Goal: Transaction & Acquisition: Book appointment/travel/reservation

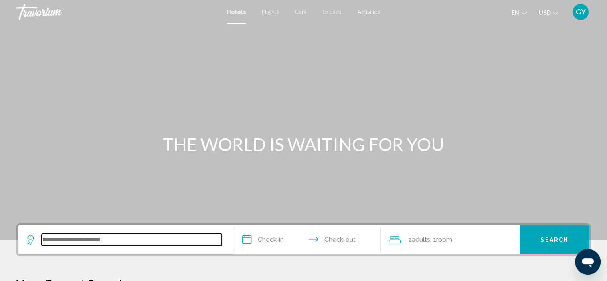
click at [57, 240] on input "Search widget" at bounding box center [132, 240] width 180 height 12
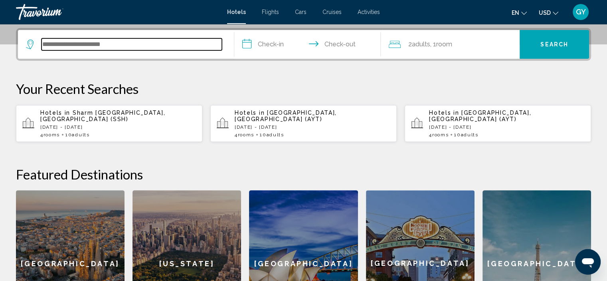
scroll to position [197, 0]
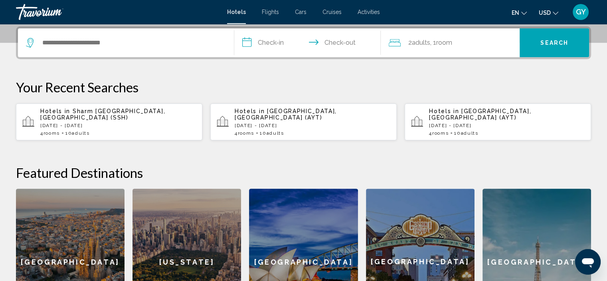
click at [136, 111] on span "Sharm [GEOGRAPHIC_DATA], [GEOGRAPHIC_DATA] (SSH)" at bounding box center [102, 114] width 125 height 13
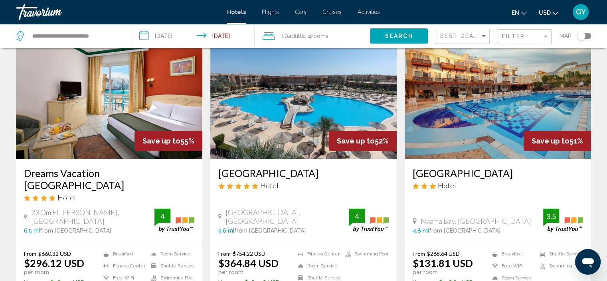
scroll to position [44, 0]
click at [126, 100] on img "Main content" at bounding box center [109, 96] width 186 height 128
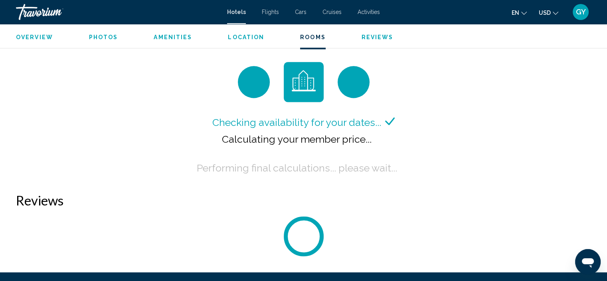
scroll to position [1070, 0]
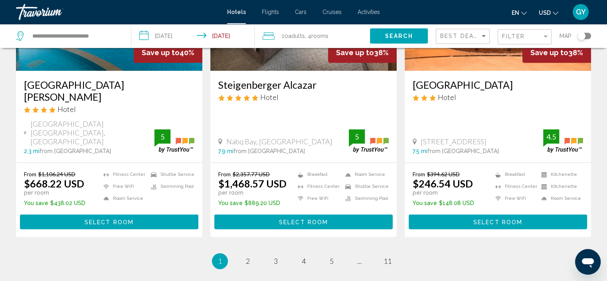
scroll to position [1025, 0]
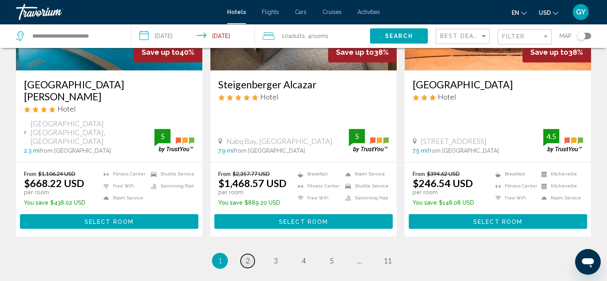
click at [246, 256] on span "2" at bounding box center [248, 260] width 4 height 9
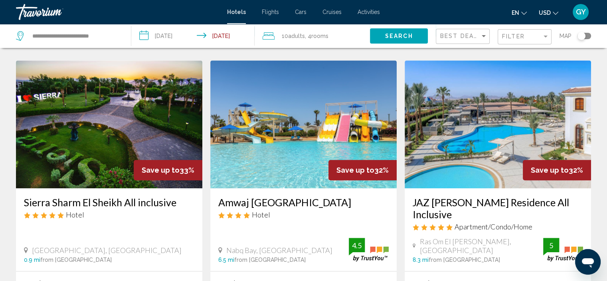
scroll to position [635, 0]
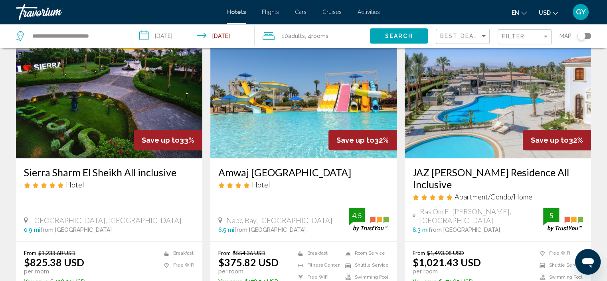
click at [290, 150] on img "Main content" at bounding box center [303, 94] width 186 height 128
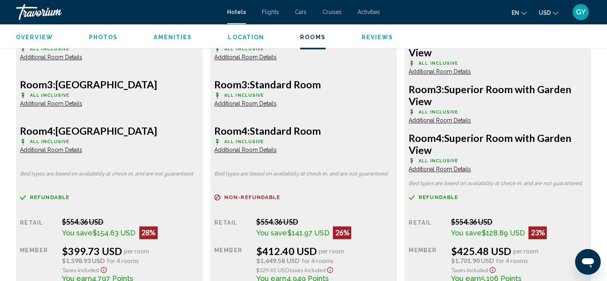
scroll to position [1253, 0]
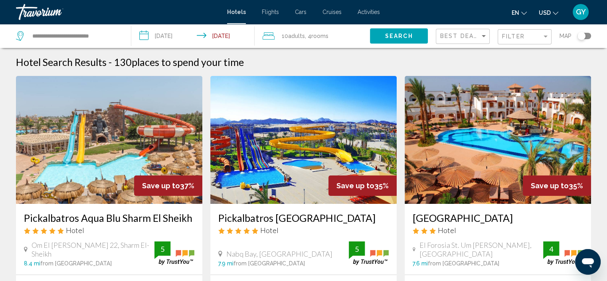
click at [267, 38] on icon "Travelers: 10 adults, 0 children" at bounding box center [269, 36] width 12 height 10
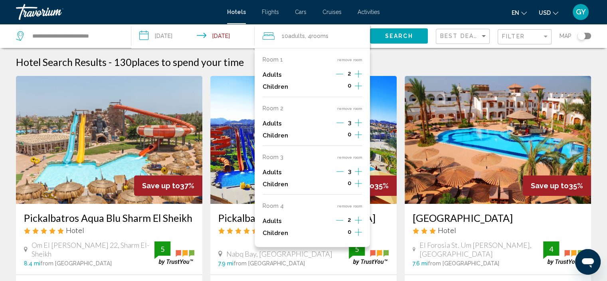
click at [347, 208] on button "remove room" at bounding box center [349, 205] width 25 height 5
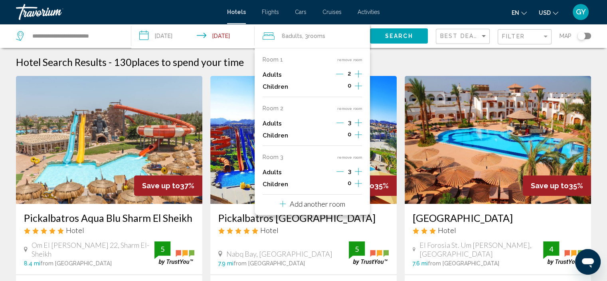
click at [353, 153] on div "Room 1 remove room Adults 2 Children 0 Room 2 remove room Adults 3 Children 0 R…" at bounding box center [312, 131] width 115 height 167
click at [352, 157] on button "remove room" at bounding box center [349, 156] width 25 height 5
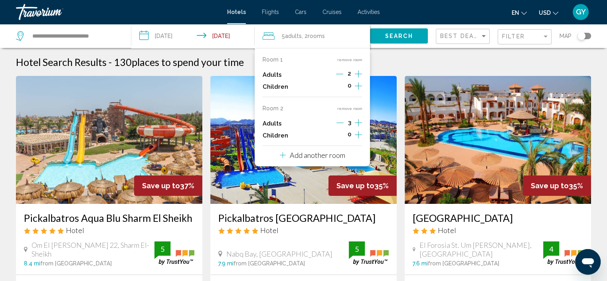
click at [352, 108] on button "remove room" at bounding box center [349, 108] width 25 height 5
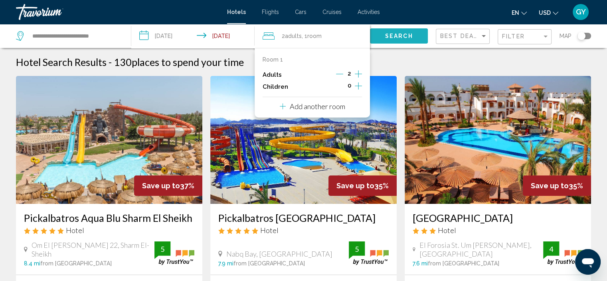
click at [378, 36] on button "Search" at bounding box center [399, 35] width 58 height 15
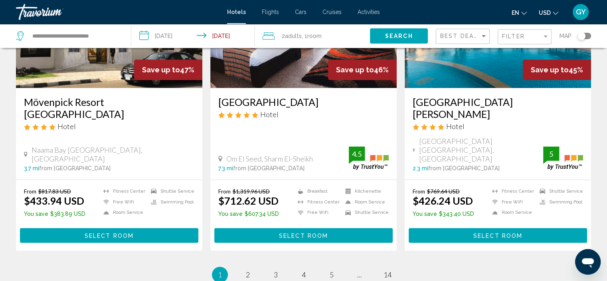
scroll to position [997, 0]
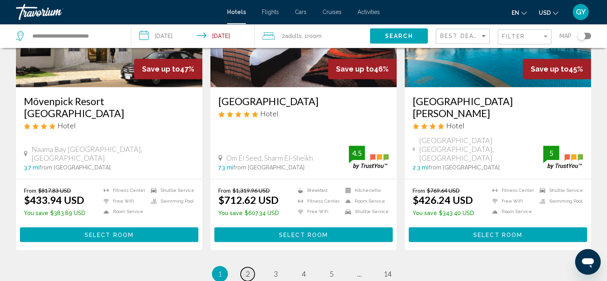
click at [246, 269] on span "2" at bounding box center [248, 273] width 4 height 9
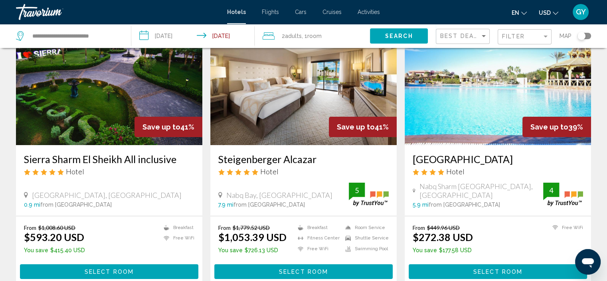
scroll to position [57, 0]
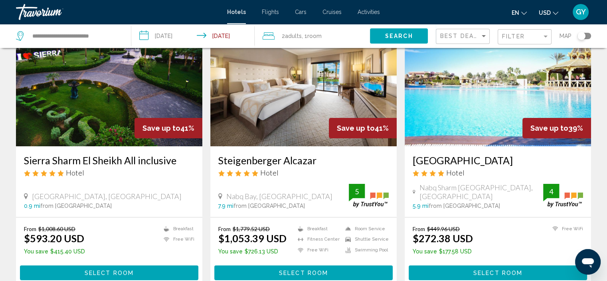
click at [448, 111] on img "Main content" at bounding box center [498, 82] width 186 height 128
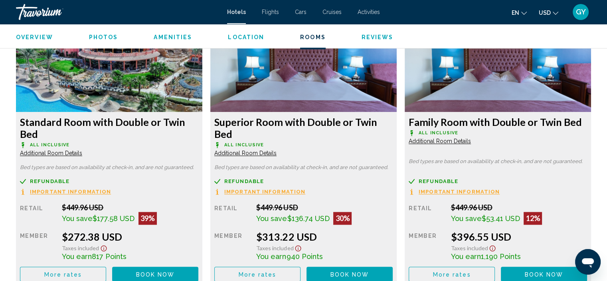
scroll to position [1103, 0]
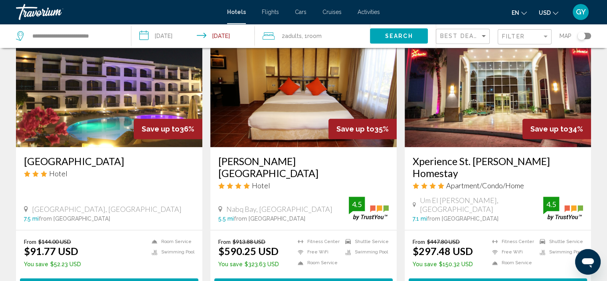
scroll to position [929, 0]
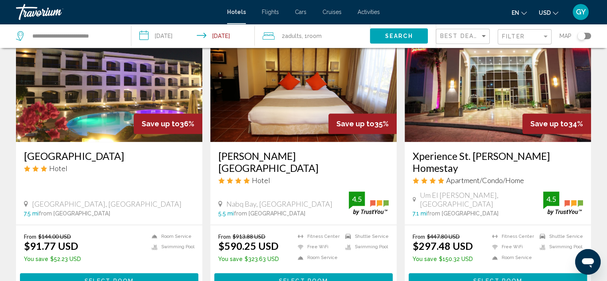
click at [436, 89] on img "Main content" at bounding box center [498, 78] width 186 height 128
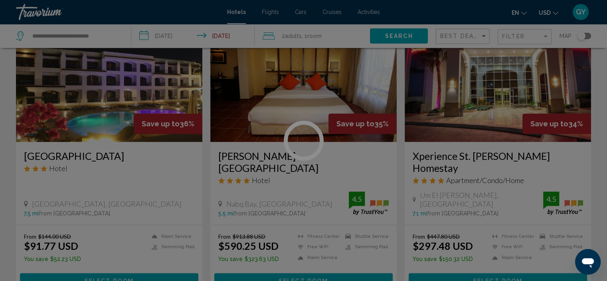
scroll to position [3, 0]
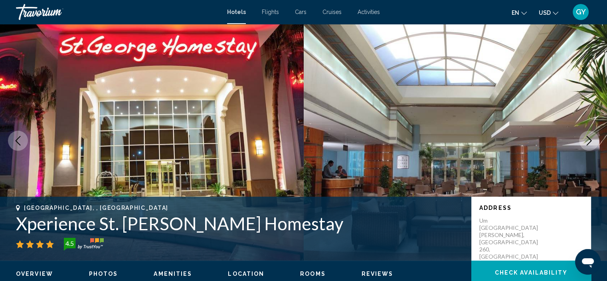
click at [121, 48] on img "Main content" at bounding box center [152, 141] width 304 height 240
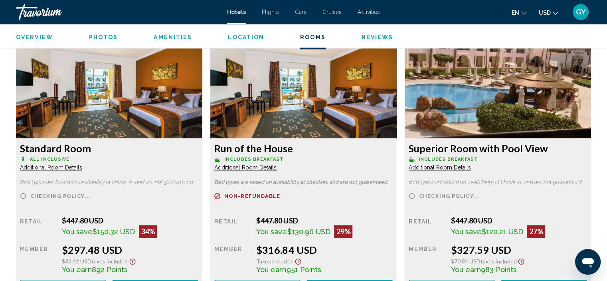
scroll to position [1081, 0]
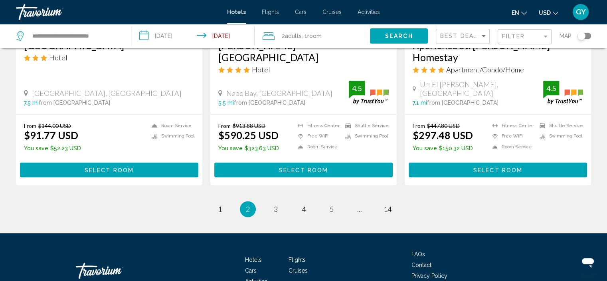
scroll to position [1040, 0]
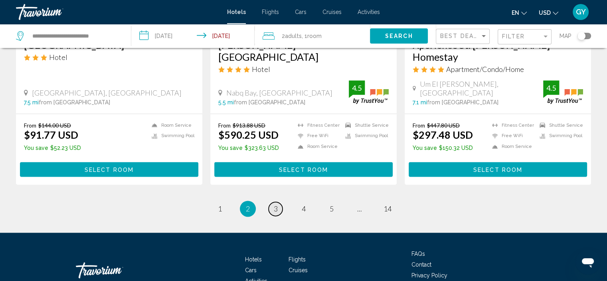
click at [275, 204] on span "3" at bounding box center [276, 208] width 4 height 9
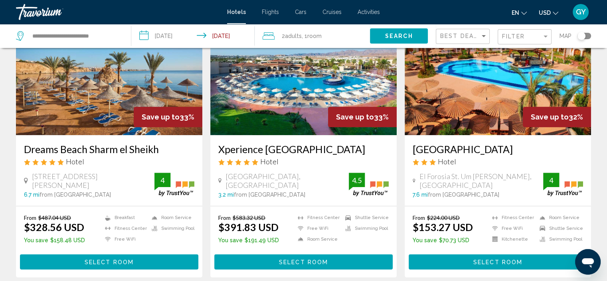
scroll to position [357, 0]
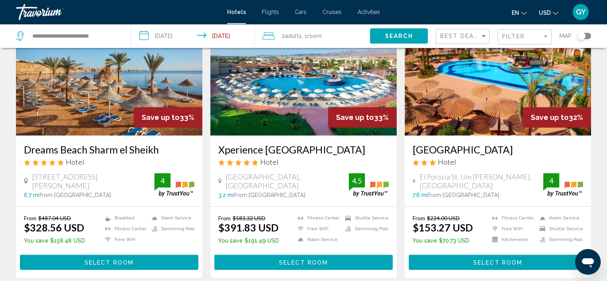
click at [95, 114] on img "Main content" at bounding box center [109, 72] width 186 height 128
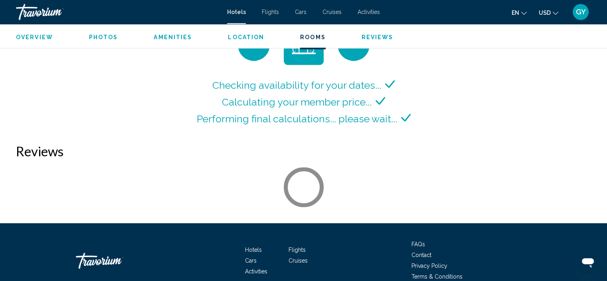
scroll to position [1089, 0]
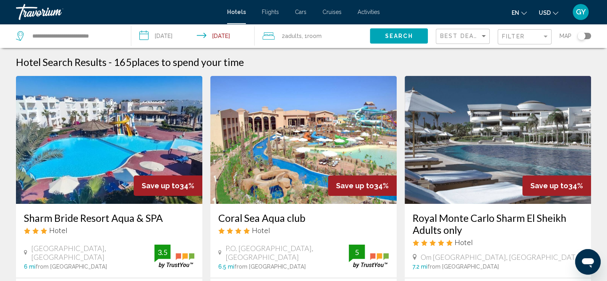
drag, startPoint x: 294, startPoint y: 267, endPoint x: 246, endPoint y: 228, distance: 62.2
click at [246, 228] on icon "4 star Hotel" at bounding box center [247, 230] width 6 height 7
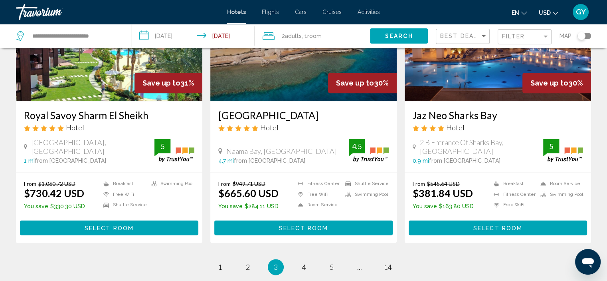
scroll to position [962, 0]
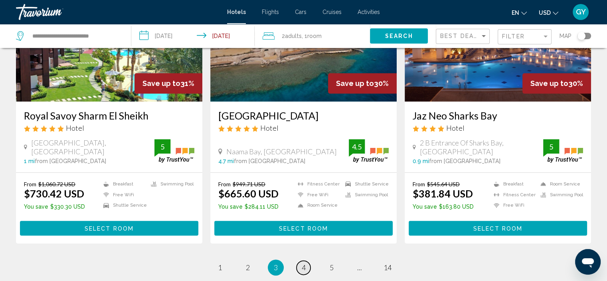
click at [305, 266] on span "4" at bounding box center [304, 267] width 4 height 9
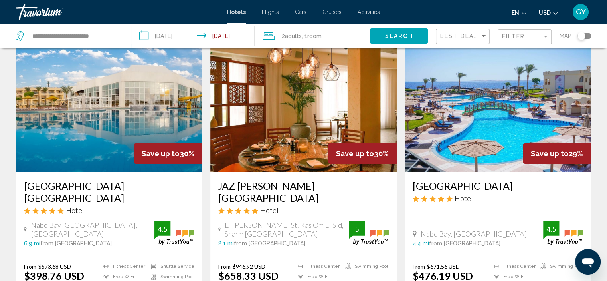
scroll to position [45, 0]
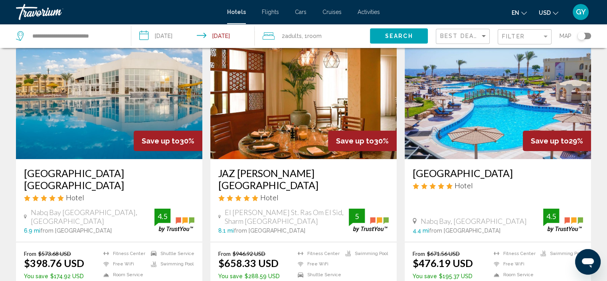
click at [102, 130] on img "Main content" at bounding box center [109, 95] width 186 height 128
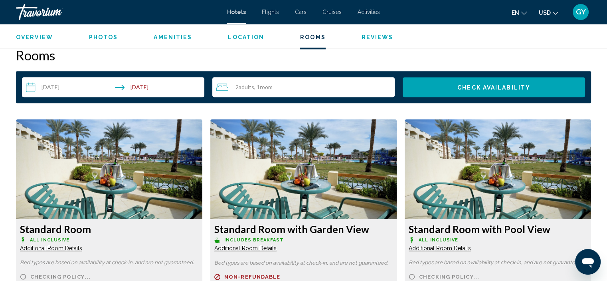
scroll to position [1011, 0]
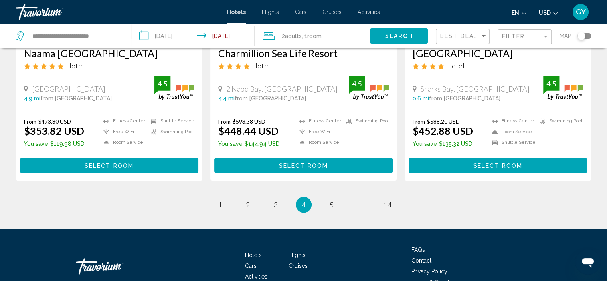
scroll to position [1054, 0]
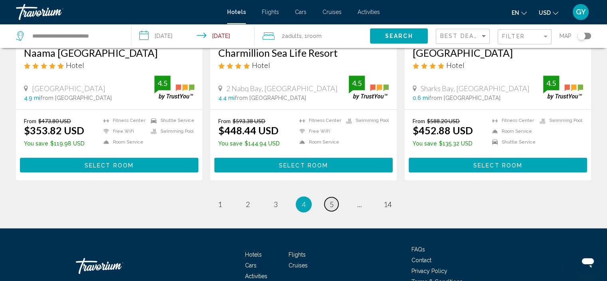
click at [331, 204] on span "5" at bounding box center [332, 204] width 4 height 9
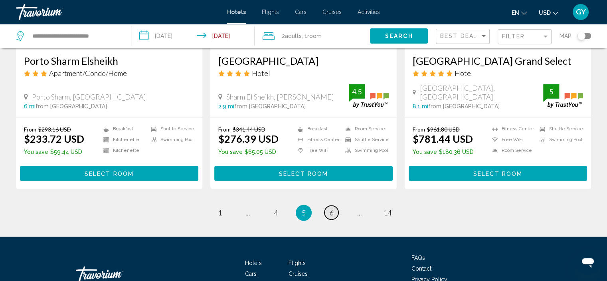
scroll to position [1049, 0]
click at [335, 219] on link "page 6" at bounding box center [332, 212] width 14 height 14
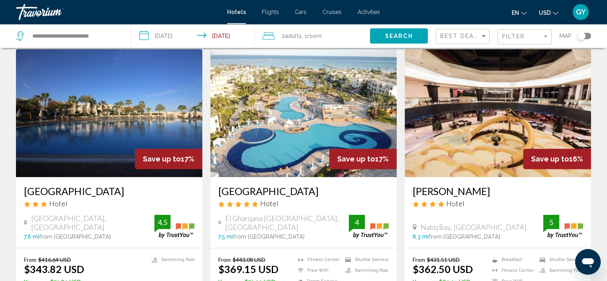
scroll to position [321, 0]
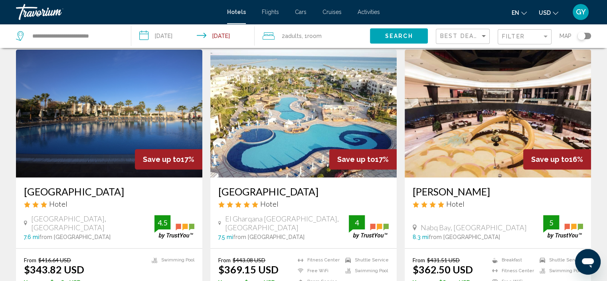
click at [289, 128] on img "Main content" at bounding box center [303, 114] width 186 height 128
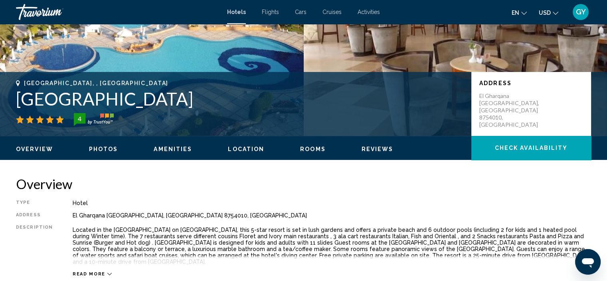
scroll to position [127, 0]
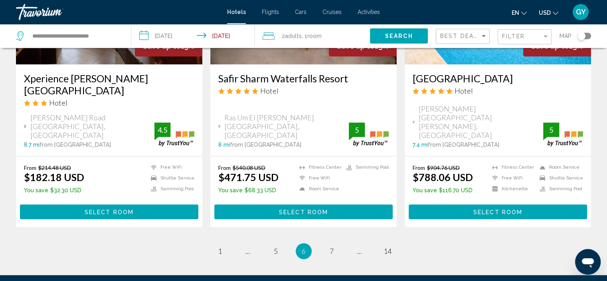
scroll to position [1021, 0]
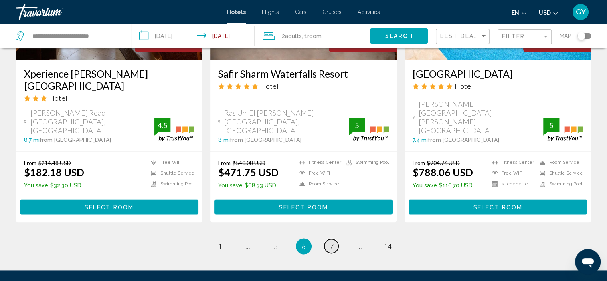
click at [331, 242] on span "7" at bounding box center [332, 246] width 4 height 9
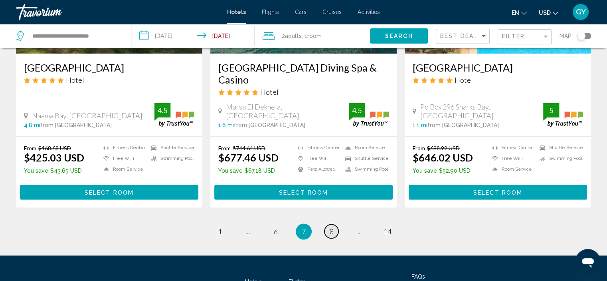
scroll to position [1063, 0]
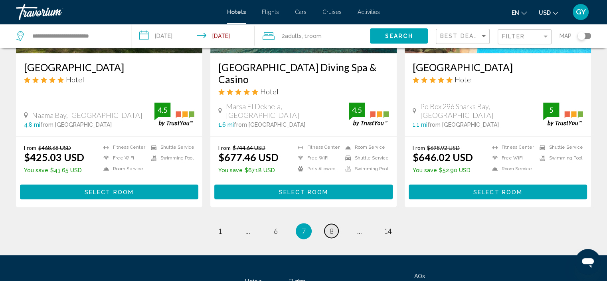
click at [330, 226] on span "8" at bounding box center [332, 230] width 4 height 9
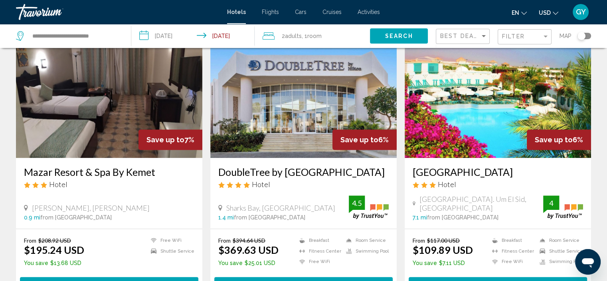
scroll to position [630, 0]
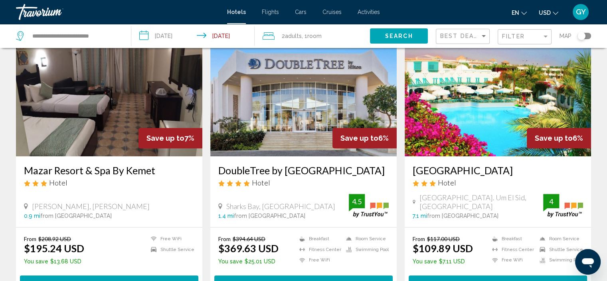
click at [335, 210] on div "Sharks Bay, Sharm El-Sheikh" at bounding box center [283, 206] width 131 height 9
click at [216, 171] on div "DoubleTree by Hilton Sharks Bay Resort Hotel Sharks Bay, Sharm El-Sheikh 1.4 mi…" at bounding box center [303, 191] width 186 height 71
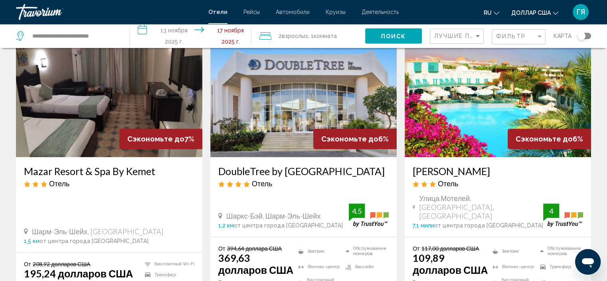
drag, startPoint x: 215, startPoint y: 169, endPoint x: 253, endPoint y: 182, distance: 40.0
click at [253, 182] on div "DoubleTree by Hilton Sharks Bay Resort Отель Шаркс-Бэй, Шарм-эль-Шейх 1,2 км от…" at bounding box center [303, 196] width 186 height 79
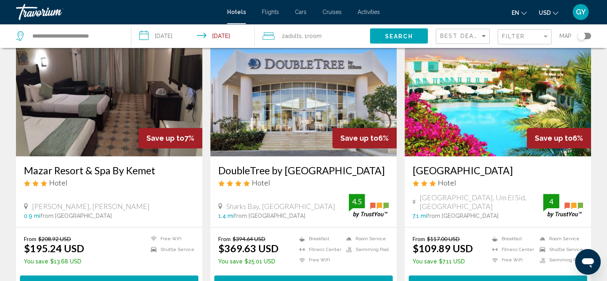
drag, startPoint x: 215, startPoint y: 170, endPoint x: 354, endPoint y: 147, distance: 141.4
drag, startPoint x: 354, startPoint y: 147, endPoint x: 347, endPoint y: 61, distance: 85.4
click at [347, 61] on img "Main content" at bounding box center [303, 92] width 186 height 128
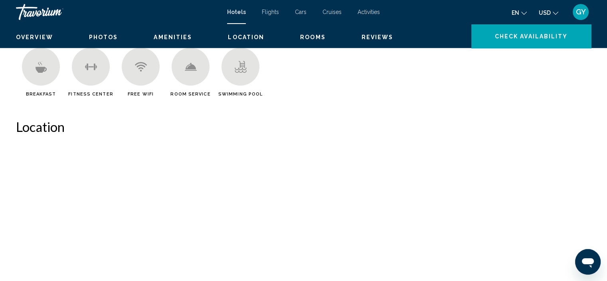
scroll to position [3, 0]
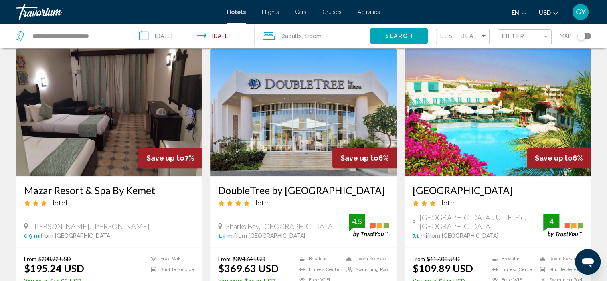
scroll to position [619, 0]
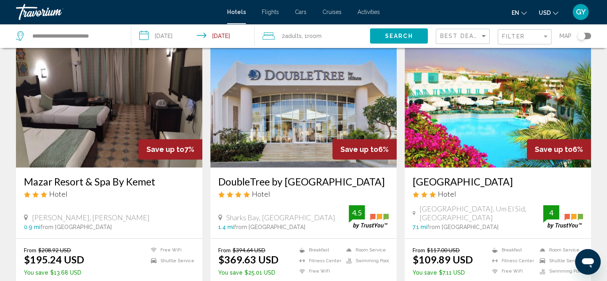
drag, startPoint x: 217, startPoint y: 180, endPoint x: 337, endPoint y: 190, distance: 119.8
click at [337, 190] on div "DoubleTree by Hilton Sharks Bay Resort Hotel Sharks Bay, Sharm El-Sheikh 1.4 mi…" at bounding box center [303, 202] width 186 height 71
drag, startPoint x: 223, startPoint y: 190, endPoint x: 140, endPoint y: -9, distance: 216.0
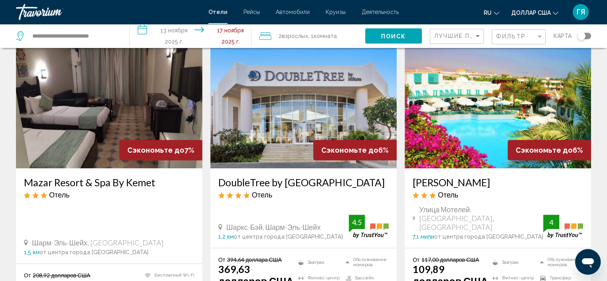
drag, startPoint x: 216, startPoint y: 177, endPoint x: 251, endPoint y: 191, distance: 38.7
click at [307, 197] on div "DoubleTree by Hilton Sharks Bay Resort Отель Шаркс-Бэй, Шарм-эль-Шейх 1,2 км от…" at bounding box center [303, 207] width 186 height 79
click at [123, 57] on img "Основное содержание" at bounding box center [109, 104] width 186 height 128
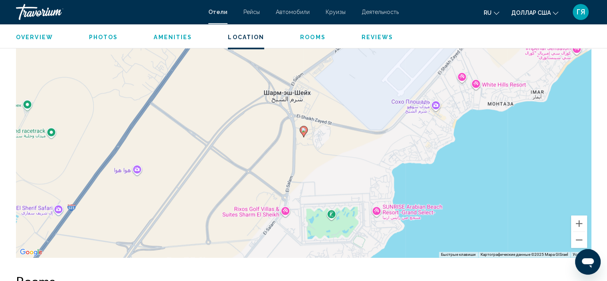
scroll to position [786, 0]
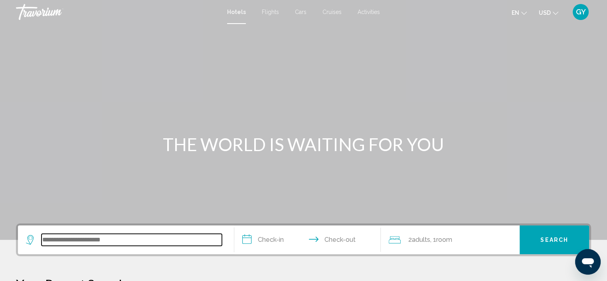
click at [50, 244] on input "Search widget" at bounding box center [132, 240] width 180 height 12
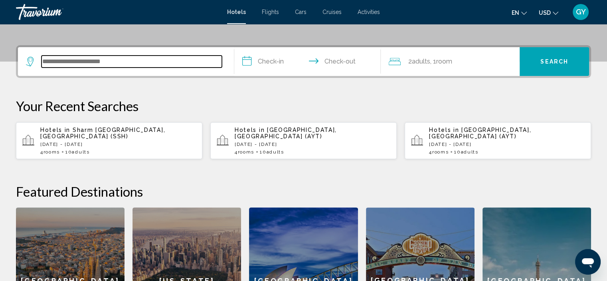
scroll to position [197, 0]
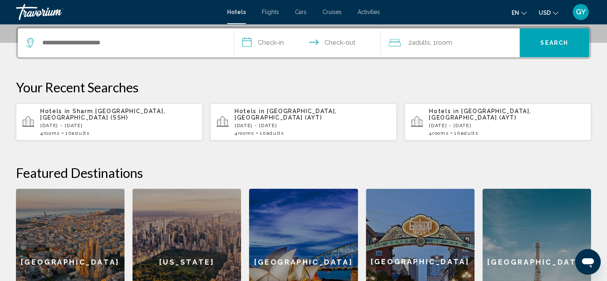
click at [280, 113] on span "[GEOGRAPHIC_DATA], [GEOGRAPHIC_DATA] (AYT)" at bounding box center [286, 114] width 102 height 13
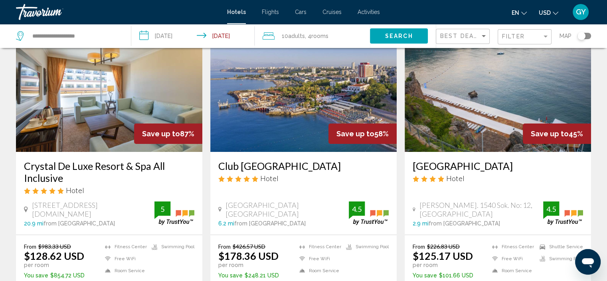
scroll to position [53, 0]
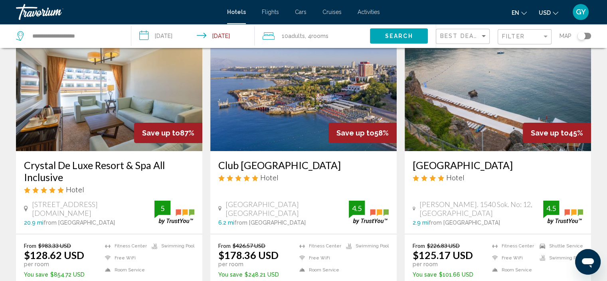
click at [144, 38] on input "**********" at bounding box center [194, 37] width 127 height 26
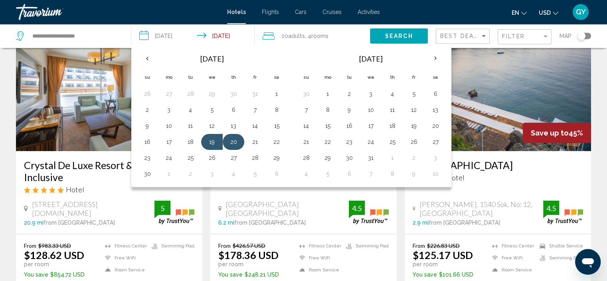
click at [223, 143] on td "20" at bounding box center [234, 142] width 22 height 16
click at [122, 30] on div "**********" at bounding box center [69, 36] width 107 height 24
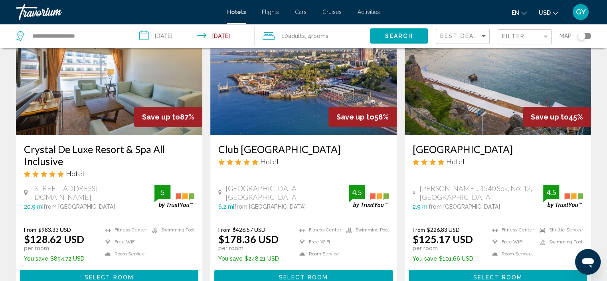
scroll to position [68, 0]
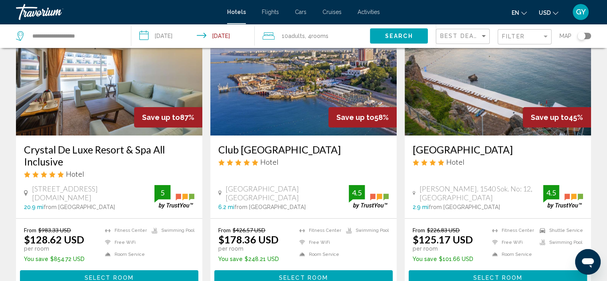
click at [283, 98] on img "Main content" at bounding box center [303, 72] width 186 height 128
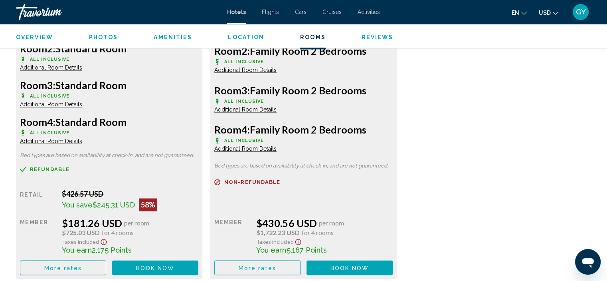
scroll to position [1229, 0]
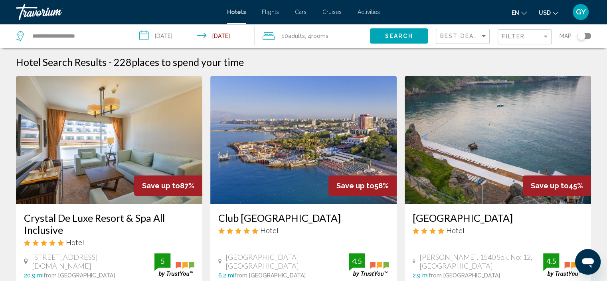
click at [287, 159] on img "Main content" at bounding box center [303, 140] width 186 height 128
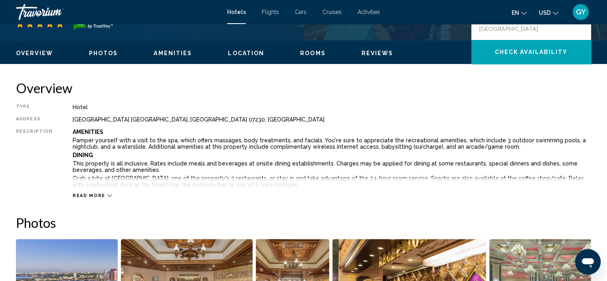
scroll to position [224, 0]
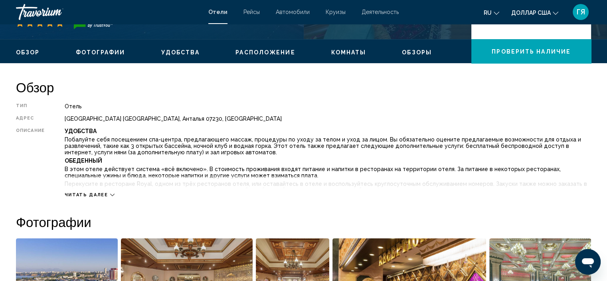
click at [87, 194] on font "Читать далее" at bounding box center [87, 194] width 44 height 5
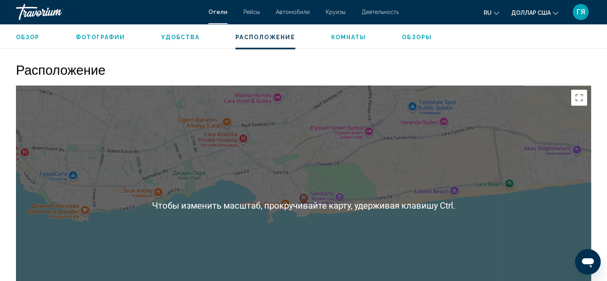
scroll to position [1100, 0]
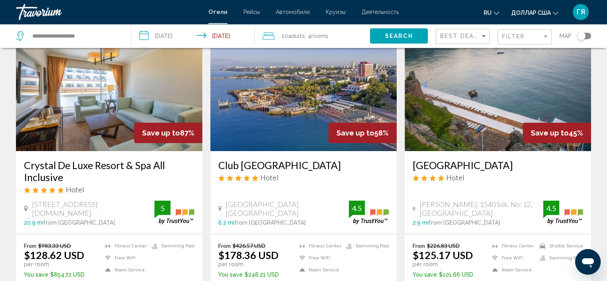
scroll to position [52, 0]
click at [444, 128] on img "Основное содержание" at bounding box center [498, 88] width 186 height 128
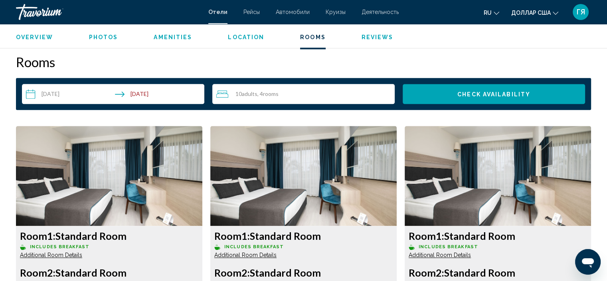
scroll to position [1008, 0]
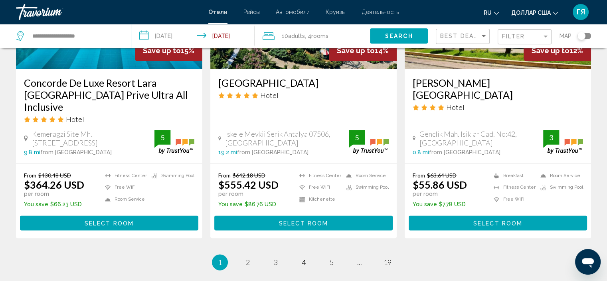
scroll to position [1016, 0]
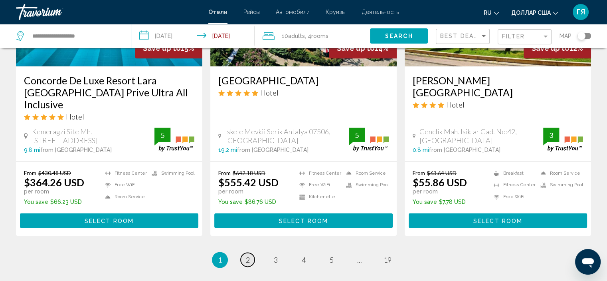
click at [249, 255] on span "2" at bounding box center [248, 259] width 4 height 9
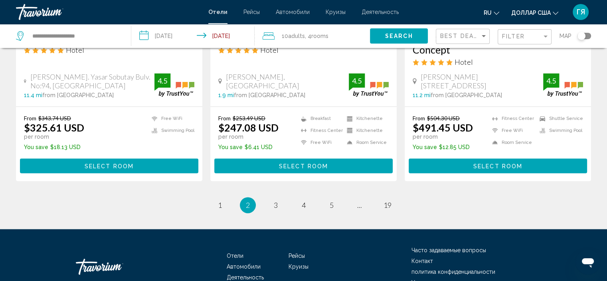
scroll to position [1083, 0]
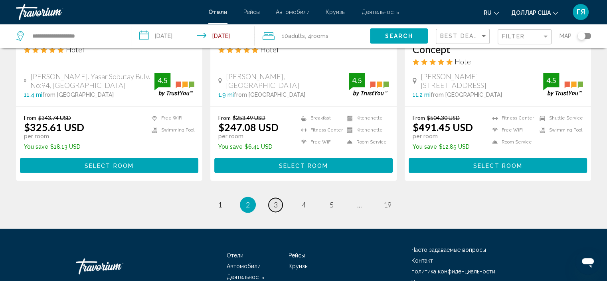
click at [276, 200] on span "3" at bounding box center [276, 204] width 4 height 9
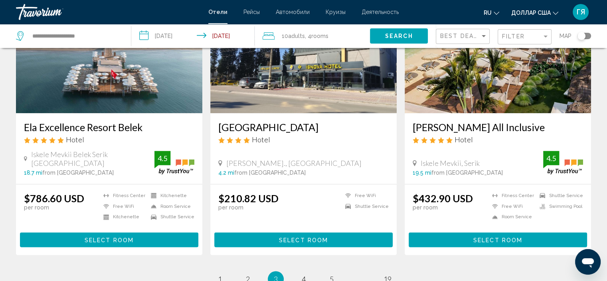
scroll to position [1021, 0]
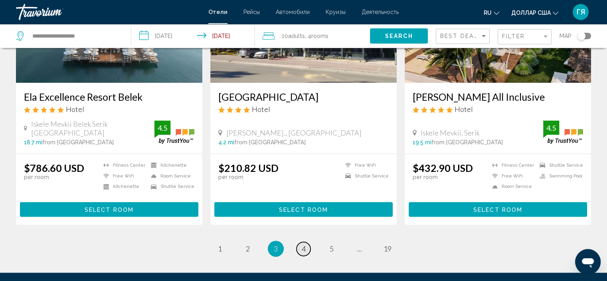
click at [303, 244] on span "4" at bounding box center [304, 248] width 4 height 9
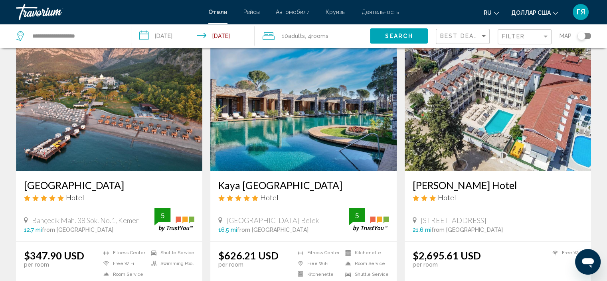
scroll to position [44, 0]
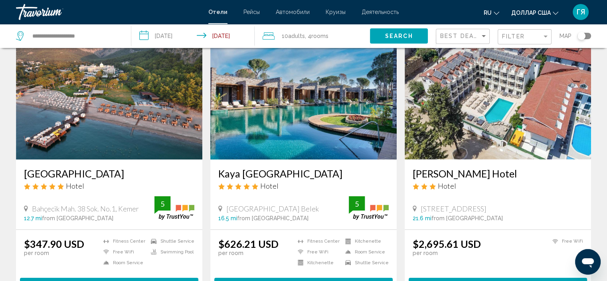
click at [147, 117] on img "Основное содержание" at bounding box center [109, 96] width 186 height 128
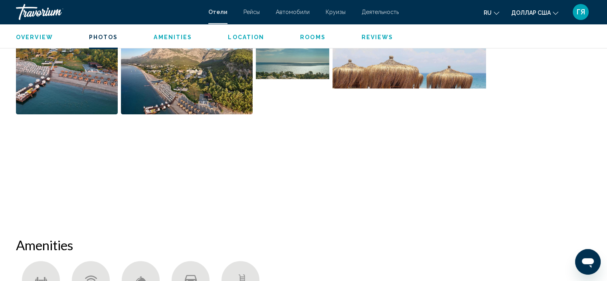
scroll to position [409, 0]
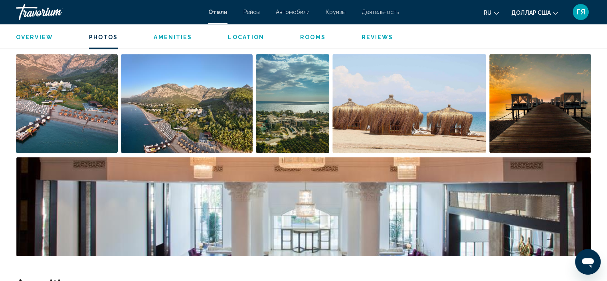
click at [31, 113] on img "Open full-screen image slider" at bounding box center [67, 103] width 102 height 99
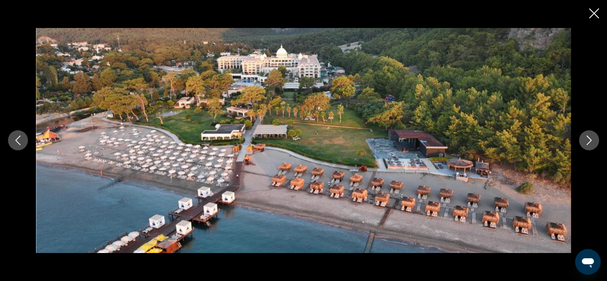
click at [591, 139] on icon "Next image" at bounding box center [589, 141] width 5 height 10
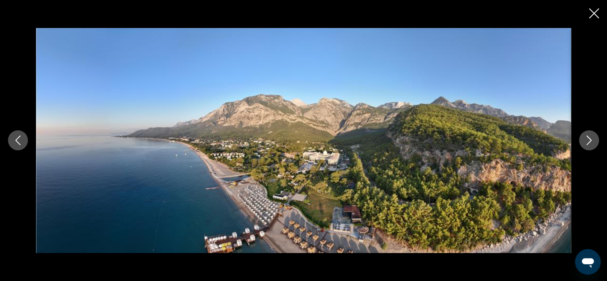
click at [591, 139] on icon "Next image" at bounding box center [589, 141] width 5 height 10
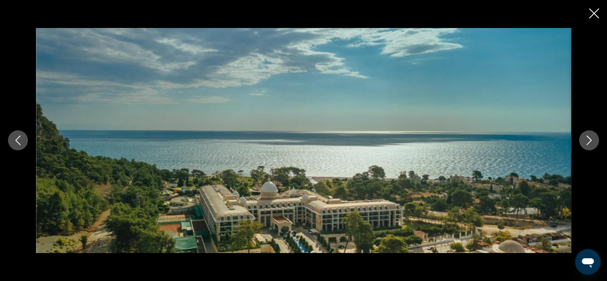
click at [591, 139] on icon "Next image" at bounding box center [589, 141] width 5 height 10
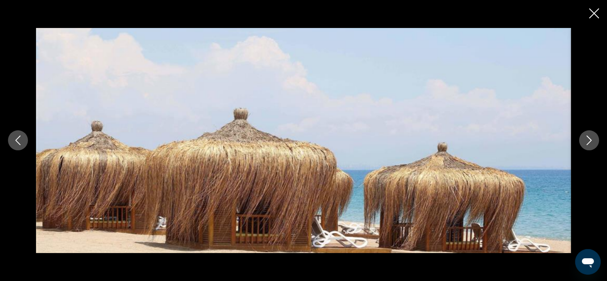
click at [591, 139] on icon "Next image" at bounding box center [589, 141] width 5 height 10
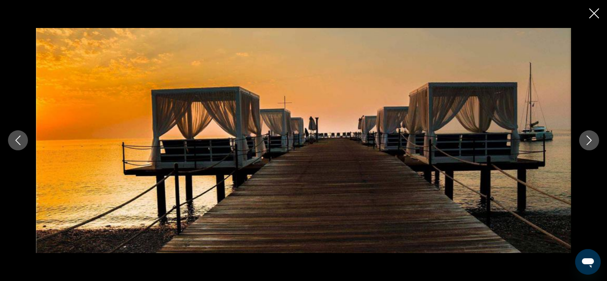
click at [591, 139] on icon "Next image" at bounding box center [589, 141] width 5 height 10
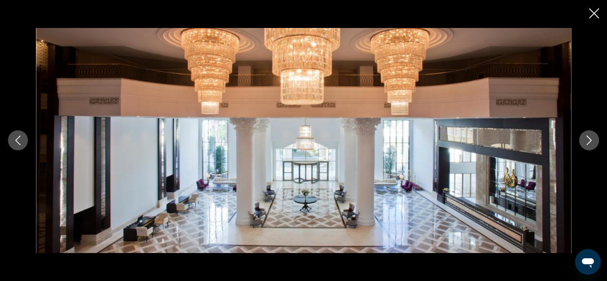
click at [591, 139] on icon "Next image" at bounding box center [589, 141] width 5 height 10
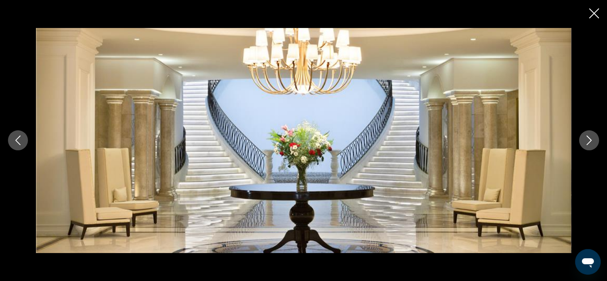
click at [591, 139] on icon "Next image" at bounding box center [589, 141] width 5 height 10
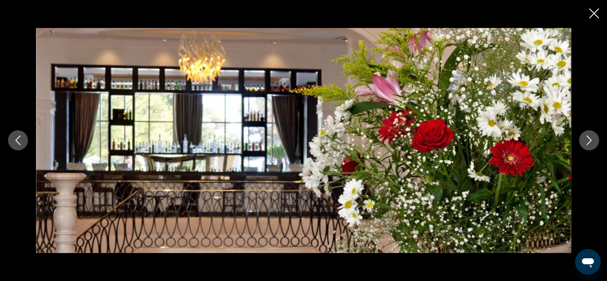
click at [591, 139] on icon "Next image" at bounding box center [589, 141] width 5 height 10
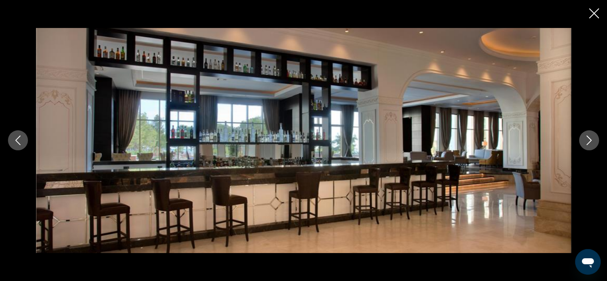
click at [591, 139] on icon "Next image" at bounding box center [589, 141] width 5 height 10
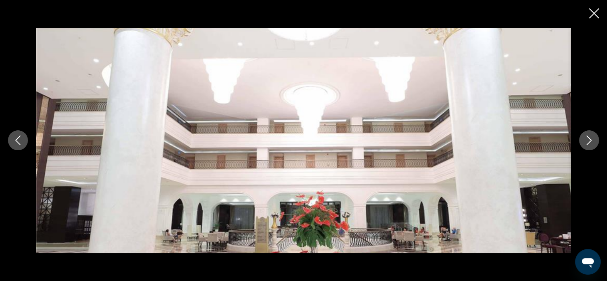
click at [591, 139] on icon "Next image" at bounding box center [589, 141] width 5 height 10
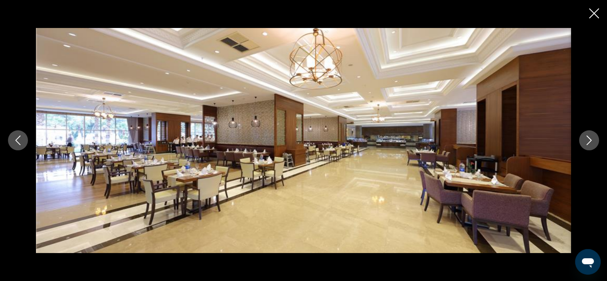
click at [591, 139] on icon "Next image" at bounding box center [589, 141] width 5 height 10
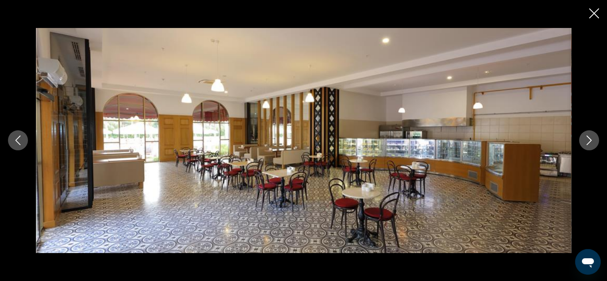
click at [591, 139] on icon "Next image" at bounding box center [589, 141] width 5 height 10
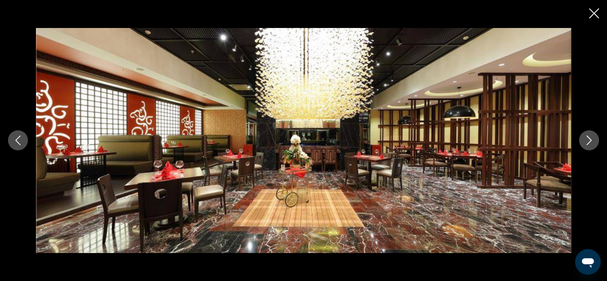
click at [591, 139] on icon "Next image" at bounding box center [589, 141] width 5 height 10
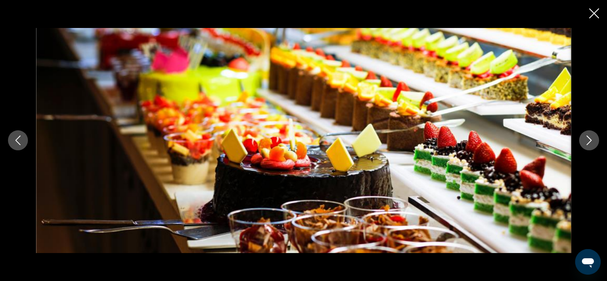
click at [591, 139] on icon "Next image" at bounding box center [589, 141] width 5 height 10
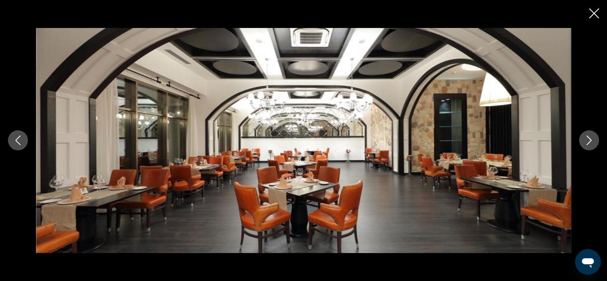
click at [591, 139] on icon "Next image" at bounding box center [589, 141] width 5 height 10
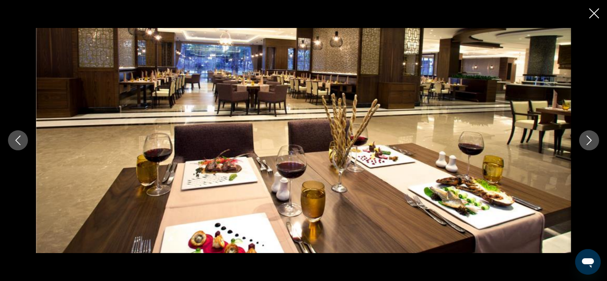
click at [591, 139] on icon "Next image" at bounding box center [589, 141] width 5 height 10
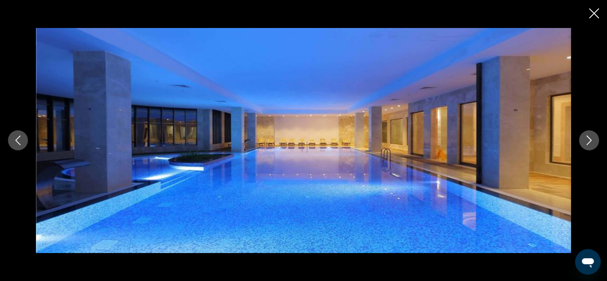
click at [591, 139] on icon "Next image" at bounding box center [589, 141] width 5 height 10
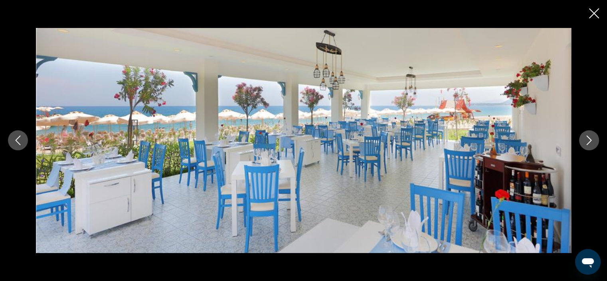
click at [16, 144] on icon "Previous image" at bounding box center [18, 140] width 10 height 10
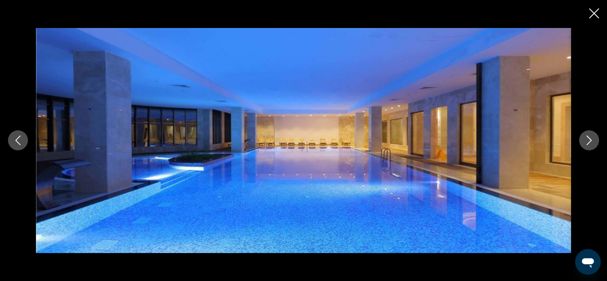
click at [592, 143] on icon "Next image" at bounding box center [589, 140] width 10 height 10
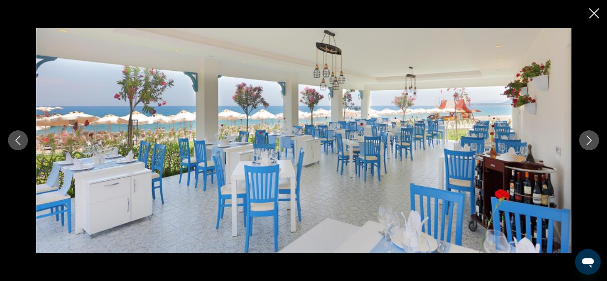
click at [592, 143] on icon "Next image" at bounding box center [589, 140] width 10 height 10
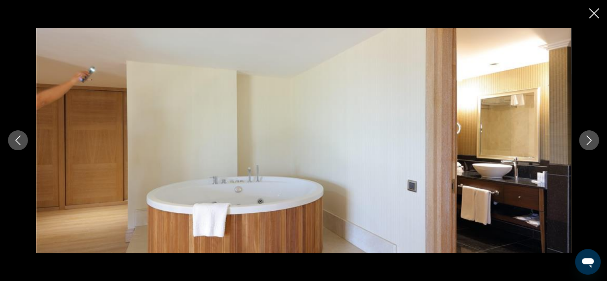
click at [592, 143] on icon "Next image" at bounding box center [589, 140] width 10 height 10
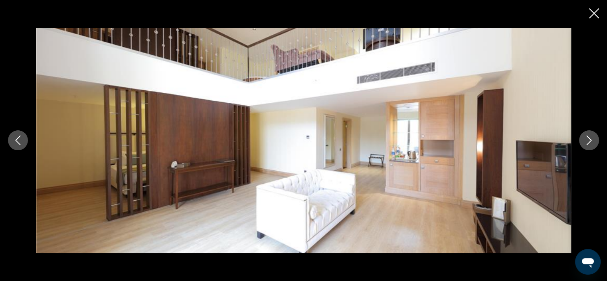
click at [592, 143] on icon "Next image" at bounding box center [589, 140] width 10 height 10
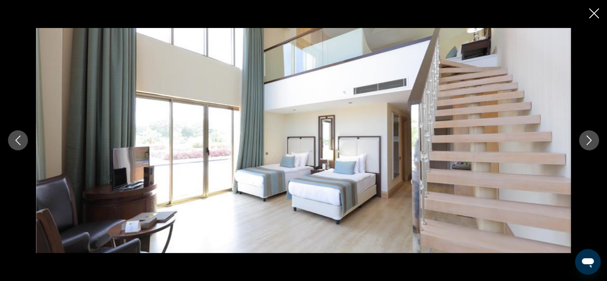
click at [592, 143] on icon "Next image" at bounding box center [589, 140] width 10 height 10
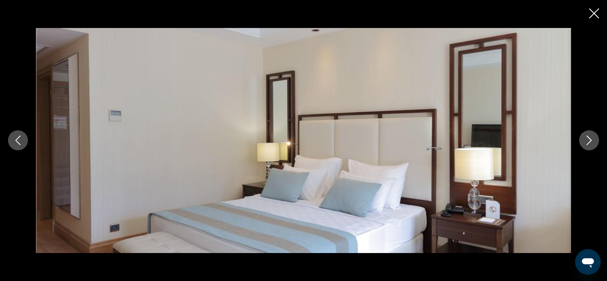
click at [592, 143] on icon "Next image" at bounding box center [589, 140] width 10 height 10
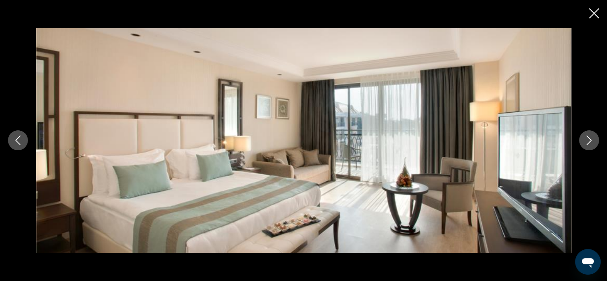
click at [592, 143] on icon "Next image" at bounding box center [589, 140] width 10 height 10
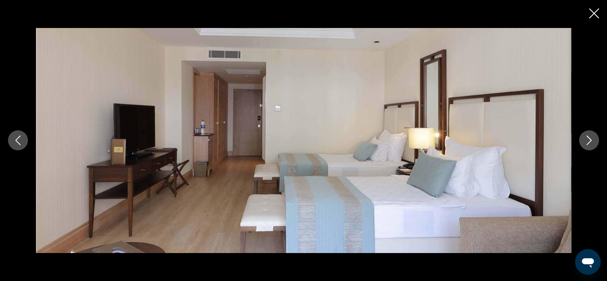
click at [592, 143] on icon "Next image" at bounding box center [589, 140] width 10 height 10
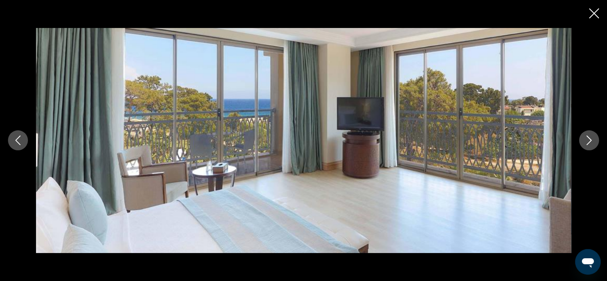
click at [592, 143] on icon "Next image" at bounding box center [589, 140] width 10 height 10
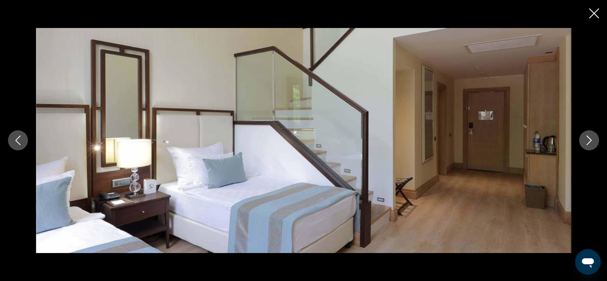
click at [592, 143] on icon "Next image" at bounding box center [589, 140] width 10 height 10
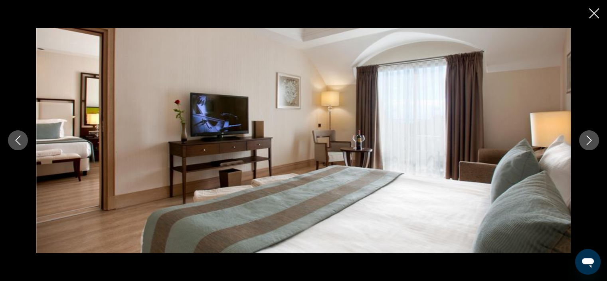
click at [592, 143] on icon "Next image" at bounding box center [589, 140] width 10 height 10
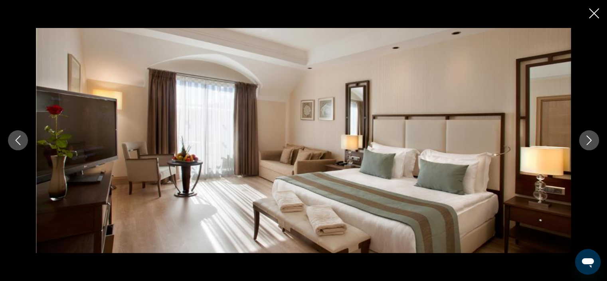
click at [592, 143] on icon "Next image" at bounding box center [589, 140] width 10 height 10
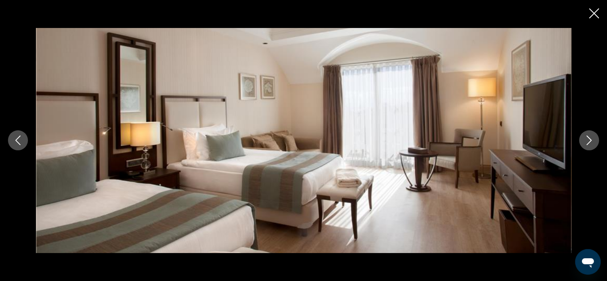
click at [592, 143] on icon "Next image" at bounding box center [589, 140] width 10 height 10
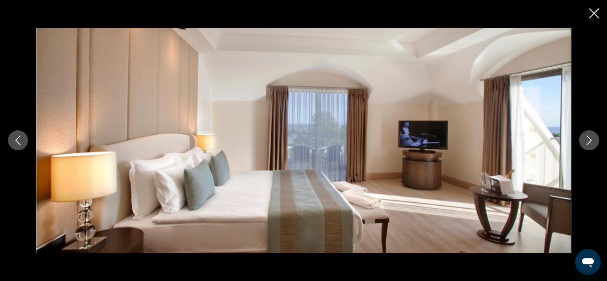
click at [592, 143] on icon "Next image" at bounding box center [589, 140] width 10 height 10
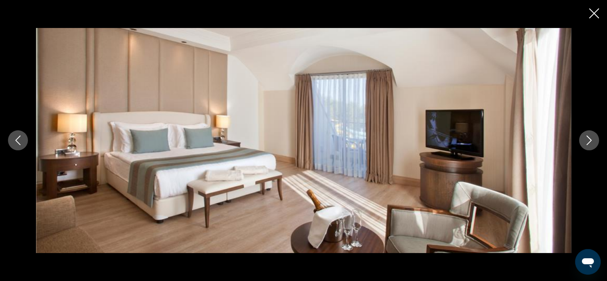
click at [592, 143] on icon "Next image" at bounding box center [589, 140] width 10 height 10
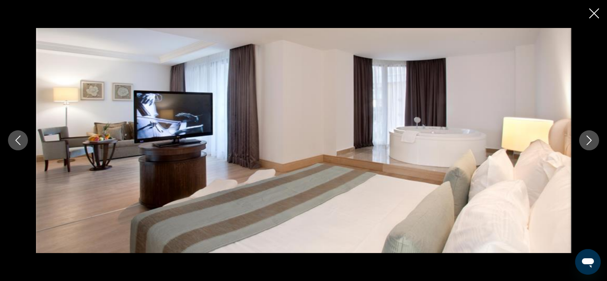
click at [592, 143] on icon "Next image" at bounding box center [589, 140] width 10 height 10
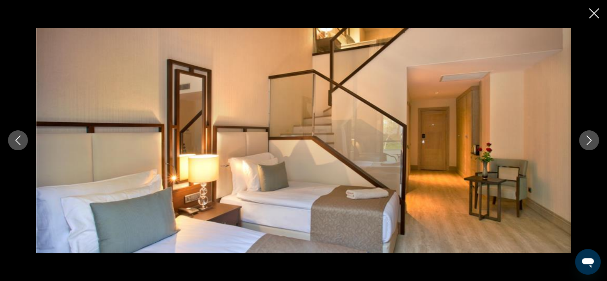
click at [592, 143] on icon "Next image" at bounding box center [589, 140] width 10 height 10
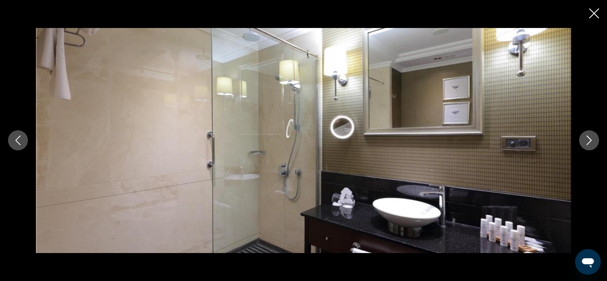
click at [592, 143] on icon "Next image" at bounding box center [589, 140] width 10 height 10
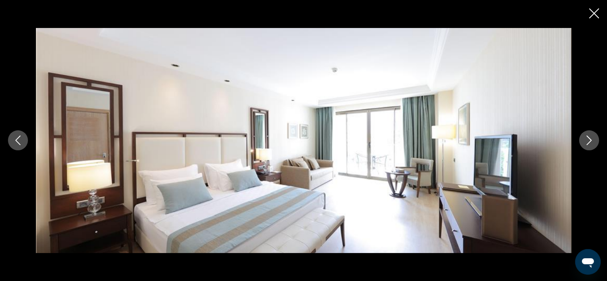
click at [592, 143] on icon "Next image" at bounding box center [589, 140] width 10 height 10
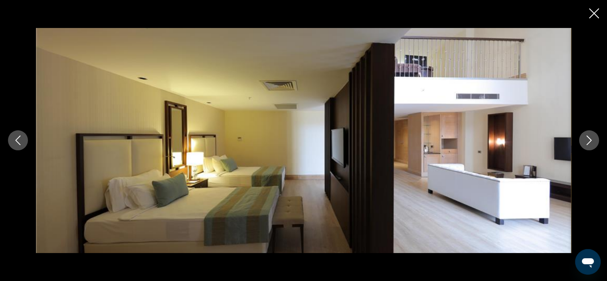
click at [592, 143] on icon "Next image" at bounding box center [589, 140] width 10 height 10
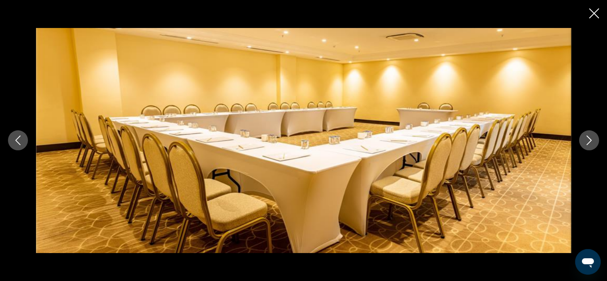
click at [592, 143] on icon "Next image" at bounding box center [589, 140] width 10 height 10
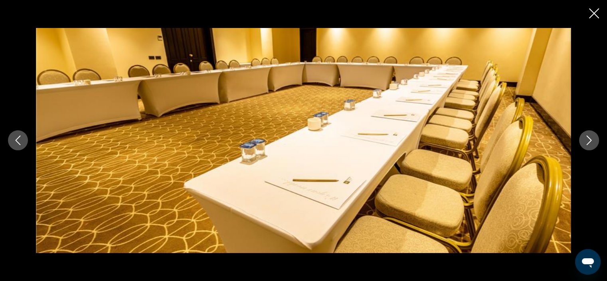
click at [592, 143] on icon "Next image" at bounding box center [589, 140] width 10 height 10
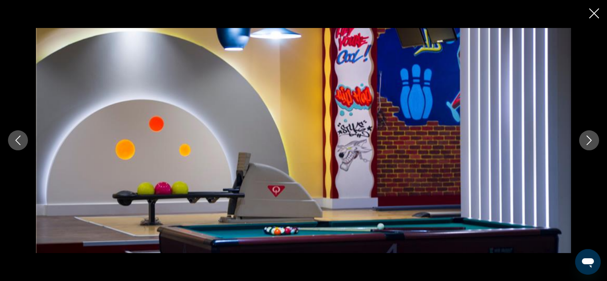
click at [592, 143] on icon "Next image" at bounding box center [589, 140] width 10 height 10
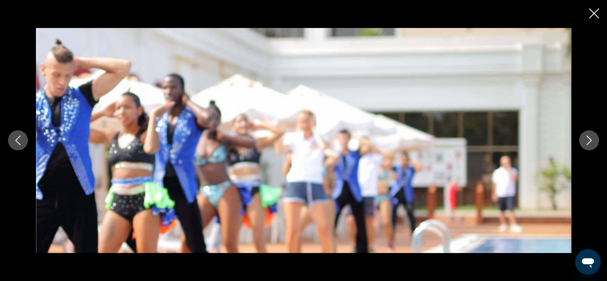
click at [592, 143] on icon "Next image" at bounding box center [589, 140] width 10 height 10
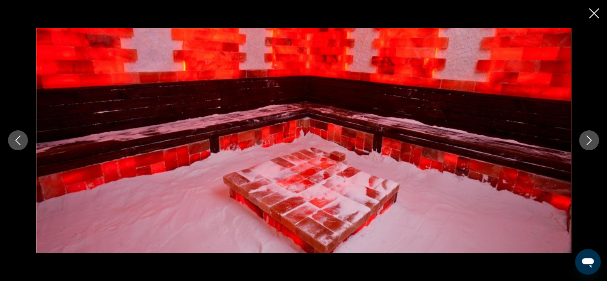
click at [592, 143] on icon "Next image" at bounding box center [589, 140] width 10 height 10
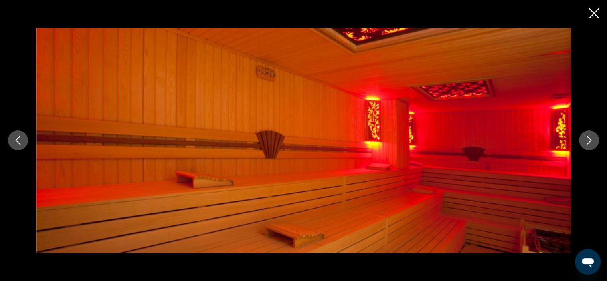
click at [592, 143] on icon "Next image" at bounding box center [589, 140] width 10 height 10
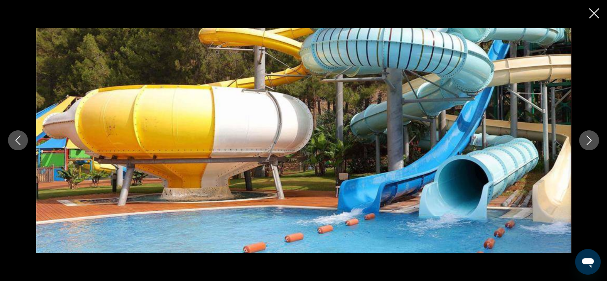
click at [592, 143] on icon "Next image" at bounding box center [589, 140] width 10 height 10
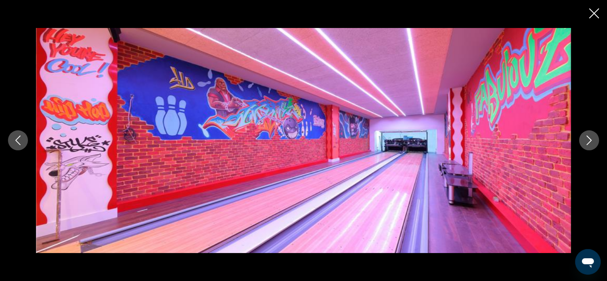
click at [592, 143] on icon "Next image" at bounding box center [589, 140] width 10 height 10
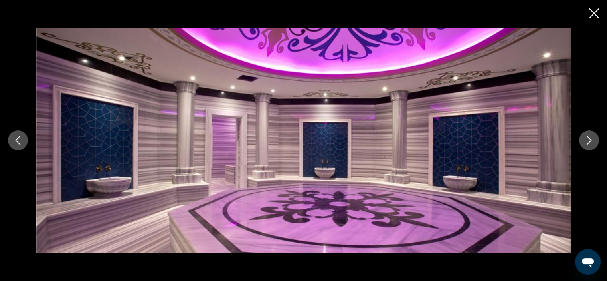
click at [592, 143] on icon "Next image" at bounding box center [589, 140] width 10 height 10
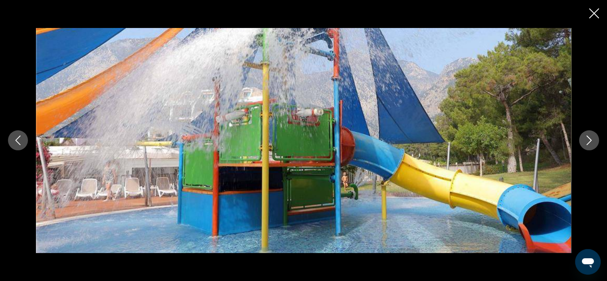
click at [595, 147] on button "Next image" at bounding box center [589, 140] width 20 height 20
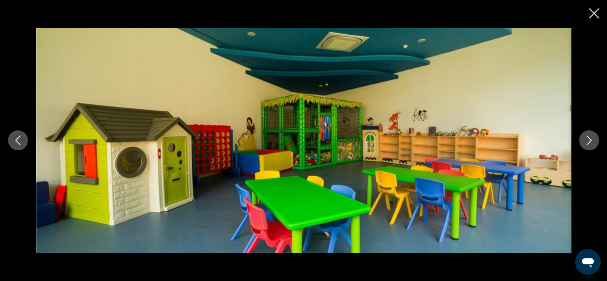
click at [587, 142] on icon "Next image" at bounding box center [589, 140] width 10 height 10
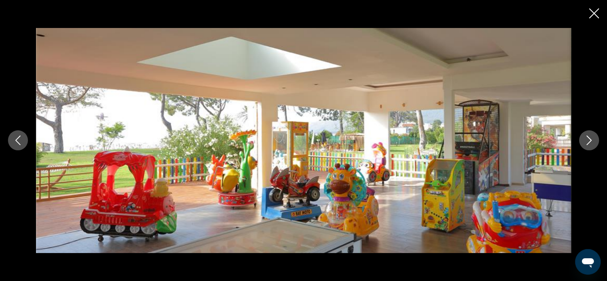
click at [587, 142] on icon "Next image" at bounding box center [589, 140] width 10 height 10
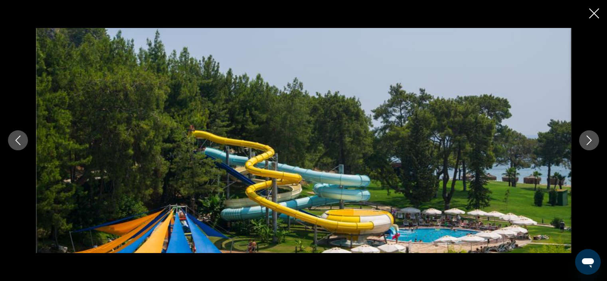
click at [587, 142] on icon "Next image" at bounding box center [589, 140] width 10 height 10
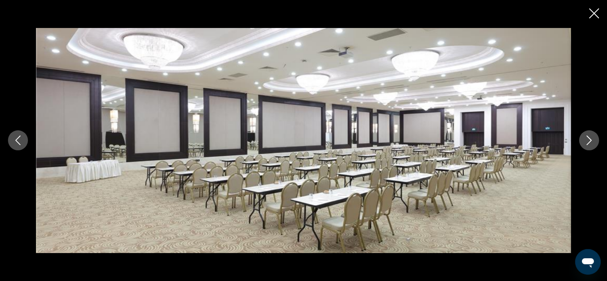
click at [587, 142] on icon "Next image" at bounding box center [589, 140] width 10 height 10
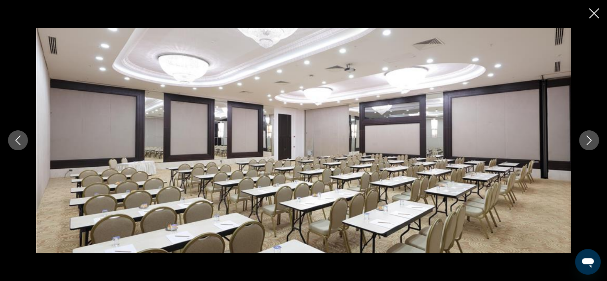
click at [587, 142] on icon "Next image" at bounding box center [589, 140] width 10 height 10
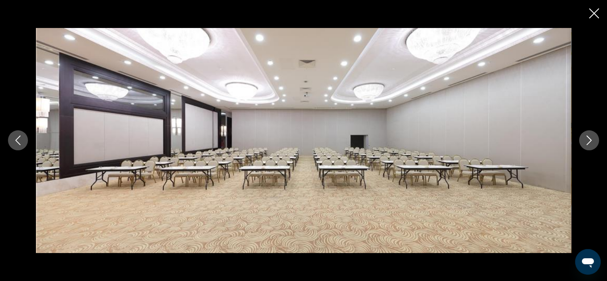
click at [587, 142] on icon "Next image" at bounding box center [589, 140] width 10 height 10
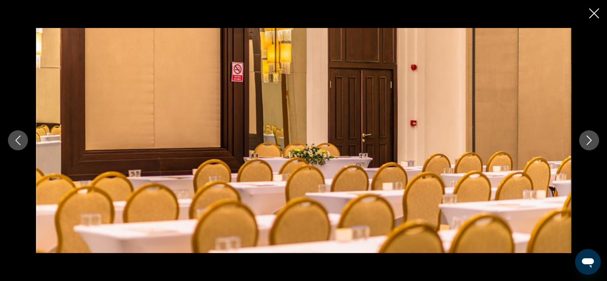
click at [587, 142] on icon "Next image" at bounding box center [589, 140] width 10 height 10
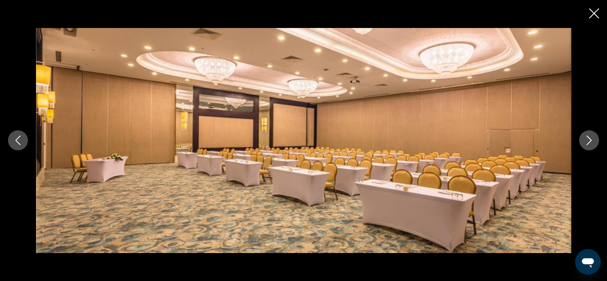
click at [587, 142] on icon "Next image" at bounding box center [589, 140] width 10 height 10
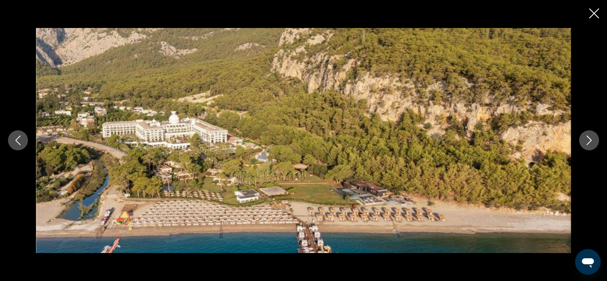
click at [587, 142] on icon "Next image" at bounding box center [589, 140] width 10 height 10
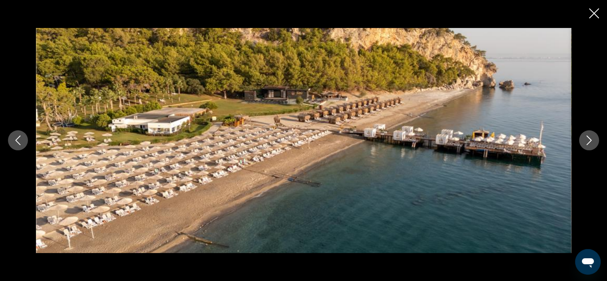
click at [587, 142] on icon "Next image" at bounding box center [589, 140] width 10 height 10
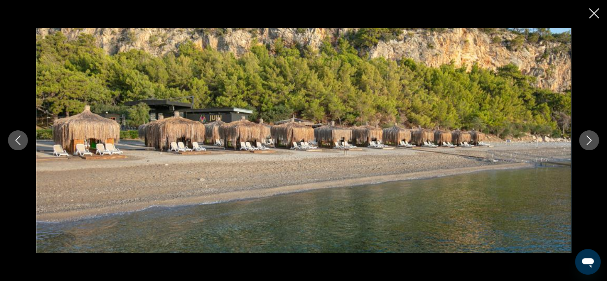
click at [587, 142] on icon "Next image" at bounding box center [589, 140] width 10 height 10
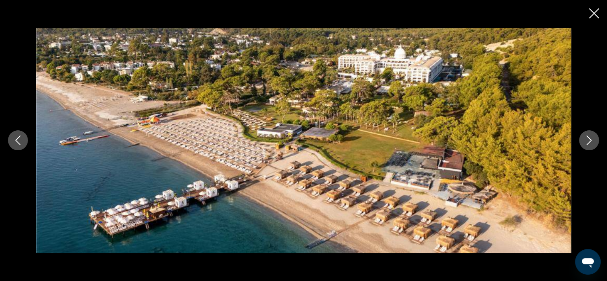
click at [587, 142] on icon "Next image" at bounding box center [589, 140] width 10 height 10
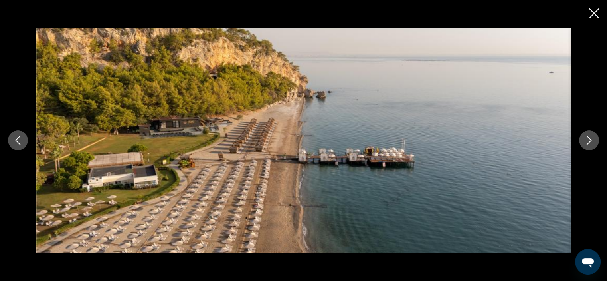
click at [587, 142] on icon "Next image" at bounding box center [589, 140] width 10 height 10
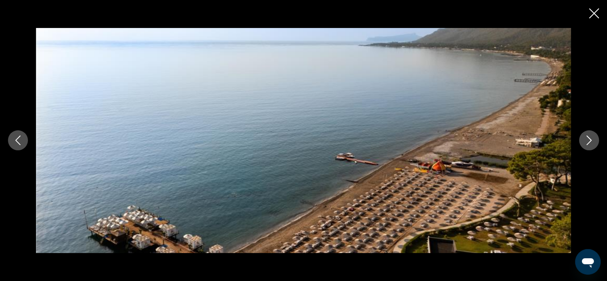
click at [587, 142] on icon "Next image" at bounding box center [589, 140] width 10 height 10
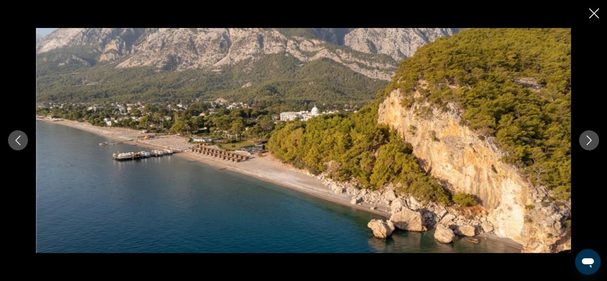
click at [587, 142] on icon "Next image" at bounding box center [589, 140] width 10 height 10
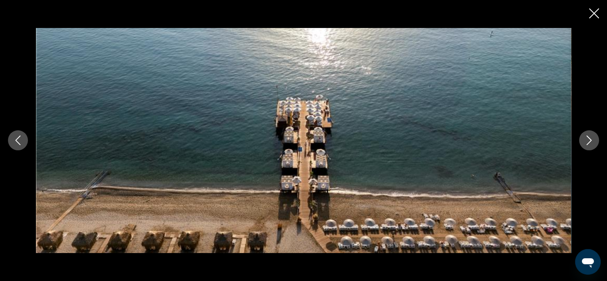
click at [587, 142] on icon "Next image" at bounding box center [589, 140] width 10 height 10
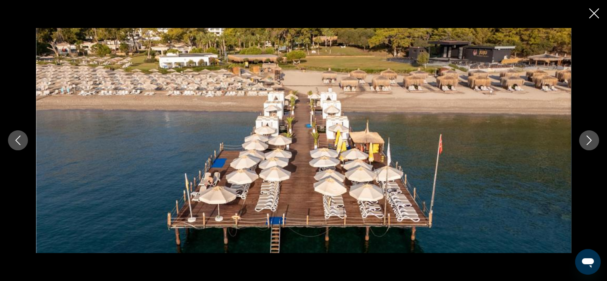
click at [587, 142] on icon "Next image" at bounding box center [589, 140] width 10 height 10
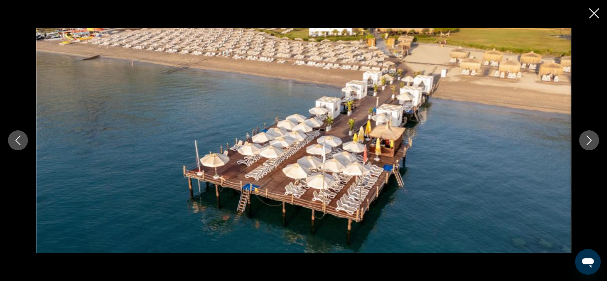
click at [587, 142] on icon "Next image" at bounding box center [589, 140] width 10 height 10
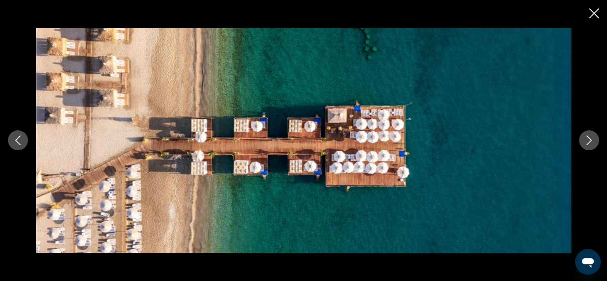
click at [587, 142] on icon "Next image" at bounding box center [589, 140] width 10 height 10
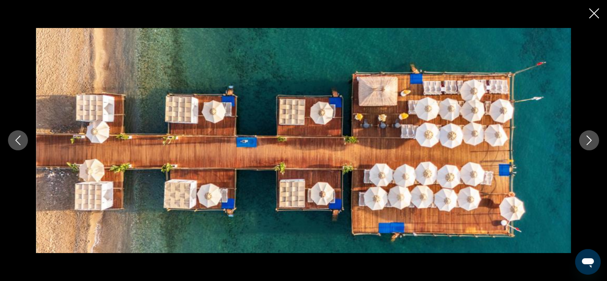
click at [587, 142] on icon "Next image" at bounding box center [589, 140] width 10 height 10
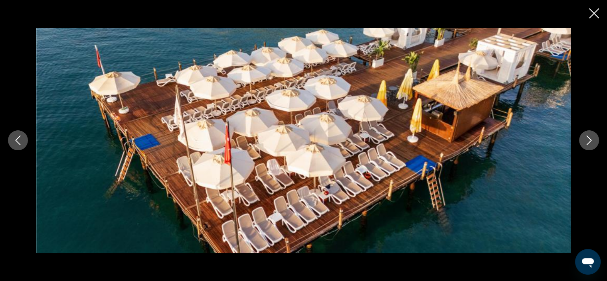
click at [587, 142] on icon "Next image" at bounding box center [589, 140] width 10 height 10
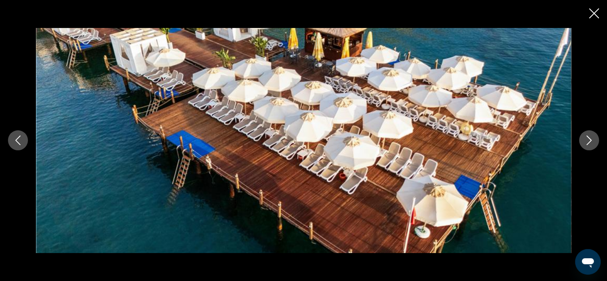
click at [587, 142] on icon "Next image" at bounding box center [589, 140] width 10 height 10
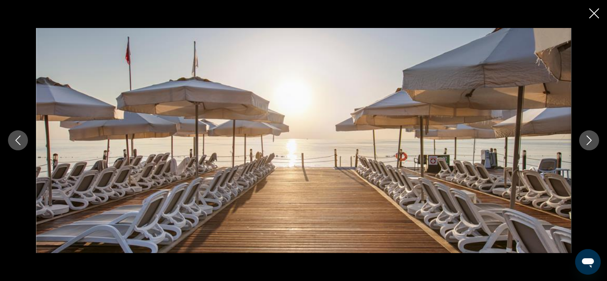
click at [587, 142] on icon "Next image" at bounding box center [589, 140] width 10 height 10
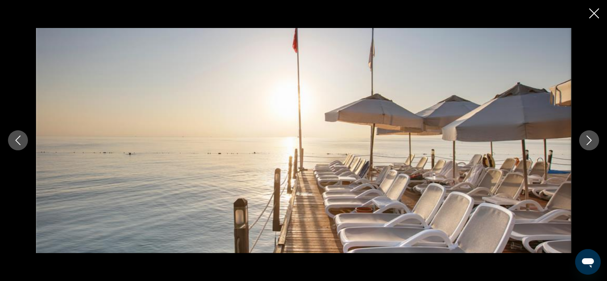
click at [587, 142] on icon "Next image" at bounding box center [589, 140] width 10 height 10
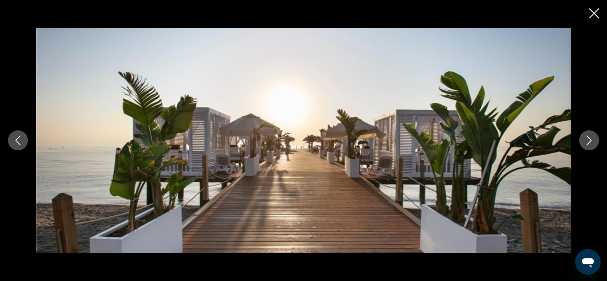
click at [587, 142] on icon "Next image" at bounding box center [589, 140] width 10 height 10
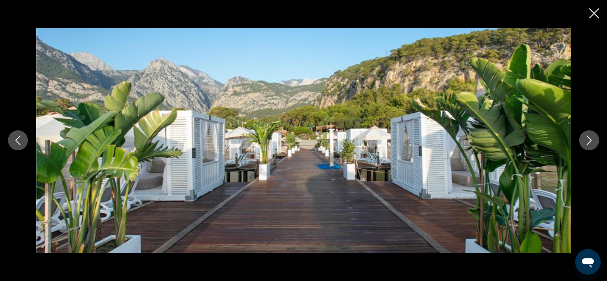
click at [587, 142] on icon "Next image" at bounding box center [589, 140] width 10 height 10
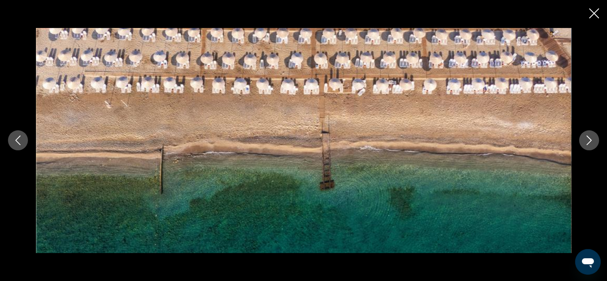
click at [587, 142] on icon "Next image" at bounding box center [589, 140] width 10 height 10
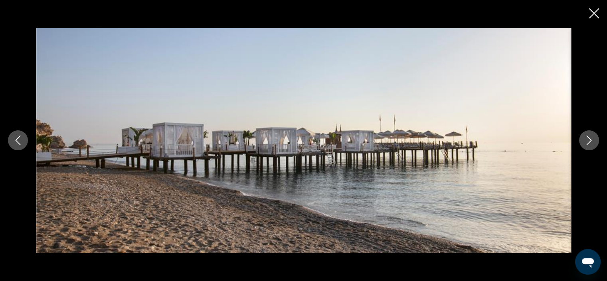
click at [587, 142] on icon "Next image" at bounding box center [589, 140] width 10 height 10
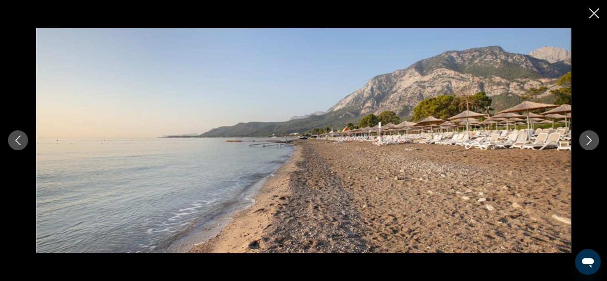
click at [587, 142] on icon "Next image" at bounding box center [589, 140] width 10 height 10
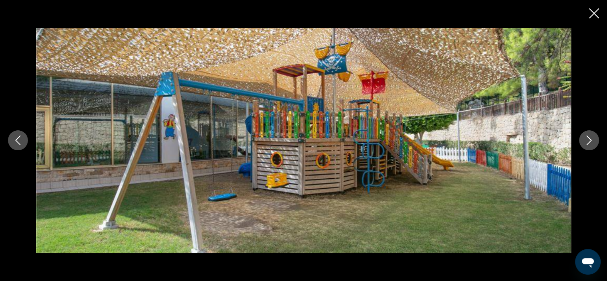
click at [587, 142] on icon "Next image" at bounding box center [589, 140] width 10 height 10
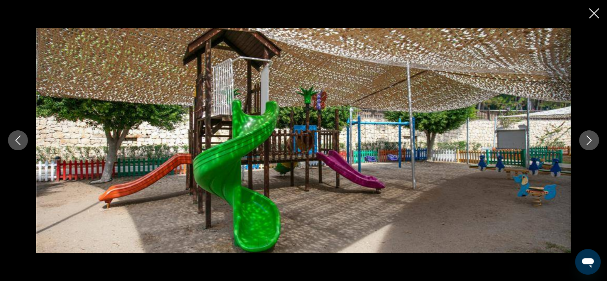
click at [587, 142] on icon "Next image" at bounding box center [589, 140] width 10 height 10
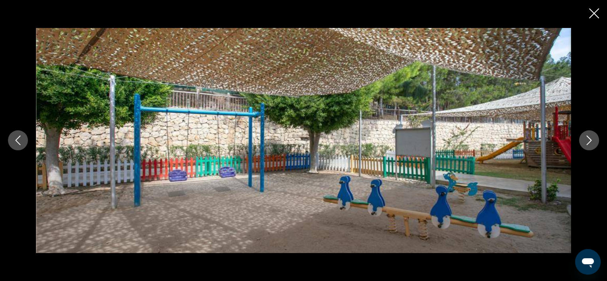
click at [587, 142] on icon "Next image" at bounding box center [589, 140] width 10 height 10
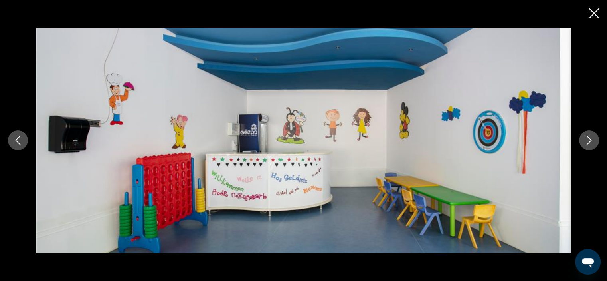
click at [587, 142] on icon "Next image" at bounding box center [589, 140] width 10 height 10
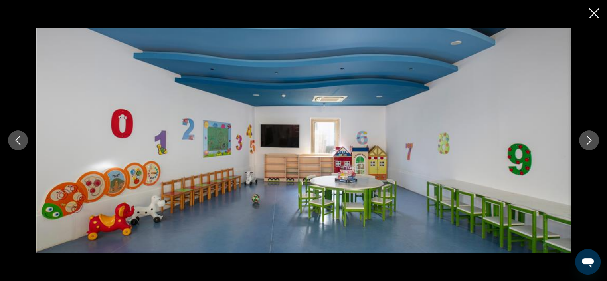
click at [587, 142] on icon "Next image" at bounding box center [589, 140] width 10 height 10
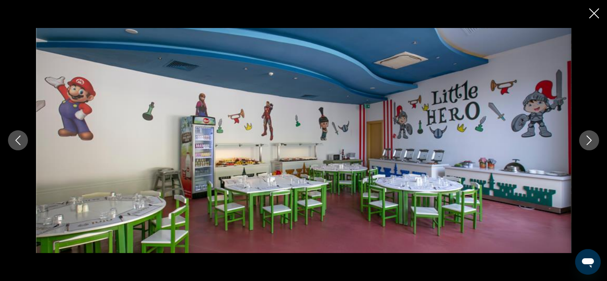
click at [587, 142] on icon "Next image" at bounding box center [589, 140] width 10 height 10
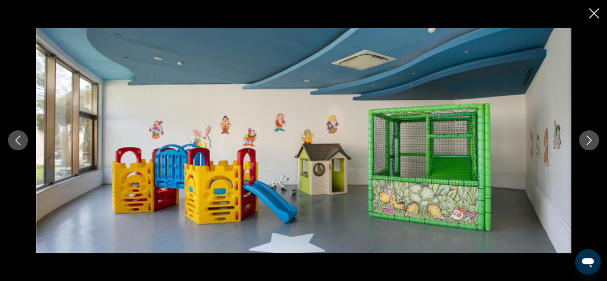
click at [587, 142] on icon "Next image" at bounding box center [589, 140] width 10 height 10
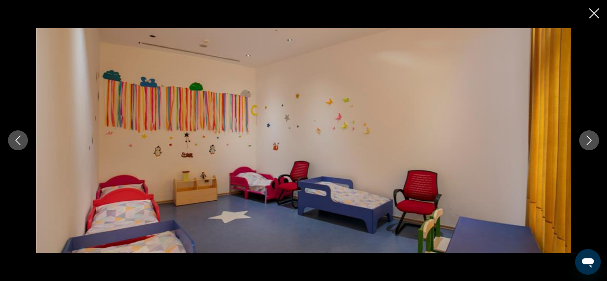
click at [587, 142] on icon "Next image" at bounding box center [589, 140] width 10 height 10
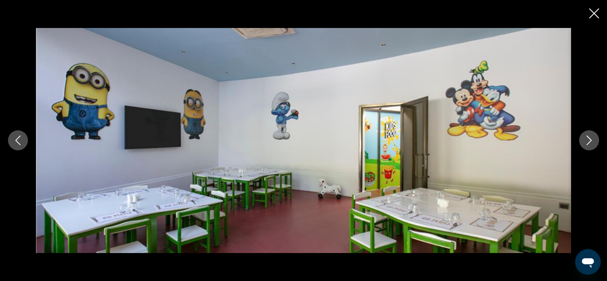
click at [587, 142] on icon "Next image" at bounding box center [589, 140] width 10 height 10
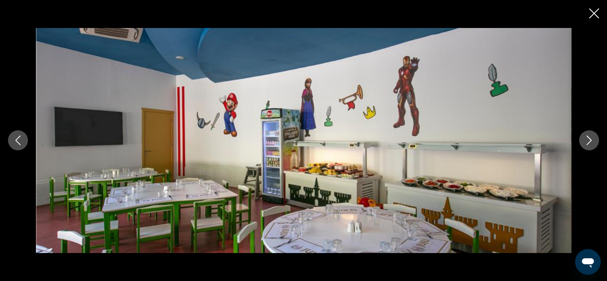
click at [587, 142] on icon "Next image" at bounding box center [589, 140] width 10 height 10
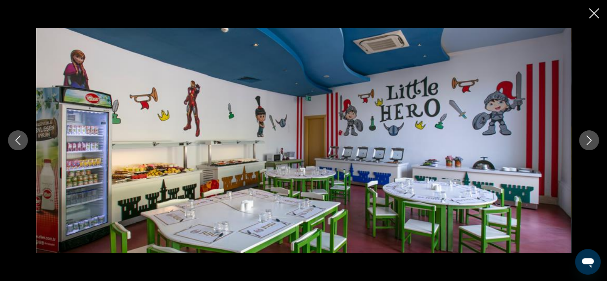
click at [587, 142] on icon "Next image" at bounding box center [589, 140] width 10 height 10
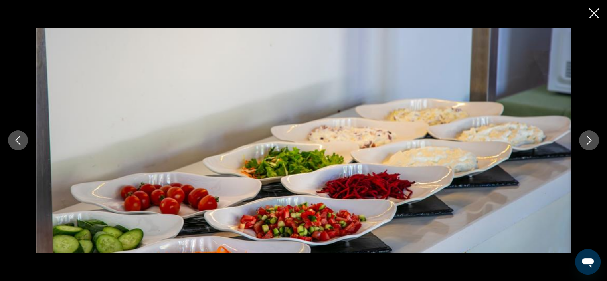
click at [587, 142] on icon "Next image" at bounding box center [589, 140] width 10 height 10
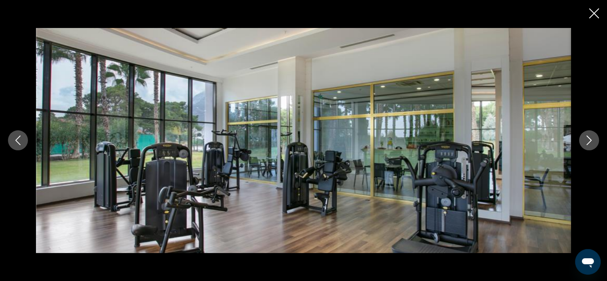
click at [587, 142] on icon "Next image" at bounding box center [589, 140] width 10 height 10
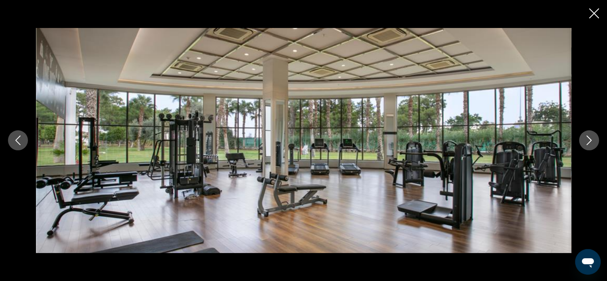
click at [587, 142] on icon "Next image" at bounding box center [589, 140] width 10 height 10
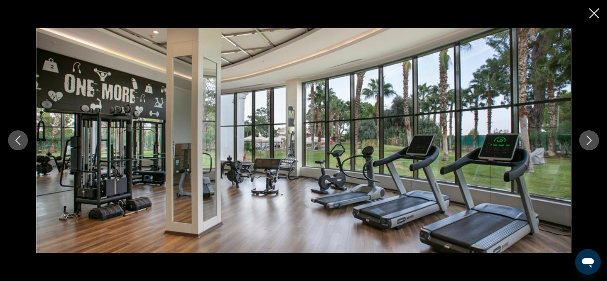
click at [587, 142] on icon "Next image" at bounding box center [589, 140] width 10 height 10
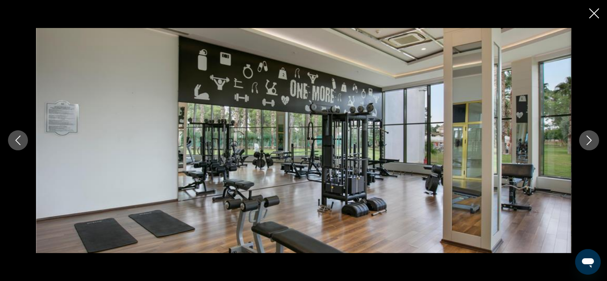
click at [587, 142] on icon "Next image" at bounding box center [589, 140] width 10 height 10
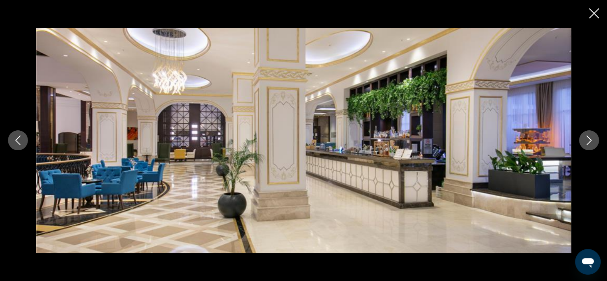
click at [587, 142] on icon "Next image" at bounding box center [589, 140] width 10 height 10
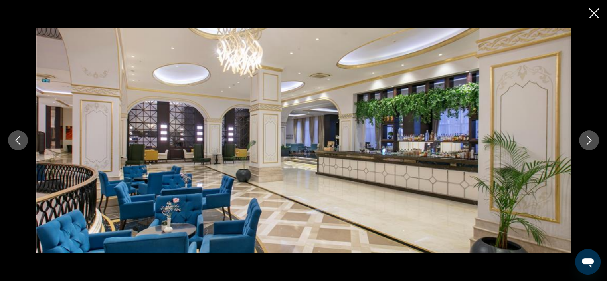
click at [587, 142] on icon "Next image" at bounding box center [589, 140] width 10 height 10
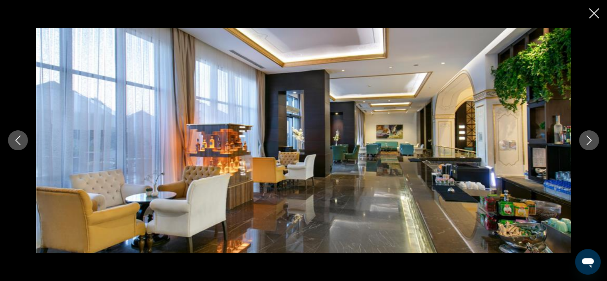
click at [587, 142] on icon "Next image" at bounding box center [589, 140] width 10 height 10
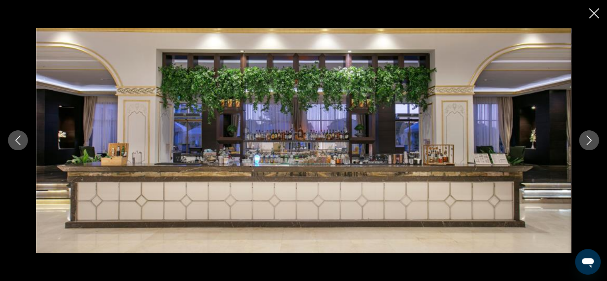
click at [587, 142] on icon "Next image" at bounding box center [589, 140] width 10 height 10
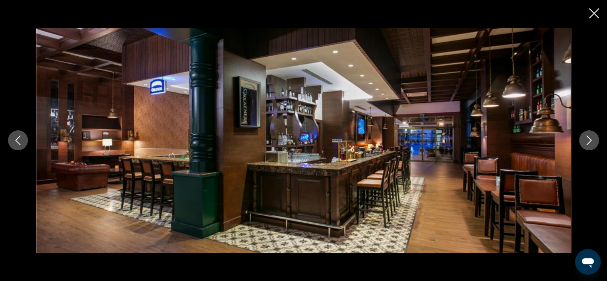
click at [587, 142] on icon "Next image" at bounding box center [589, 140] width 10 height 10
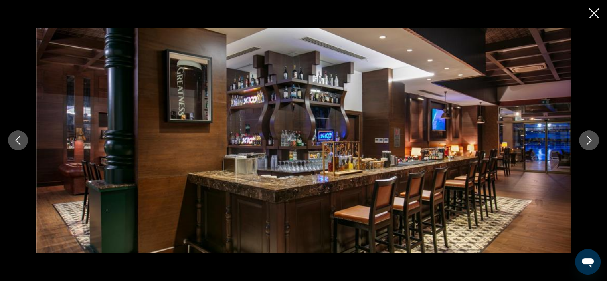
click at [587, 142] on icon "Next image" at bounding box center [589, 140] width 10 height 10
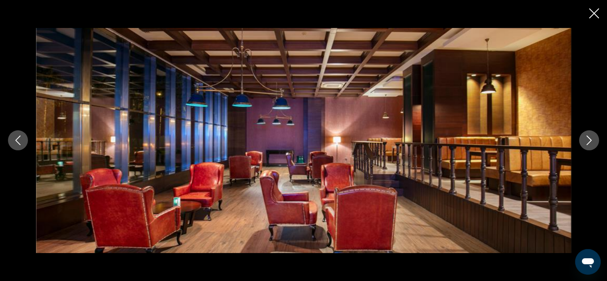
click at [587, 142] on icon "Next image" at bounding box center [589, 140] width 10 height 10
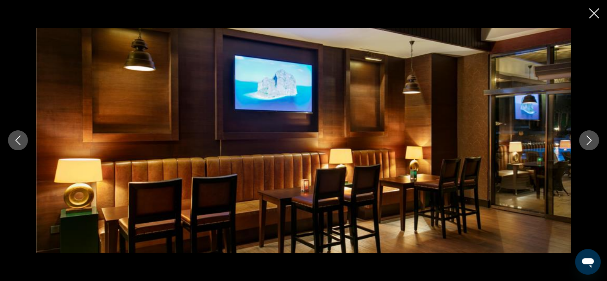
click at [587, 142] on icon "Next image" at bounding box center [589, 140] width 10 height 10
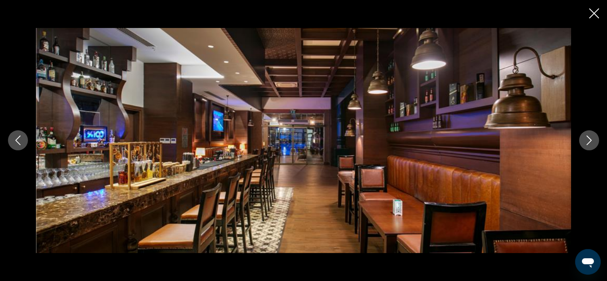
click at [587, 142] on icon "Next image" at bounding box center [589, 140] width 10 height 10
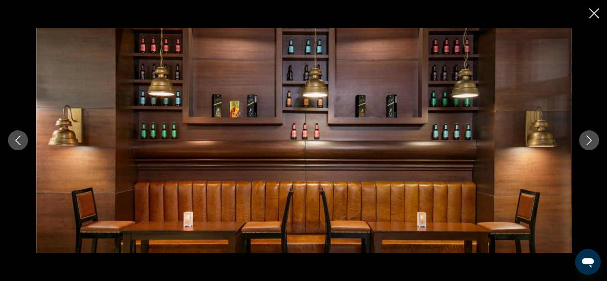
click at [587, 142] on icon "Next image" at bounding box center [589, 140] width 10 height 10
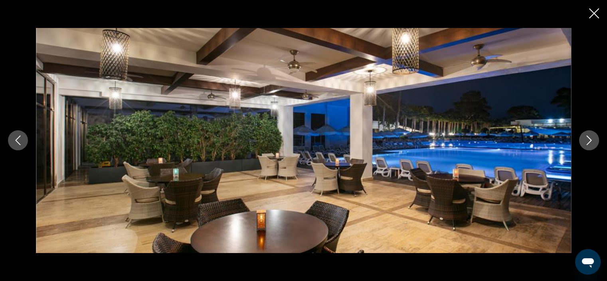
click at [587, 142] on icon "Next image" at bounding box center [589, 140] width 10 height 10
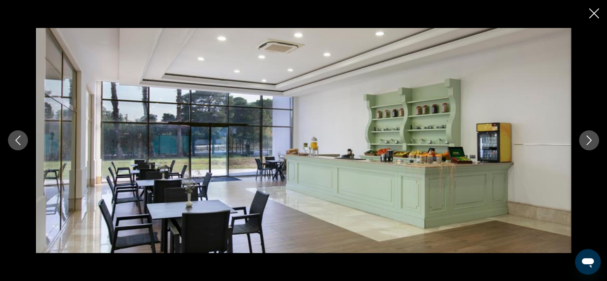
click at [587, 142] on icon "Next image" at bounding box center [589, 140] width 10 height 10
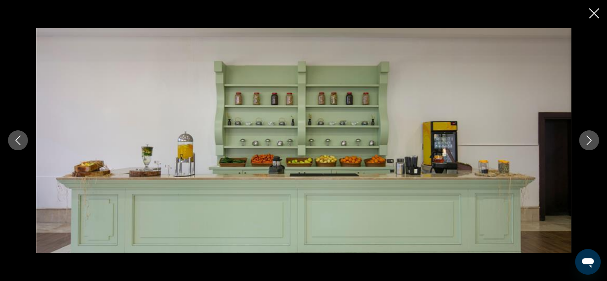
click at [587, 142] on icon "Next image" at bounding box center [589, 140] width 10 height 10
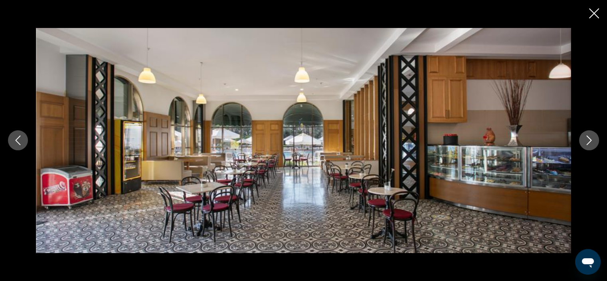
click at [587, 142] on icon "Next image" at bounding box center [589, 140] width 10 height 10
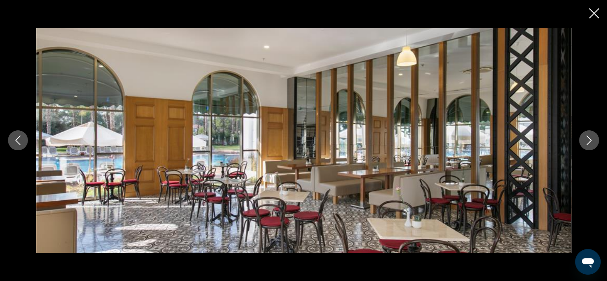
click at [587, 142] on icon "Next image" at bounding box center [589, 140] width 10 height 10
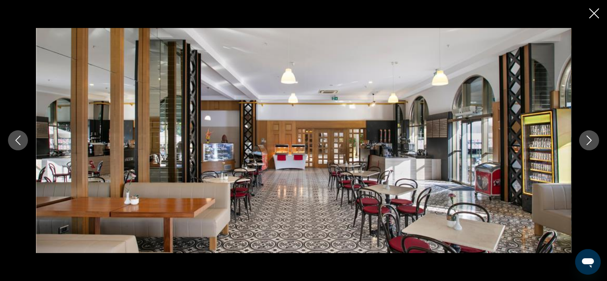
click at [587, 142] on icon "Next image" at bounding box center [589, 140] width 10 height 10
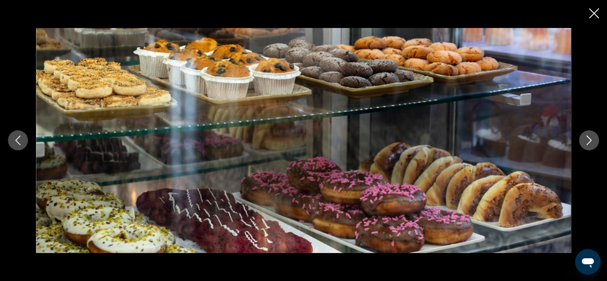
click at [587, 142] on icon "Next image" at bounding box center [589, 140] width 10 height 10
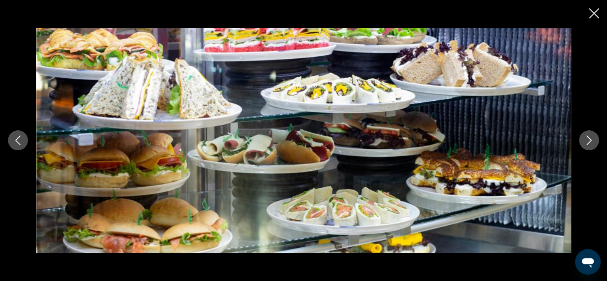
click at [587, 142] on icon "Next image" at bounding box center [589, 140] width 10 height 10
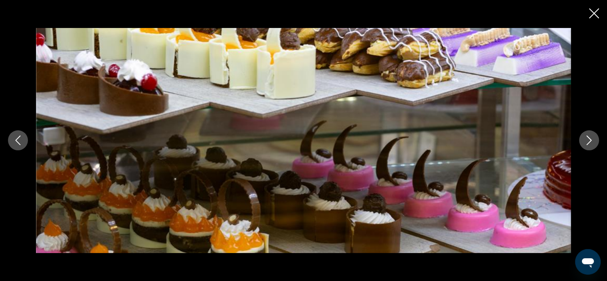
click at [587, 142] on icon "Next image" at bounding box center [589, 140] width 10 height 10
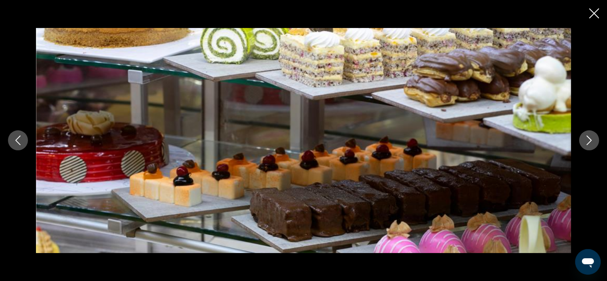
click at [587, 142] on icon "Next image" at bounding box center [589, 140] width 10 height 10
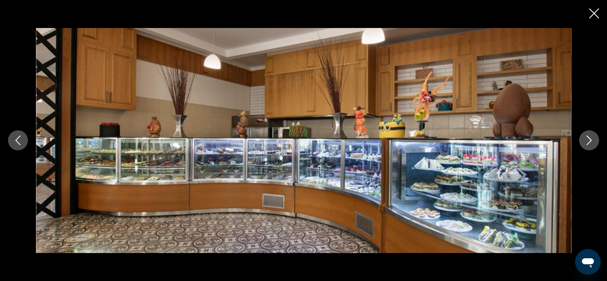
click at [587, 142] on icon "Next image" at bounding box center [589, 140] width 10 height 10
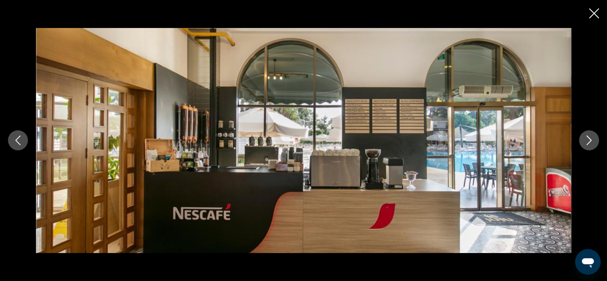
click at [587, 142] on icon "Next image" at bounding box center [589, 140] width 10 height 10
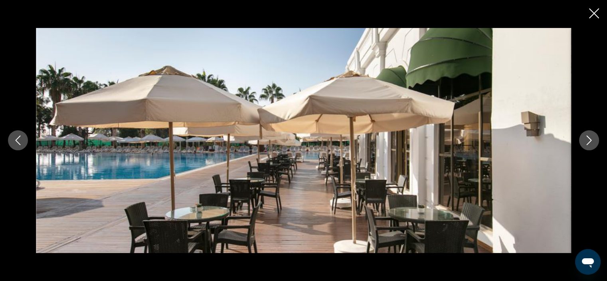
click at [587, 142] on icon "Next image" at bounding box center [589, 140] width 10 height 10
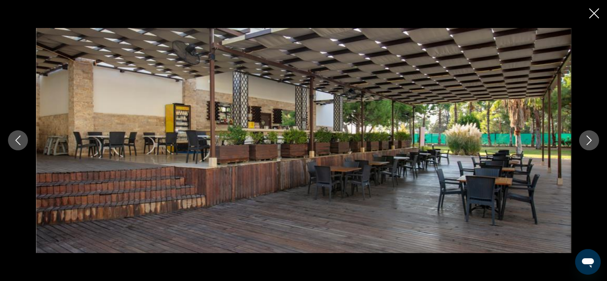
click at [587, 142] on icon "Next image" at bounding box center [589, 140] width 10 height 10
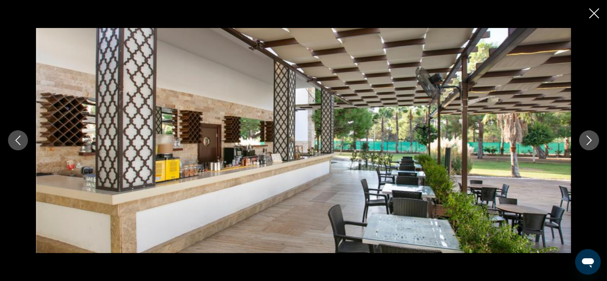
click at [587, 142] on icon "Next image" at bounding box center [589, 140] width 10 height 10
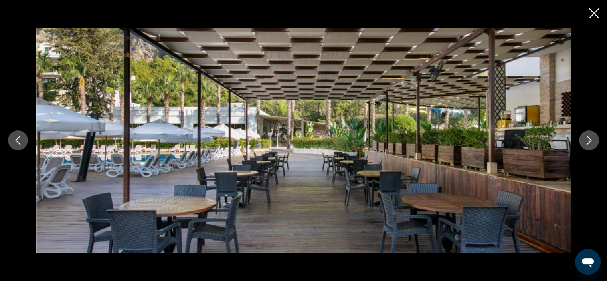
click at [587, 142] on icon "Next image" at bounding box center [589, 140] width 10 height 10
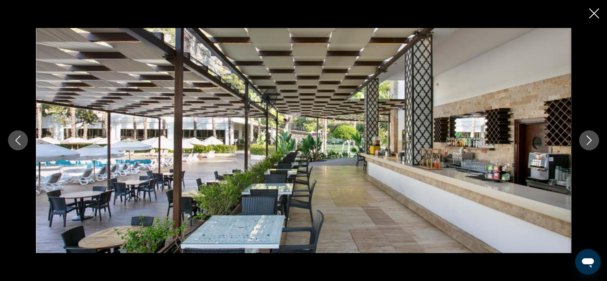
click at [587, 142] on icon "Next image" at bounding box center [589, 140] width 10 height 10
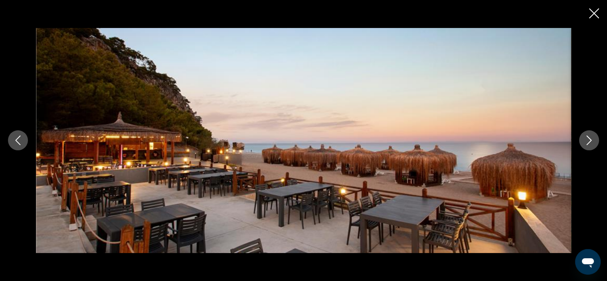
click at [587, 142] on icon "Next image" at bounding box center [589, 140] width 10 height 10
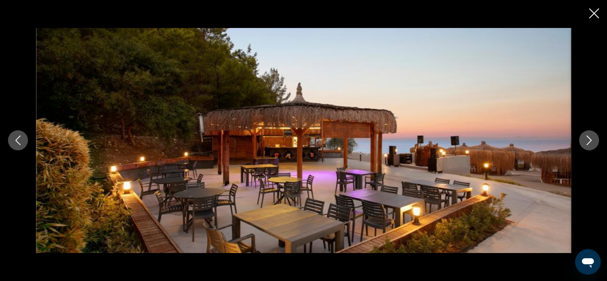
click at [587, 142] on icon "Next image" at bounding box center [589, 140] width 10 height 10
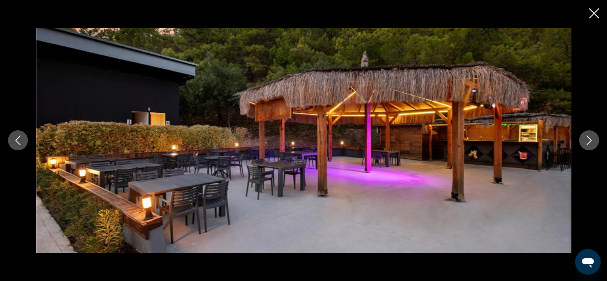
click at [587, 142] on icon "Next image" at bounding box center [589, 140] width 10 height 10
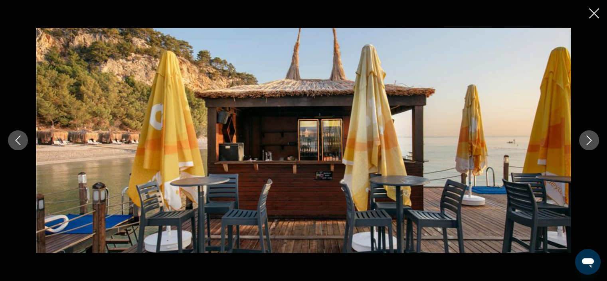
click at [587, 142] on icon "Next image" at bounding box center [589, 140] width 10 height 10
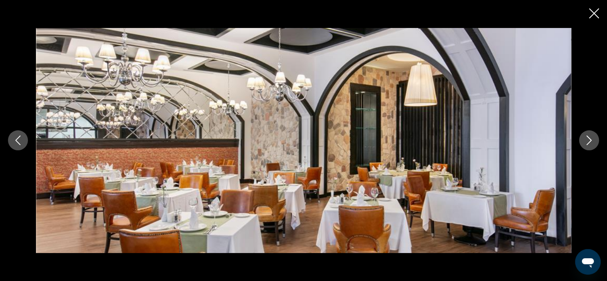
click at [587, 142] on icon "Next image" at bounding box center [589, 140] width 10 height 10
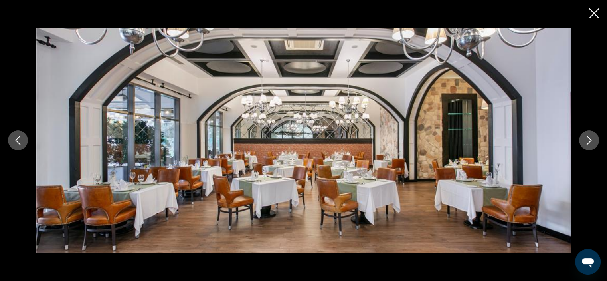
click at [587, 142] on icon "Next image" at bounding box center [589, 140] width 10 height 10
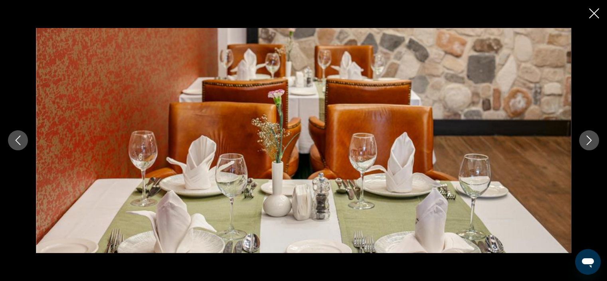
click at [587, 142] on icon "Next image" at bounding box center [589, 140] width 10 height 10
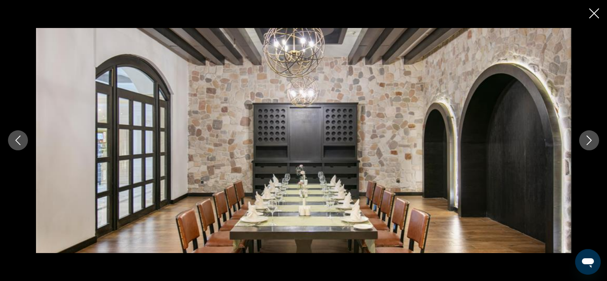
click at [587, 142] on icon "Next image" at bounding box center [589, 140] width 10 height 10
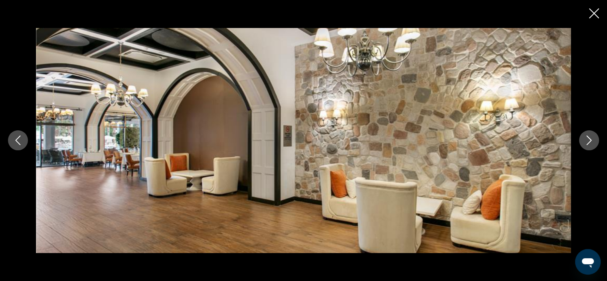
click at [587, 142] on icon "Next image" at bounding box center [589, 140] width 10 height 10
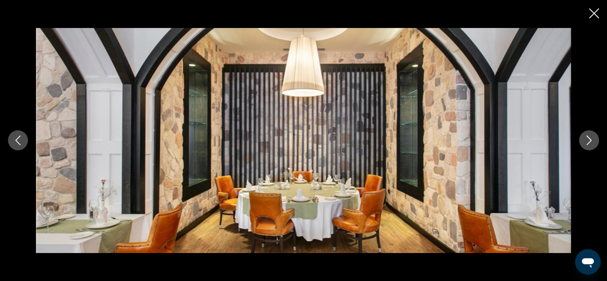
click at [587, 142] on icon "Next image" at bounding box center [589, 140] width 10 height 10
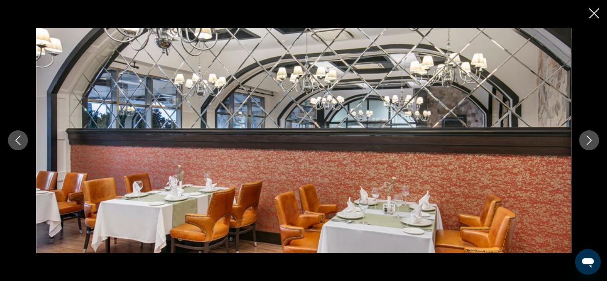
click at [587, 142] on icon "Next image" at bounding box center [589, 140] width 10 height 10
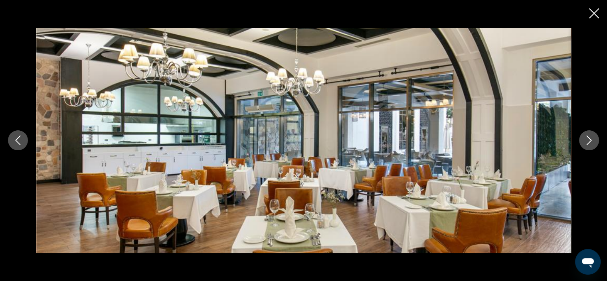
click at [587, 142] on icon "Next image" at bounding box center [589, 140] width 10 height 10
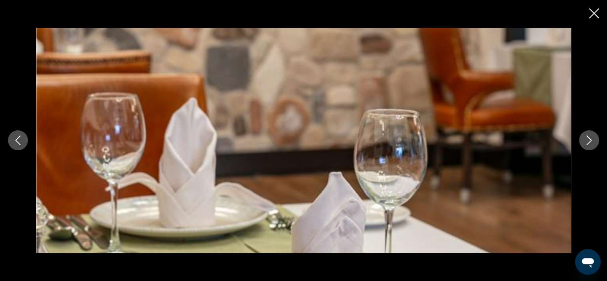
click at [587, 142] on icon "Next image" at bounding box center [589, 140] width 10 height 10
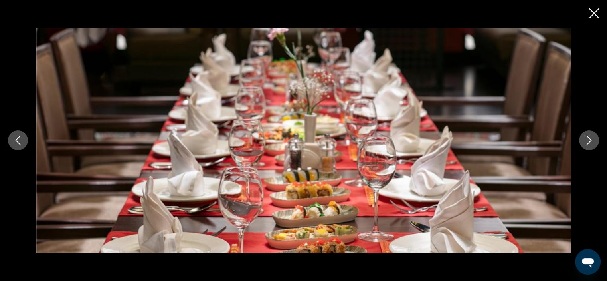
click at [587, 142] on icon "Next image" at bounding box center [589, 140] width 10 height 10
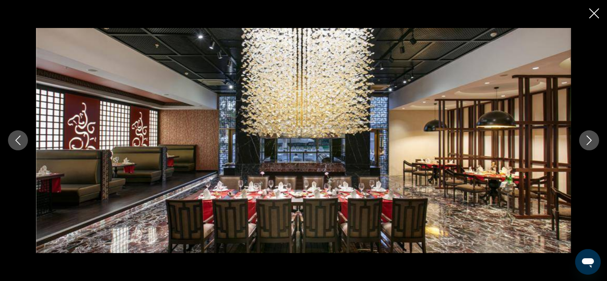
click at [587, 142] on icon "Next image" at bounding box center [589, 140] width 10 height 10
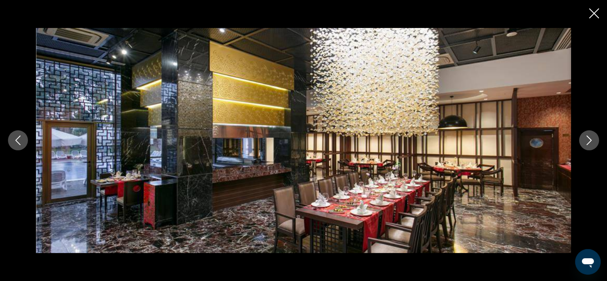
click at [587, 142] on icon "Next image" at bounding box center [589, 140] width 10 height 10
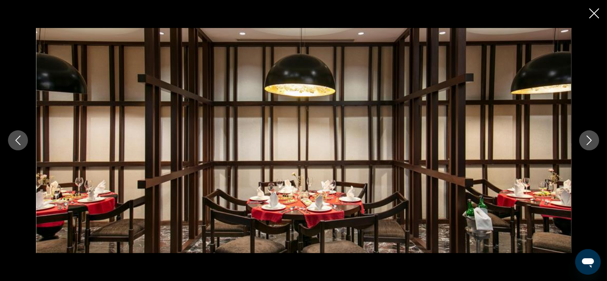
click at [587, 142] on icon "Next image" at bounding box center [589, 140] width 10 height 10
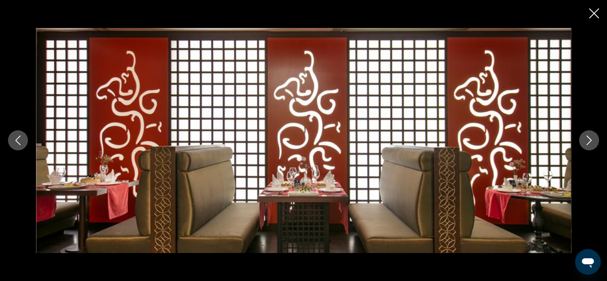
click at [587, 142] on icon "Next image" at bounding box center [589, 140] width 10 height 10
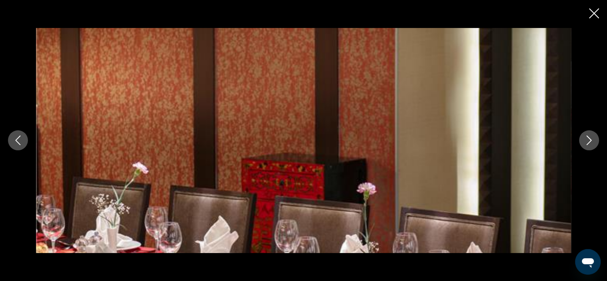
click at [587, 142] on icon "Next image" at bounding box center [589, 140] width 10 height 10
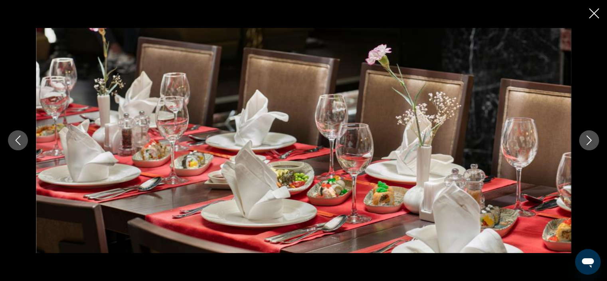
click at [587, 142] on icon "Next image" at bounding box center [589, 140] width 10 height 10
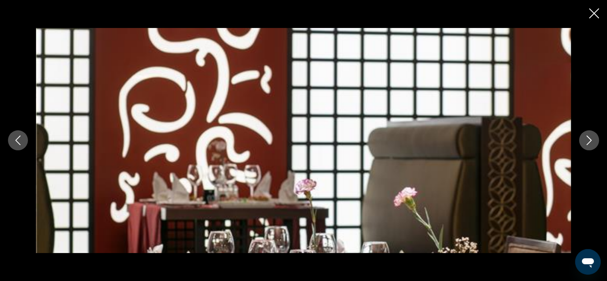
click at [587, 142] on icon "Next image" at bounding box center [589, 140] width 10 height 10
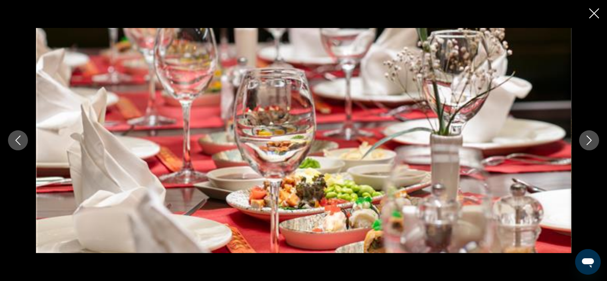
click at [587, 142] on icon "Next image" at bounding box center [589, 140] width 10 height 10
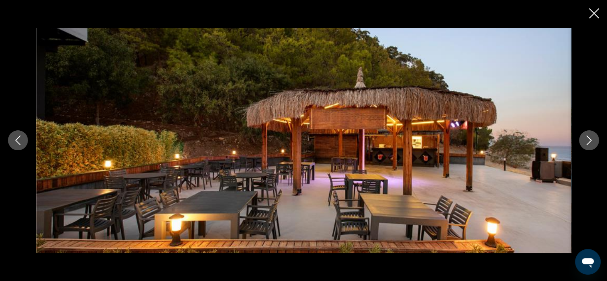
click at [587, 142] on icon "Next image" at bounding box center [589, 140] width 10 height 10
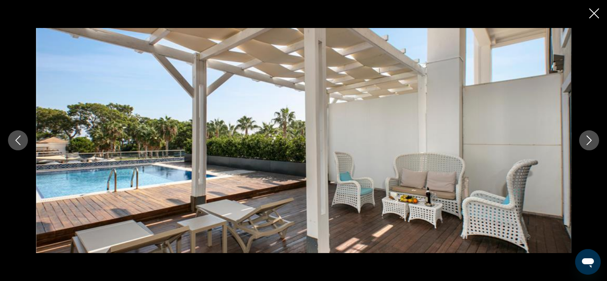
click at [587, 142] on icon "Next image" at bounding box center [589, 140] width 10 height 10
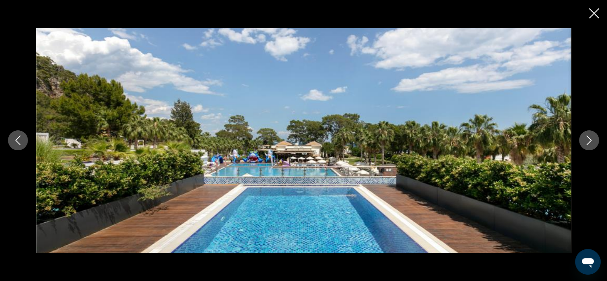
click at [587, 142] on icon "Next image" at bounding box center [589, 140] width 10 height 10
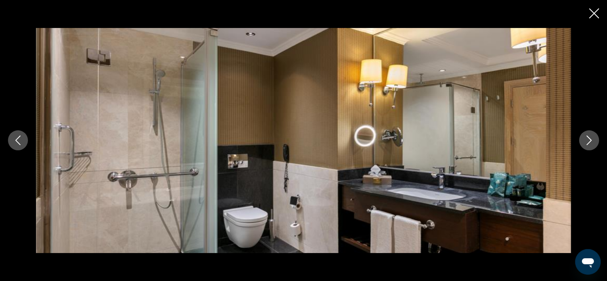
click at [587, 142] on icon "Next image" at bounding box center [589, 140] width 10 height 10
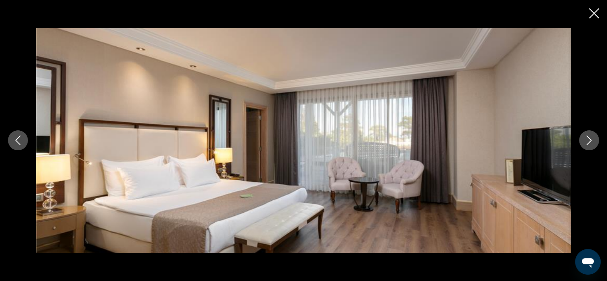
click at [587, 142] on icon "Next image" at bounding box center [589, 140] width 10 height 10
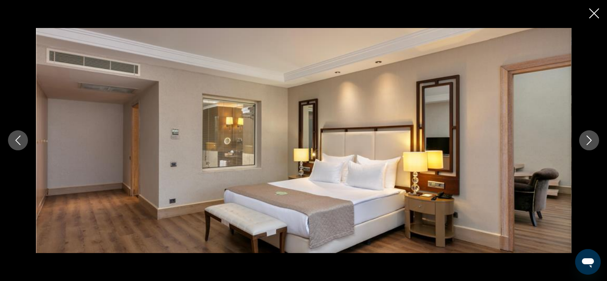
click at [587, 142] on icon "Next image" at bounding box center [589, 140] width 10 height 10
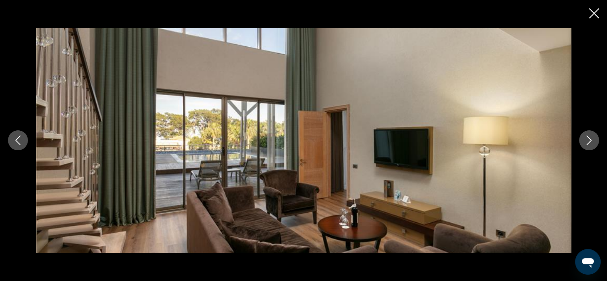
click at [587, 142] on icon "Next image" at bounding box center [589, 140] width 10 height 10
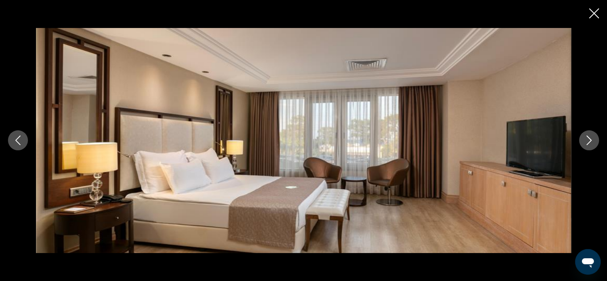
click at [587, 142] on icon "Next image" at bounding box center [589, 140] width 10 height 10
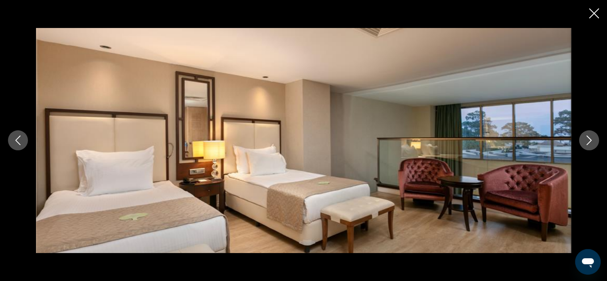
click at [587, 142] on icon "Next image" at bounding box center [589, 140] width 10 height 10
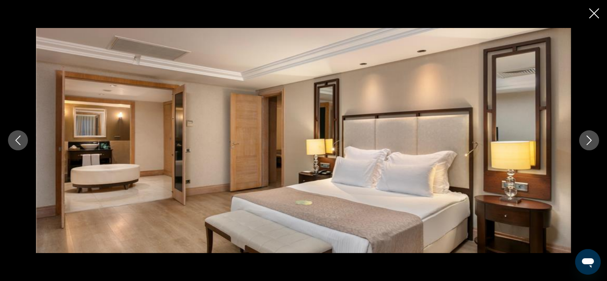
click at [587, 142] on icon "Next image" at bounding box center [589, 140] width 10 height 10
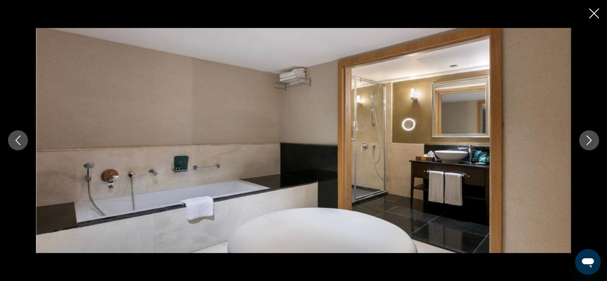
click at [587, 142] on icon "Next image" at bounding box center [589, 140] width 10 height 10
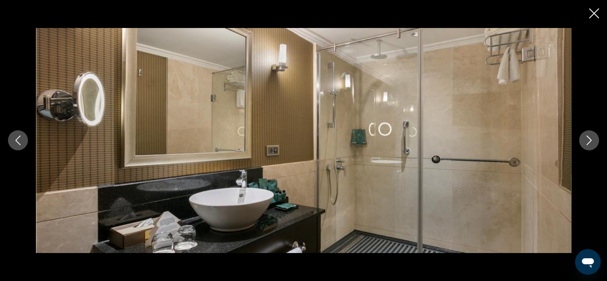
click at [587, 142] on icon "Next image" at bounding box center [589, 140] width 10 height 10
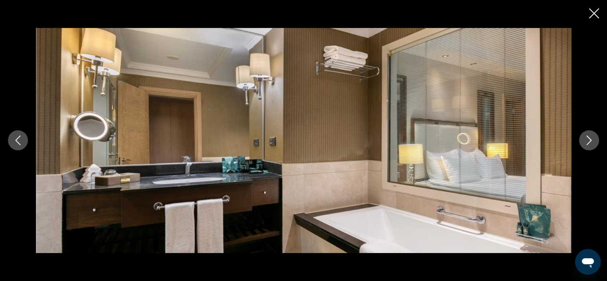
click at [587, 142] on icon "Next image" at bounding box center [589, 140] width 10 height 10
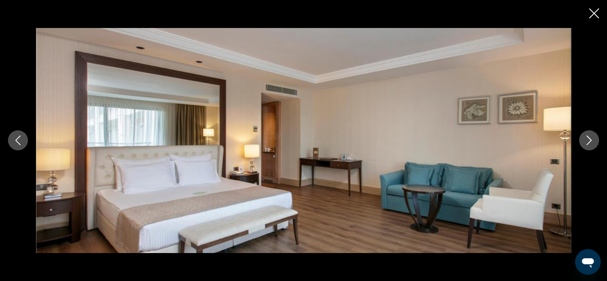
click at [587, 142] on icon "Next image" at bounding box center [589, 140] width 10 height 10
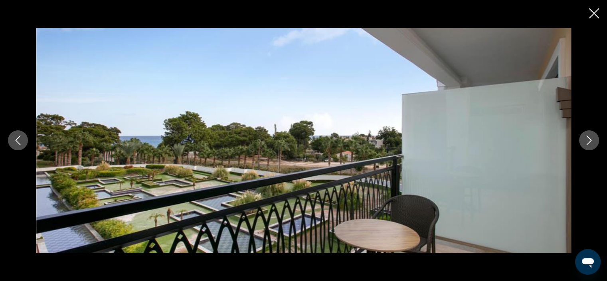
click at [587, 142] on icon "Next image" at bounding box center [589, 140] width 10 height 10
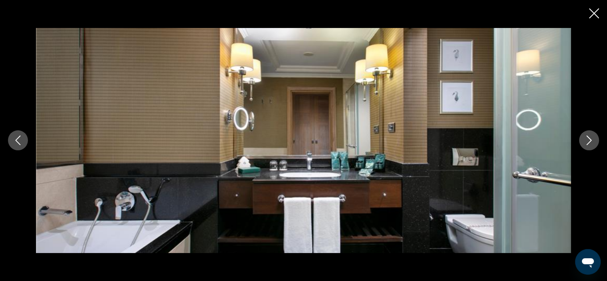
click at [587, 142] on icon "Next image" at bounding box center [589, 140] width 10 height 10
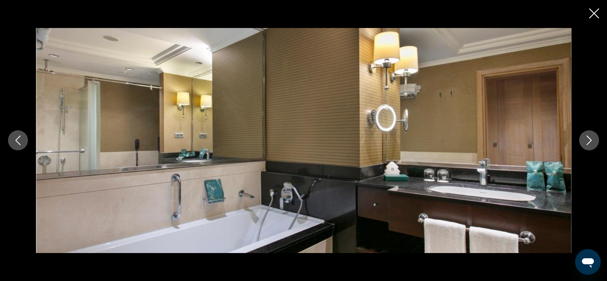
click at [587, 142] on icon "Next image" at bounding box center [589, 140] width 10 height 10
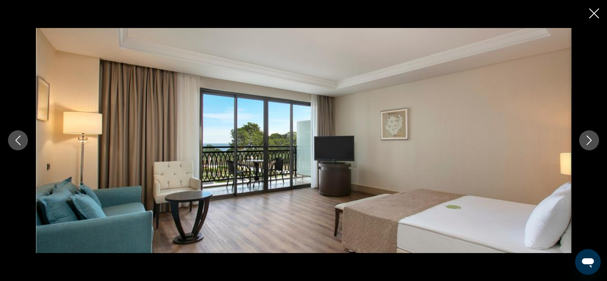
click at [587, 142] on icon "Next image" at bounding box center [589, 140] width 10 height 10
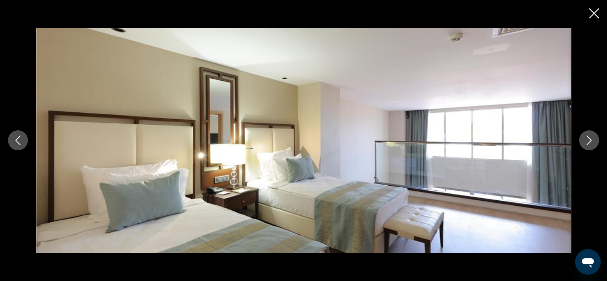
click at [587, 142] on icon "Next image" at bounding box center [589, 140] width 10 height 10
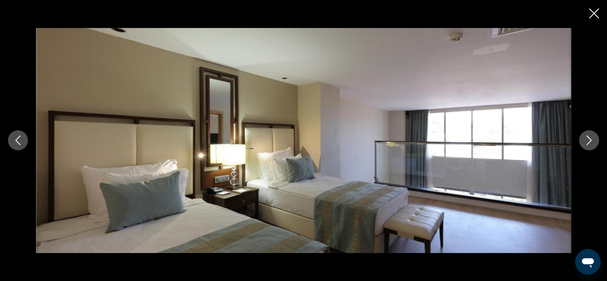
click at [587, 142] on icon "Next image" at bounding box center [589, 140] width 10 height 10
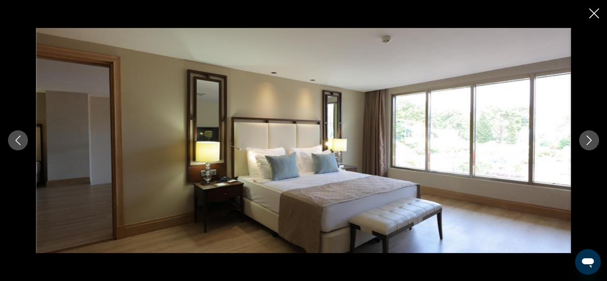
click at [587, 142] on icon "Next image" at bounding box center [589, 140] width 10 height 10
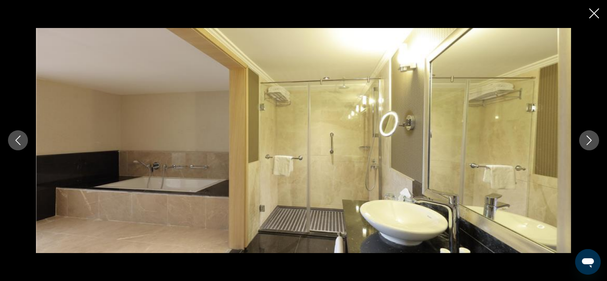
click at [587, 142] on icon "Next image" at bounding box center [589, 140] width 10 height 10
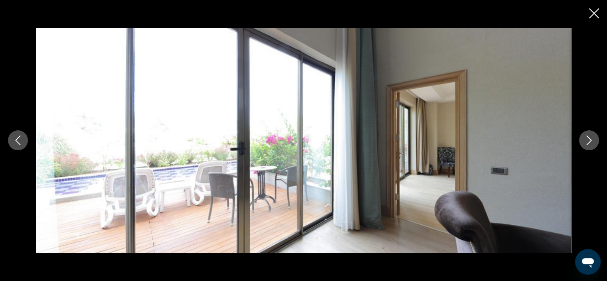
click at [587, 142] on icon "Next image" at bounding box center [589, 140] width 10 height 10
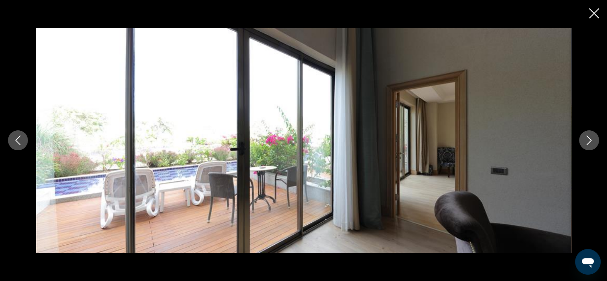
click at [587, 142] on icon "Next image" at bounding box center [589, 140] width 10 height 10
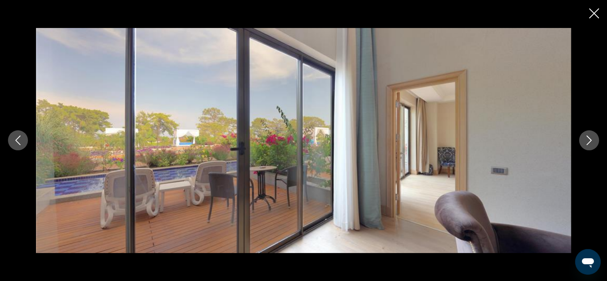
click at [587, 142] on icon "Next image" at bounding box center [589, 140] width 10 height 10
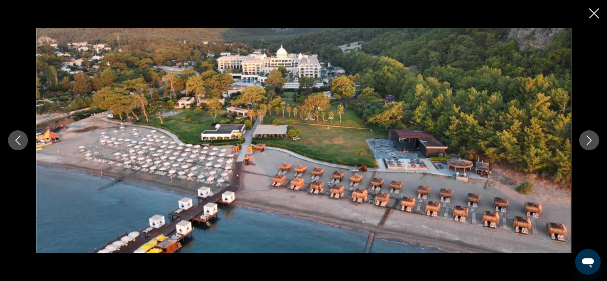
click at [593, 12] on icon "Close slideshow" at bounding box center [594, 13] width 10 height 10
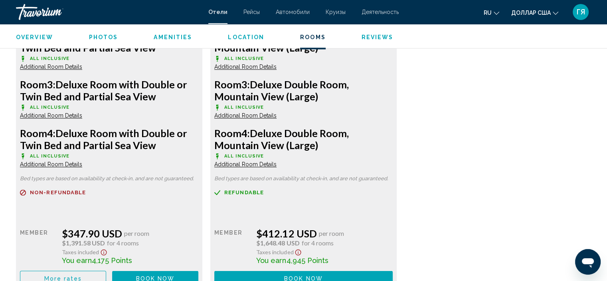
scroll to position [1253, 0]
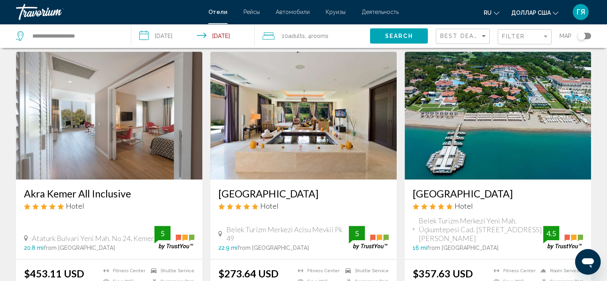
scroll to position [614, 0]
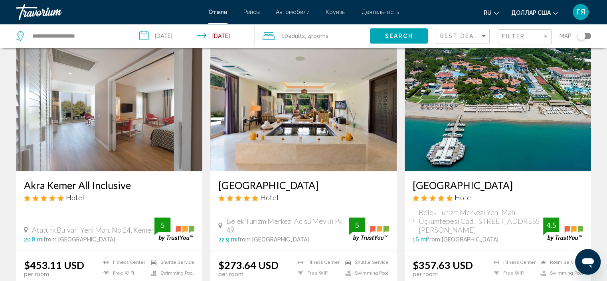
click at [283, 121] on img "Основное содержание" at bounding box center [303, 107] width 186 height 128
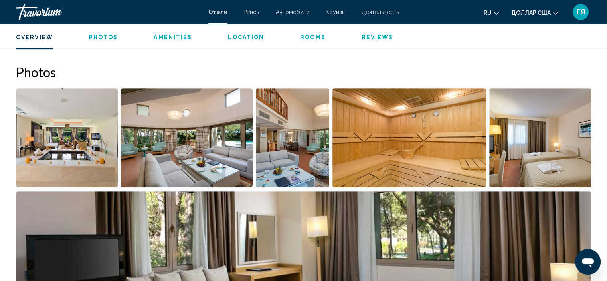
scroll to position [374, 0]
click at [53, 137] on img "Open full-screen image slider" at bounding box center [67, 138] width 102 height 99
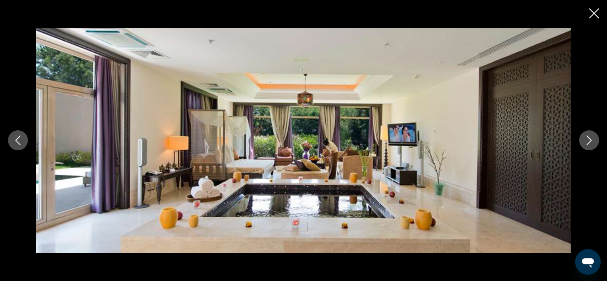
click at [591, 139] on icon "Next image" at bounding box center [589, 140] width 10 height 10
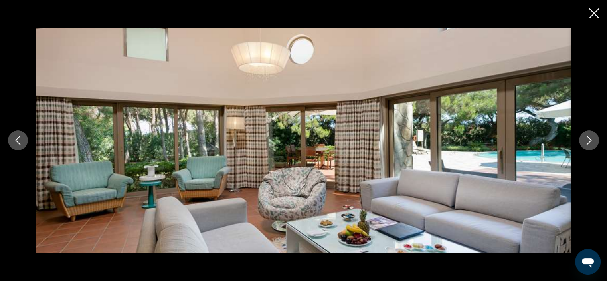
click at [591, 139] on icon "Next image" at bounding box center [589, 140] width 10 height 10
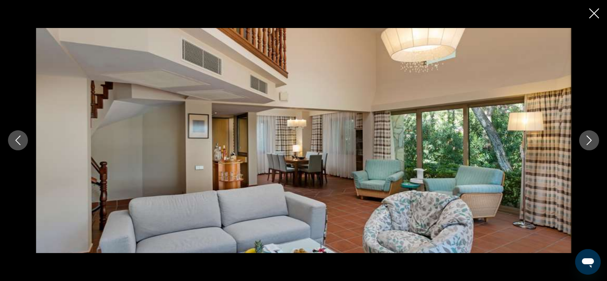
click at [591, 139] on icon "Next image" at bounding box center [589, 140] width 10 height 10
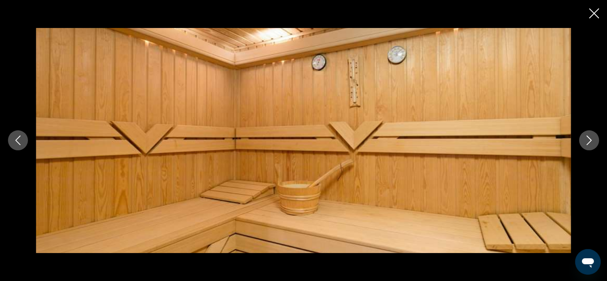
click at [591, 139] on icon "Next image" at bounding box center [589, 140] width 10 height 10
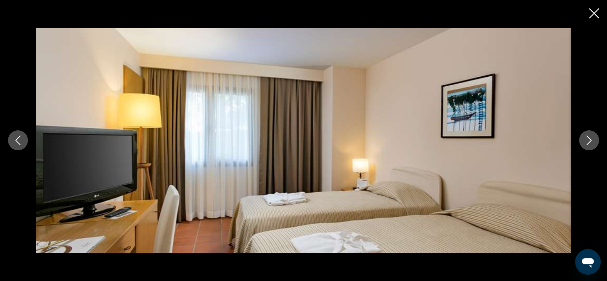
click at [591, 139] on icon "Next image" at bounding box center [589, 140] width 10 height 10
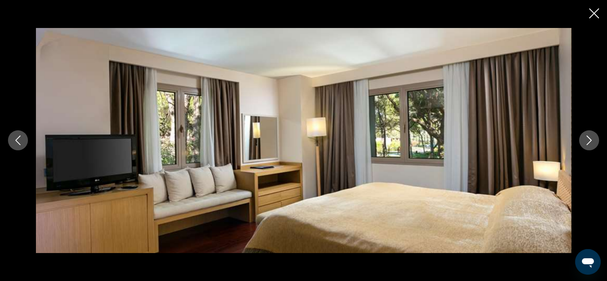
click at [591, 139] on icon "Next image" at bounding box center [589, 140] width 10 height 10
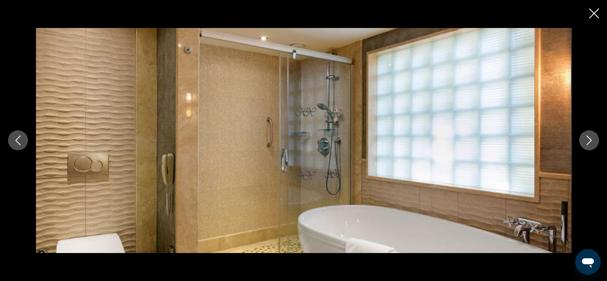
click at [591, 139] on icon "Next image" at bounding box center [589, 140] width 10 height 10
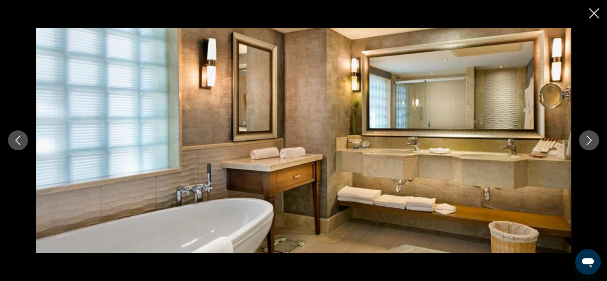
click at [591, 139] on icon "Next image" at bounding box center [589, 140] width 10 height 10
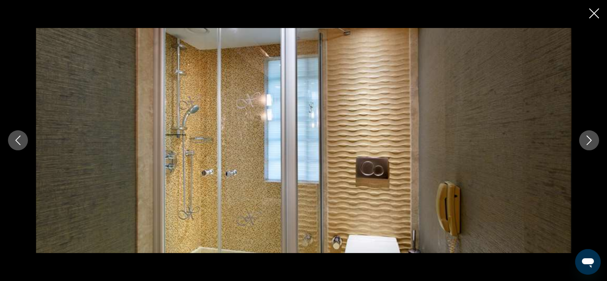
click at [591, 139] on icon "Next image" at bounding box center [589, 140] width 10 height 10
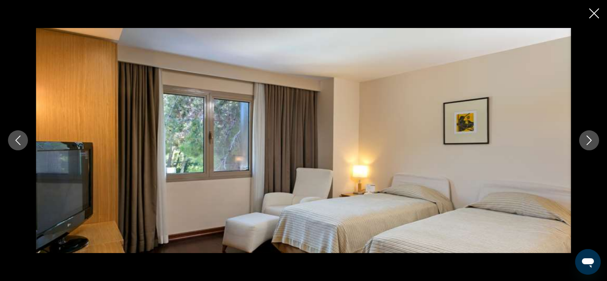
click at [591, 139] on icon "Next image" at bounding box center [589, 140] width 10 height 10
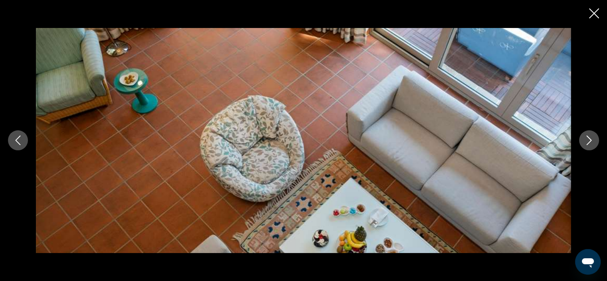
click at [591, 139] on icon "Next image" at bounding box center [589, 140] width 10 height 10
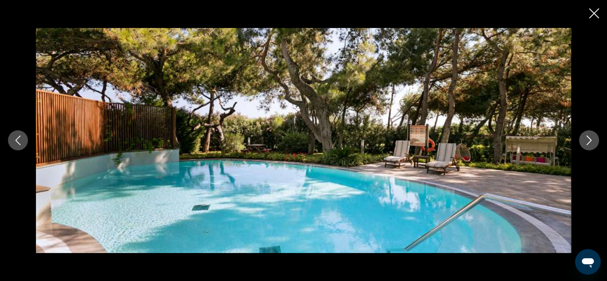
click at [591, 139] on icon "Next image" at bounding box center [589, 140] width 10 height 10
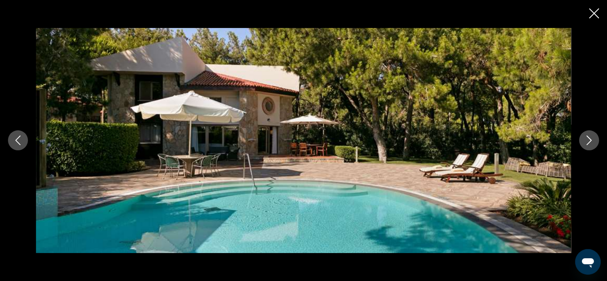
click at [591, 139] on icon "Next image" at bounding box center [589, 140] width 10 height 10
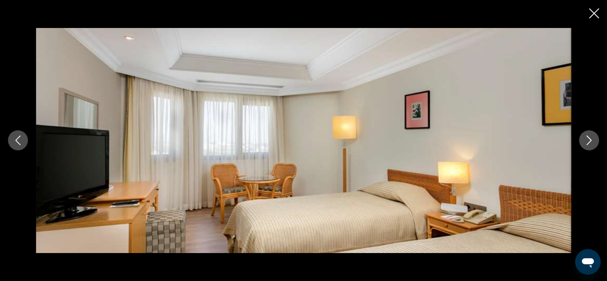
click at [591, 139] on icon "Next image" at bounding box center [589, 140] width 10 height 10
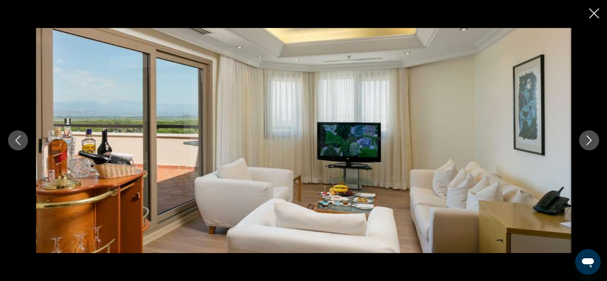
click at [591, 139] on icon "Next image" at bounding box center [589, 140] width 10 height 10
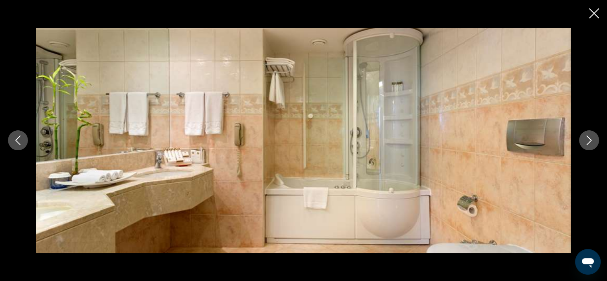
click at [591, 139] on icon "Next image" at bounding box center [589, 140] width 10 height 10
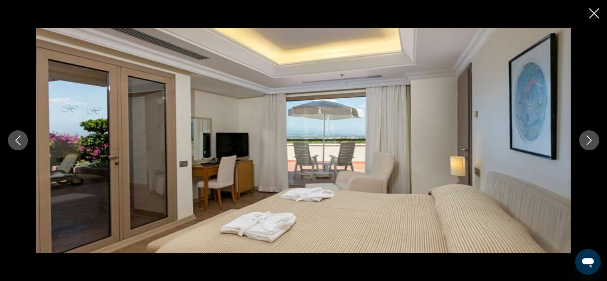
click at [591, 139] on icon "Next image" at bounding box center [589, 140] width 10 height 10
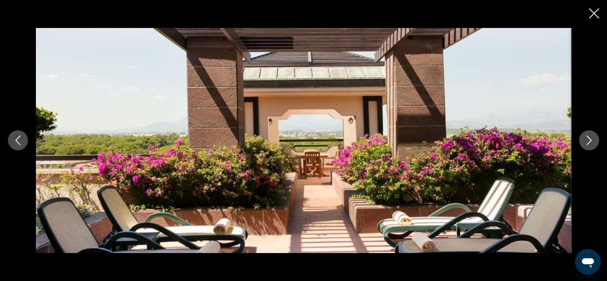
click at [591, 139] on icon "Next image" at bounding box center [589, 140] width 10 height 10
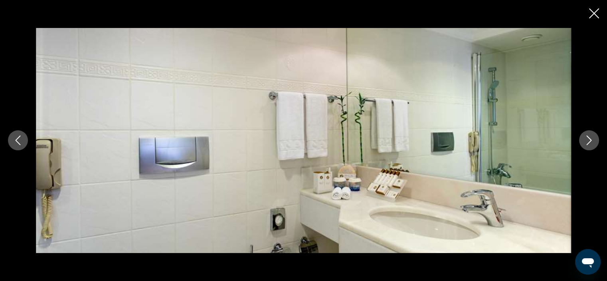
click at [591, 139] on icon "Next image" at bounding box center [589, 140] width 10 height 10
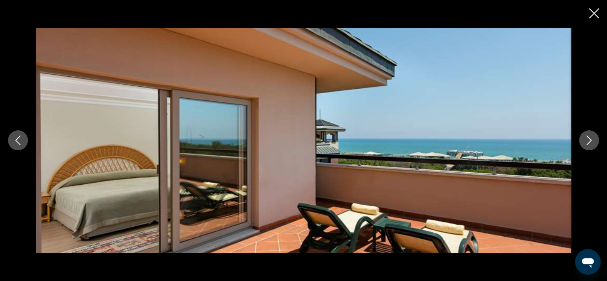
click at [594, 13] on icon "Close slideshow" at bounding box center [594, 13] width 10 height 10
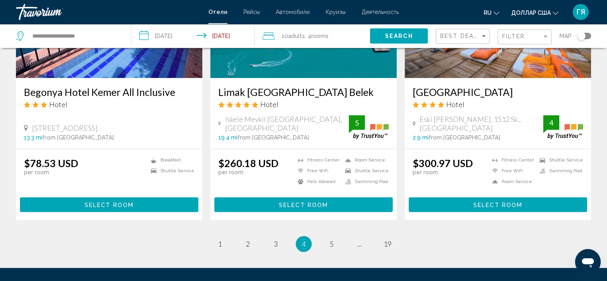
scroll to position [1004, 0]
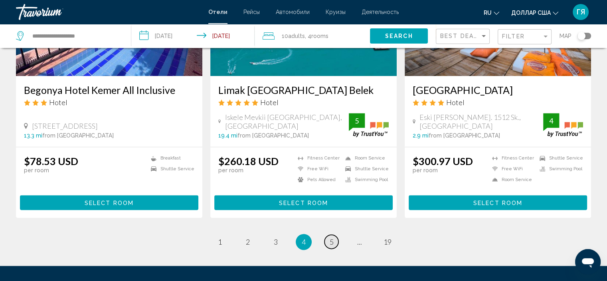
click at [333, 237] on span "5" at bounding box center [332, 241] width 4 height 9
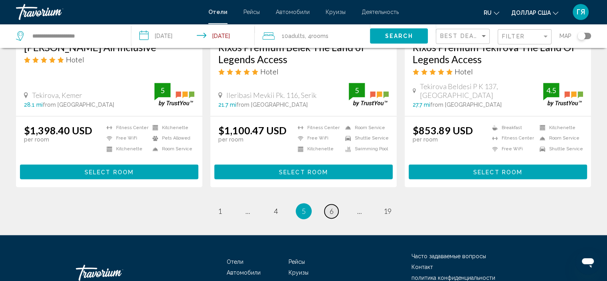
scroll to position [1067, 0]
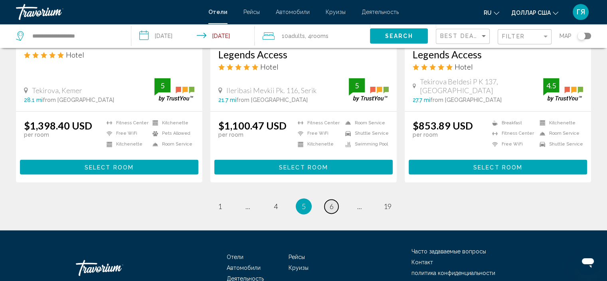
click at [332, 207] on span "6" at bounding box center [332, 206] width 4 height 9
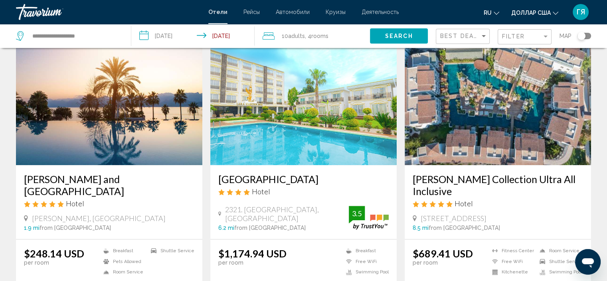
scroll to position [631, 0]
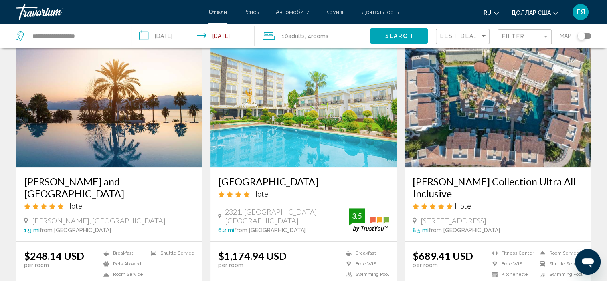
click at [131, 127] on img "Основное содержание" at bounding box center [109, 104] width 186 height 128
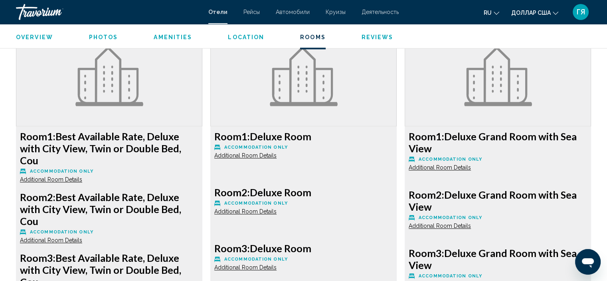
scroll to position [1105, 0]
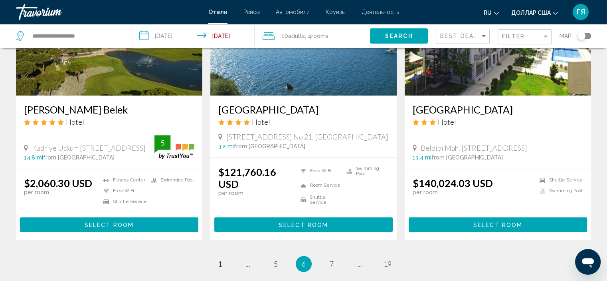
scroll to position [992, 0]
click at [331, 259] on span "7" at bounding box center [332, 263] width 4 height 9
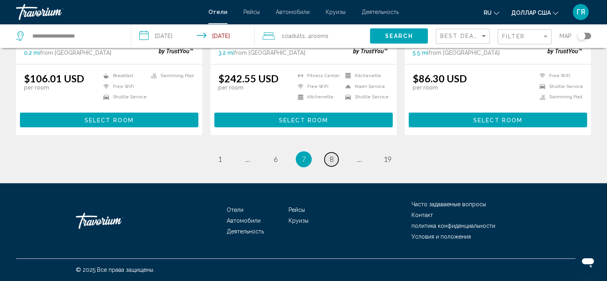
scroll to position [1052, 0]
click at [332, 162] on span "8" at bounding box center [332, 158] width 4 height 9
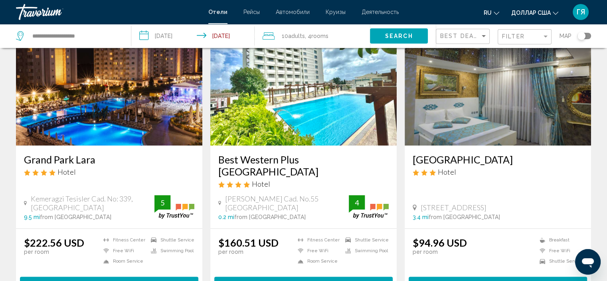
scroll to position [974, 0]
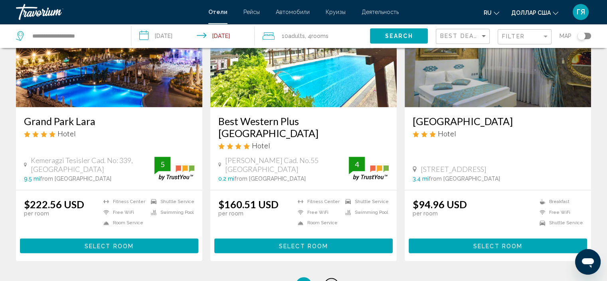
click at [333, 280] on span "9" at bounding box center [332, 284] width 4 height 9
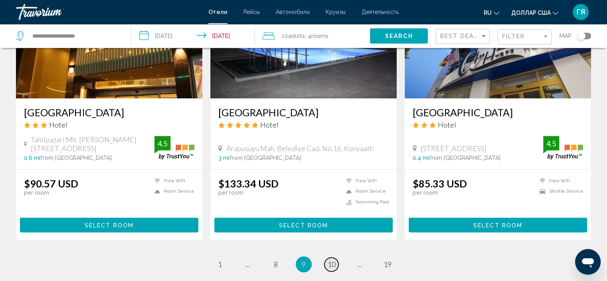
scroll to position [984, 0]
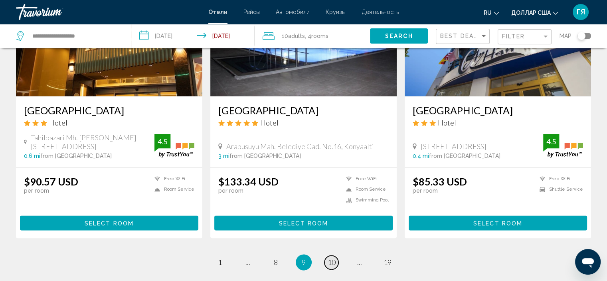
click at [328, 257] on span "10" at bounding box center [332, 261] width 8 height 9
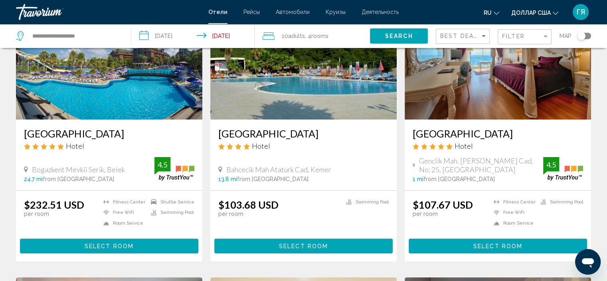
scroll to position [84, 0]
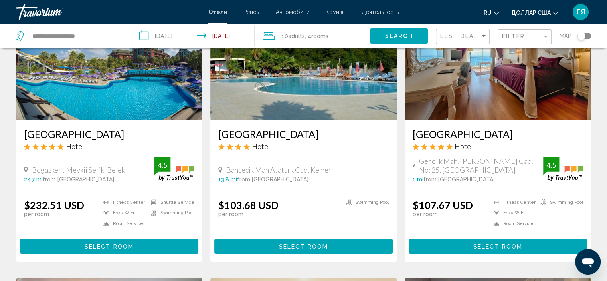
click at [143, 88] on img "Основное содержание" at bounding box center [109, 56] width 186 height 128
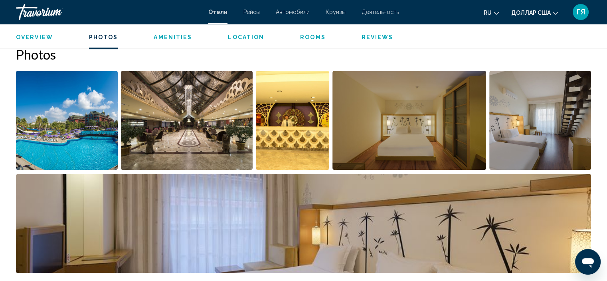
scroll to position [392, 0]
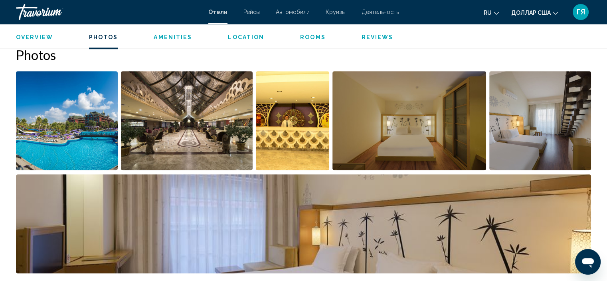
click at [77, 133] on img "Open full-screen image slider" at bounding box center [67, 120] width 102 height 99
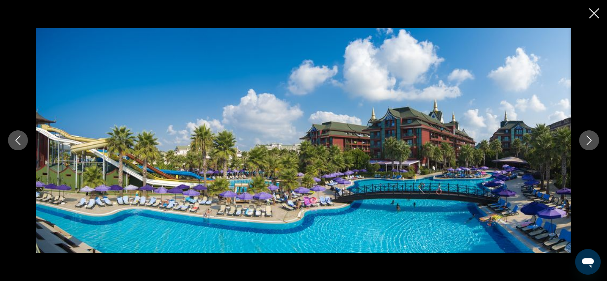
click at [594, 140] on button "Next image" at bounding box center [589, 140] width 20 height 20
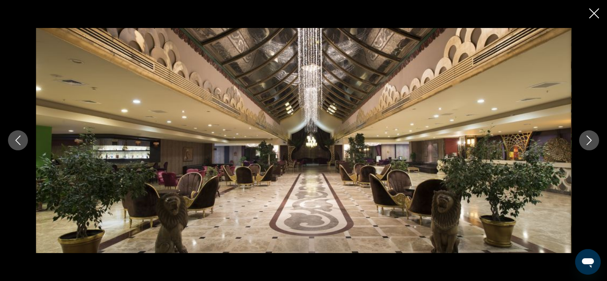
click at [594, 140] on button "Next image" at bounding box center [589, 140] width 20 height 20
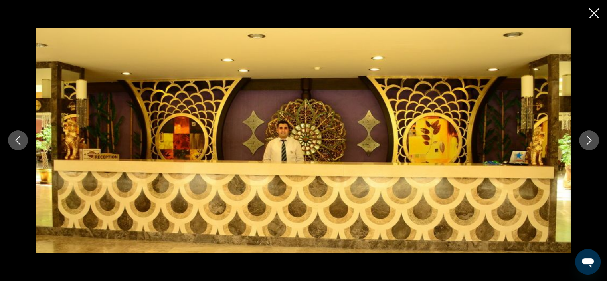
click at [594, 140] on button "Next image" at bounding box center [589, 140] width 20 height 20
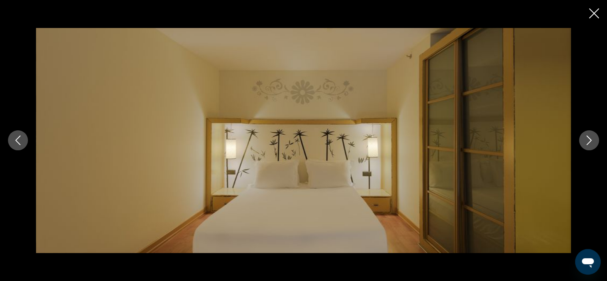
click at [594, 140] on button "Next image" at bounding box center [589, 140] width 20 height 20
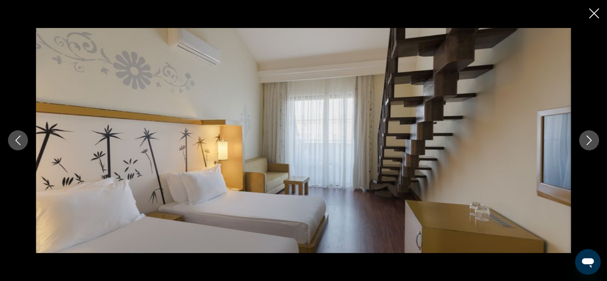
click at [594, 140] on button "Next image" at bounding box center [589, 140] width 20 height 20
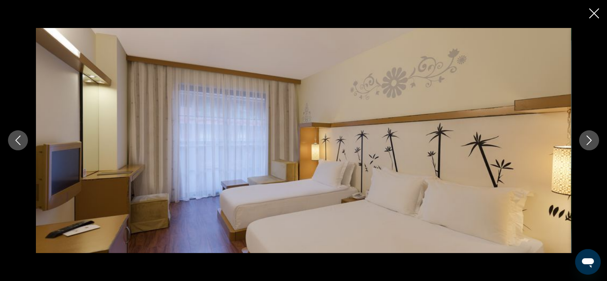
click at [594, 140] on button "Next image" at bounding box center [589, 140] width 20 height 20
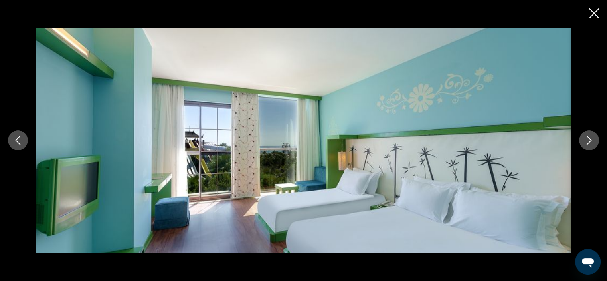
click at [594, 140] on button "Next image" at bounding box center [589, 140] width 20 height 20
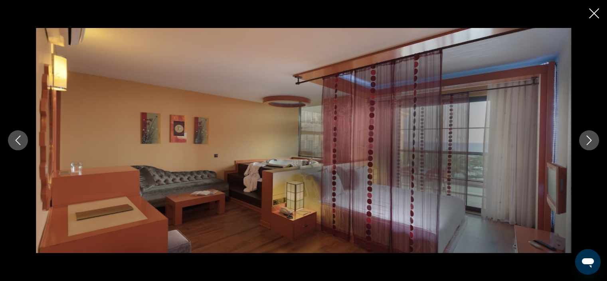
click at [594, 140] on button "Next image" at bounding box center [589, 140] width 20 height 20
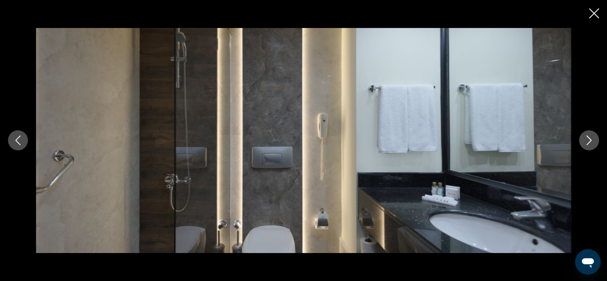
click at [594, 140] on button "Next image" at bounding box center [589, 140] width 20 height 20
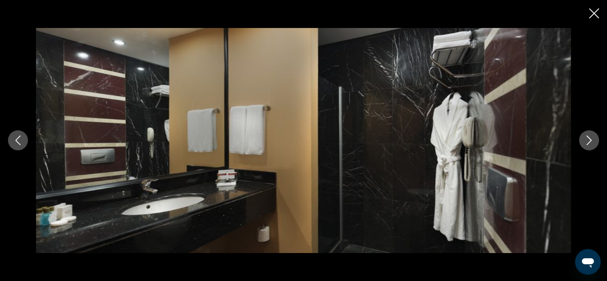
click at [594, 140] on button "Next image" at bounding box center [589, 140] width 20 height 20
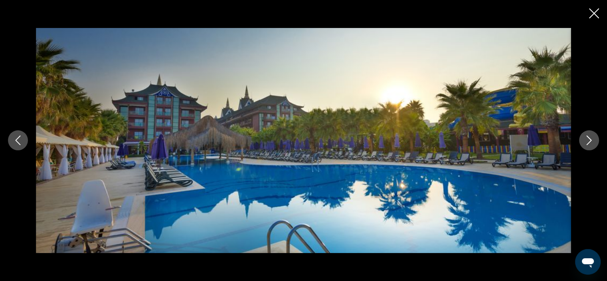
click at [594, 140] on button "Next image" at bounding box center [589, 140] width 20 height 20
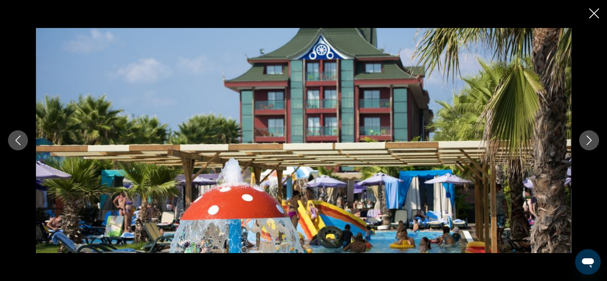
click at [22, 140] on icon "Previous image" at bounding box center [18, 140] width 10 height 10
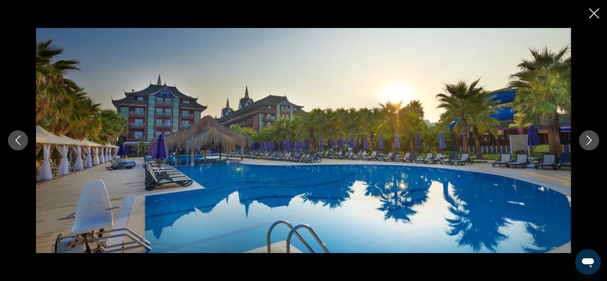
click at [589, 142] on icon "Next image" at bounding box center [589, 141] width 5 height 10
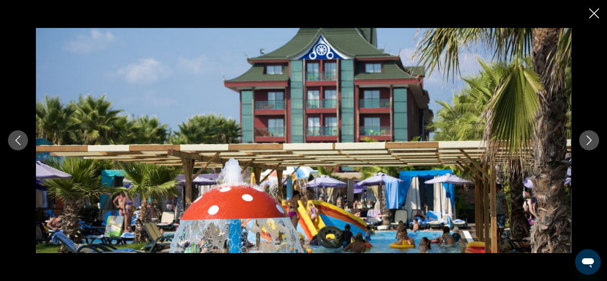
click at [589, 142] on icon "Next image" at bounding box center [589, 141] width 5 height 10
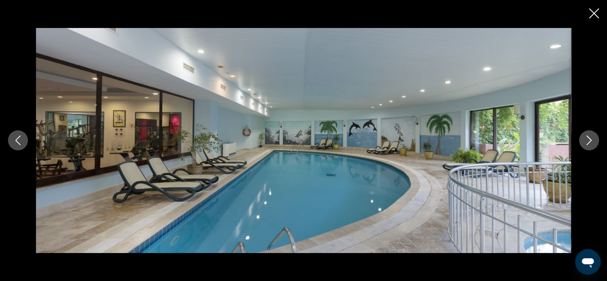
click at [589, 142] on icon "Next image" at bounding box center [589, 141] width 5 height 10
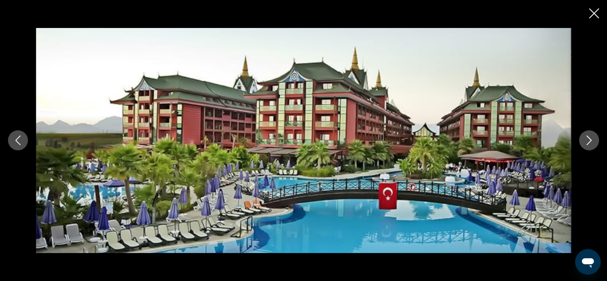
click at [589, 142] on icon "Next image" at bounding box center [589, 141] width 5 height 10
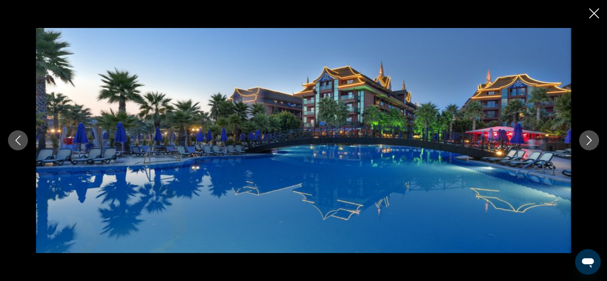
click at [589, 142] on icon "Next image" at bounding box center [589, 141] width 5 height 10
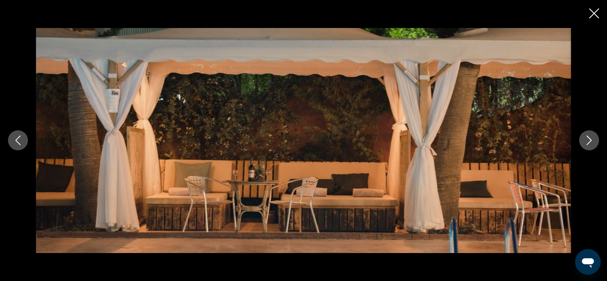
click at [589, 142] on icon "Next image" at bounding box center [589, 141] width 5 height 10
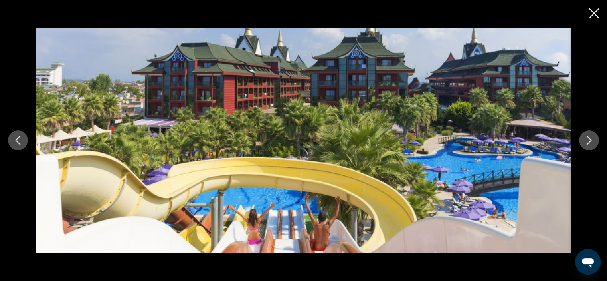
click at [589, 142] on icon "Next image" at bounding box center [589, 141] width 5 height 10
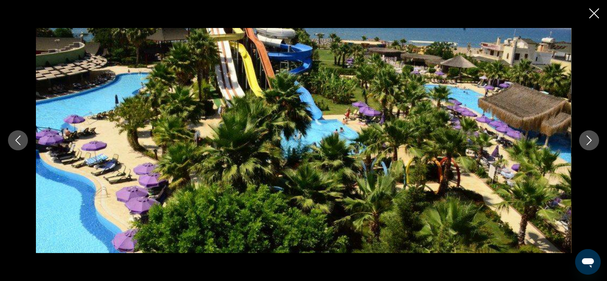
click at [589, 142] on icon "Next image" at bounding box center [589, 141] width 5 height 10
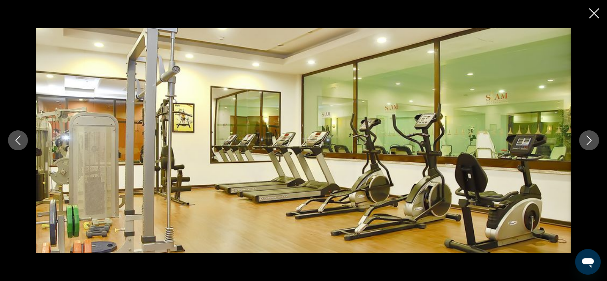
click at [589, 142] on icon "Next image" at bounding box center [589, 141] width 5 height 10
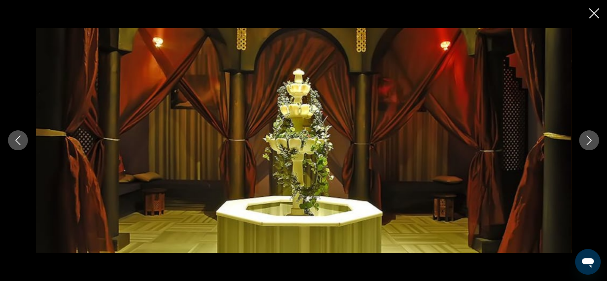
click at [589, 142] on icon "Next image" at bounding box center [589, 141] width 5 height 10
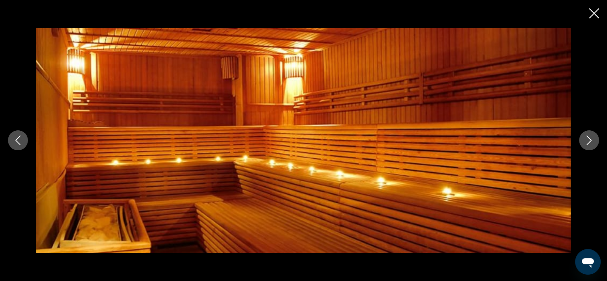
click at [589, 142] on icon "Next image" at bounding box center [589, 141] width 5 height 10
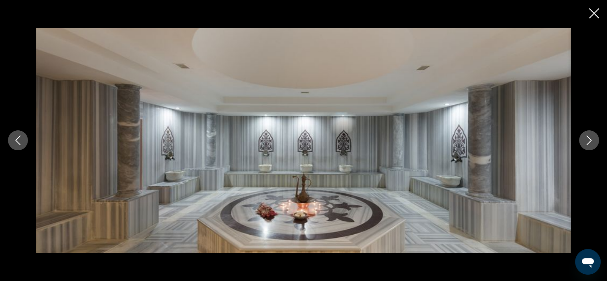
click at [589, 142] on icon "Next image" at bounding box center [589, 141] width 5 height 10
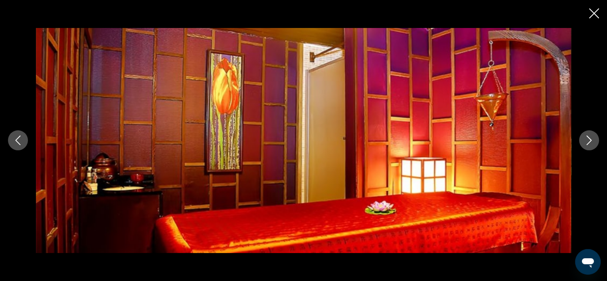
click at [589, 142] on icon "Next image" at bounding box center [589, 141] width 5 height 10
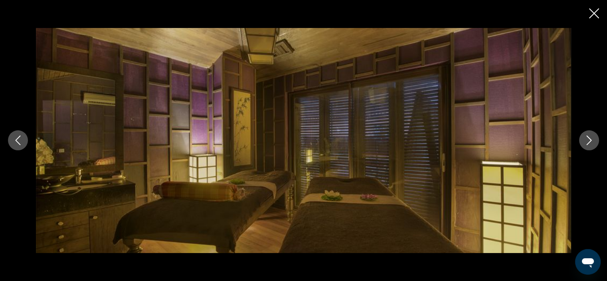
click at [589, 142] on icon "Next image" at bounding box center [589, 141] width 5 height 10
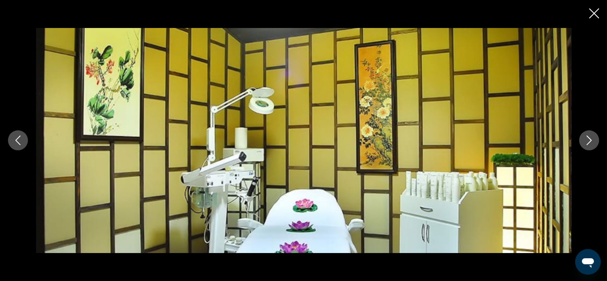
click at [589, 142] on icon "Next image" at bounding box center [589, 141] width 5 height 10
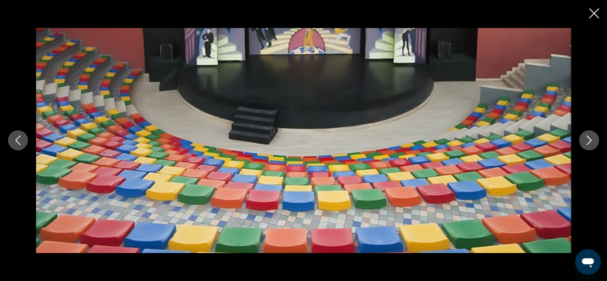
click at [589, 142] on icon "Next image" at bounding box center [589, 141] width 5 height 10
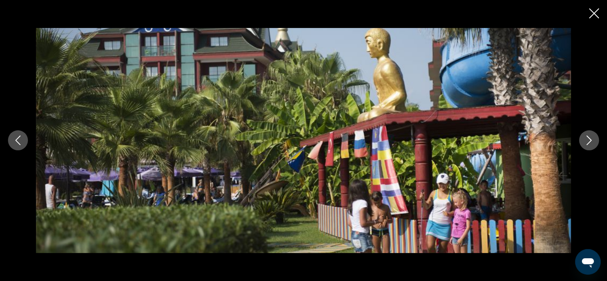
click at [589, 142] on icon "Next image" at bounding box center [589, 141] width 5 height 10
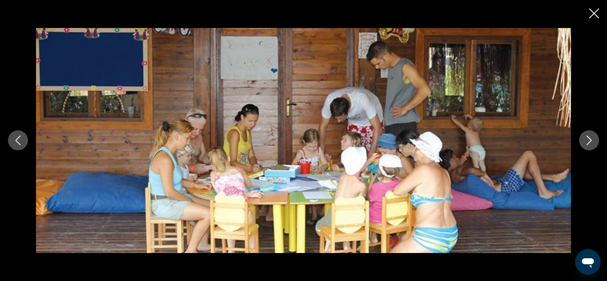
click at [589, 142] on icon "Next image" at bounding box center [589, 141] width 5 height 10
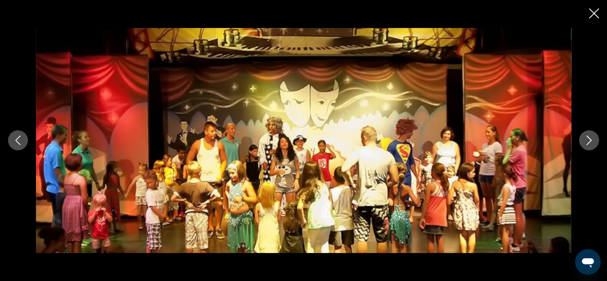
click at [589, 142] on icon "Next image" at bounding box center [589, 141] width 5 height 10
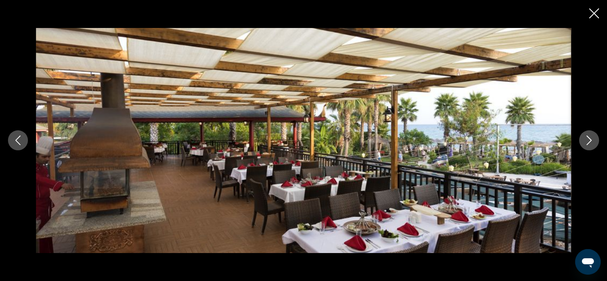
click at [589, 142] on icon "Next image" at bounding box center [589, 141] width 5 height 10
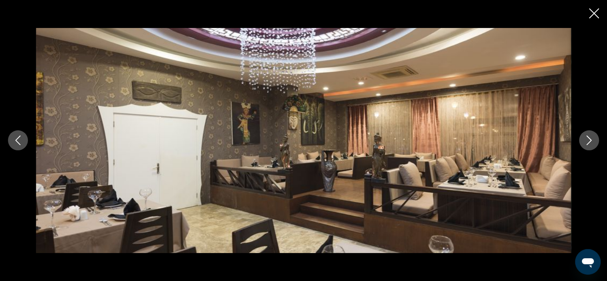
click at [589, 142] on icon "Next image" at bounding box center [589, 141] width 5 height 10
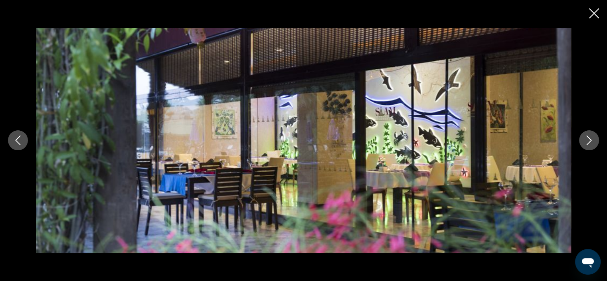
click at [589, 142] on icon "Next image" at bounding box center [589, 141] width 5 height 10
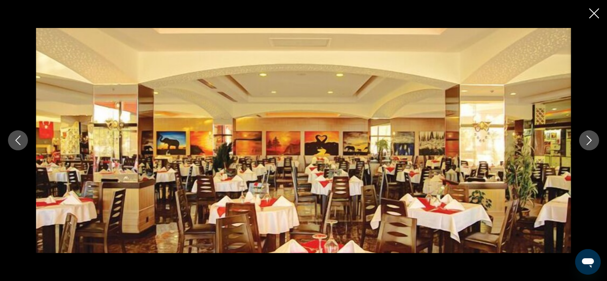
click at [589, 142] on icon "Next image" at bounding box center [589, 141] width 5 height 10
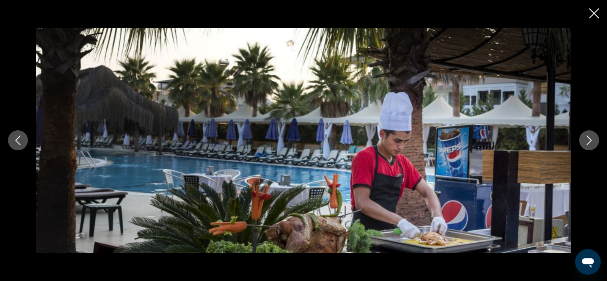
click at [589, 142] on icon "Next image" at bounding box center [589, 141] width 5 height 10
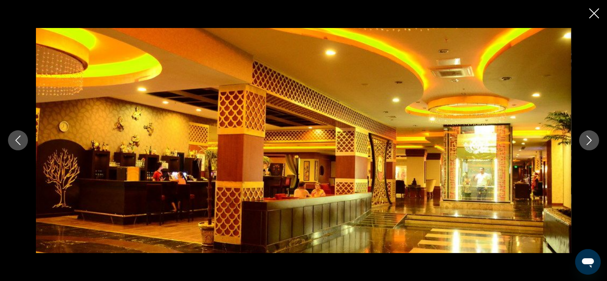
click at [589, 142] on icon "Next image" at bounding box center [589, 141] width 5 height 10
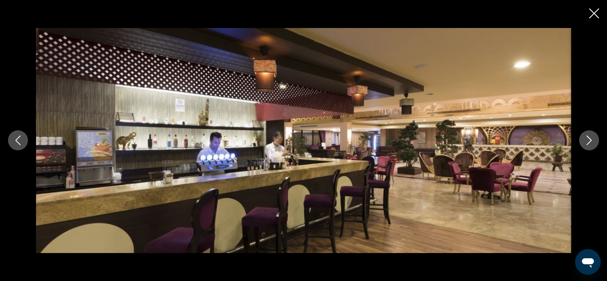
click at [589, 142] on icon "Next image" at bounding box center [589, 141] width 5 height 10
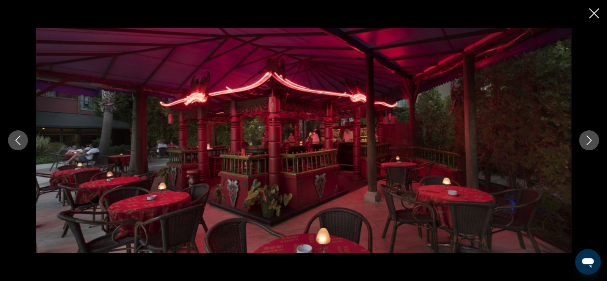
click at [589, 142] on icon "Next image" at bounding box center [589, 141] width 5 height 10
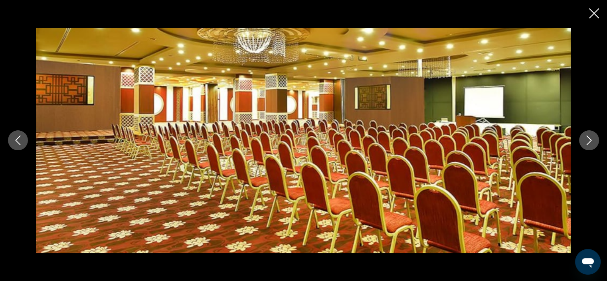
click at [589, 142] on icon "Next image" at bounding box center [589, 141] width 5 height 10
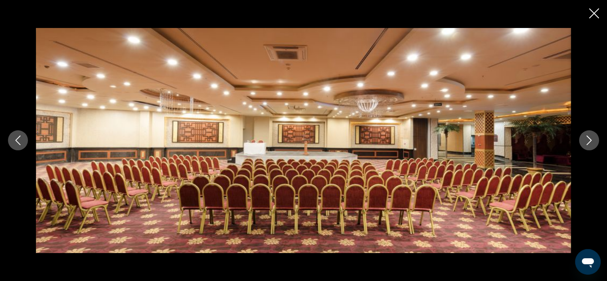
click at [589, 142] on icon "Next image" at bounding box center [589, 141] width 5 height 10
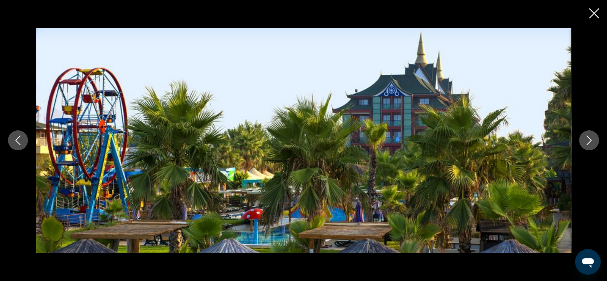
click at [589, 142] on icon "Next image" at bounding box center [589, 141] width 5 height 10
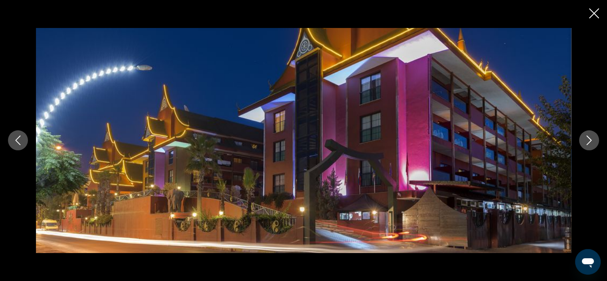
click at [589, 142] on icon "Next image" at bounding box center [589, 141] width 5 height 10
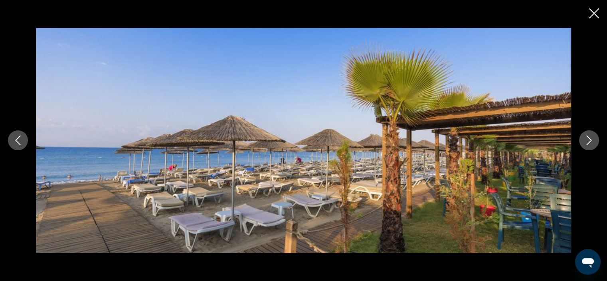
click at [589, 142] on icon "Next image" at bounding box center [589, 141] width 5 height 10
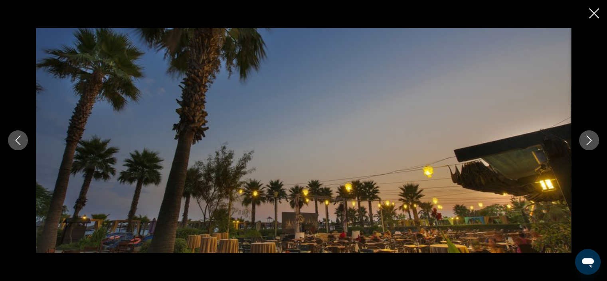
click at [589, 142] on icon "Next image" at bounding box center [589, 141] width 5 height 10
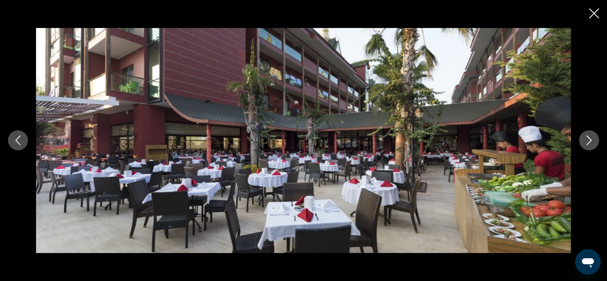
click at [589, 142] on icon "Next image" at bounding box center [589, 141] width 5 height 10
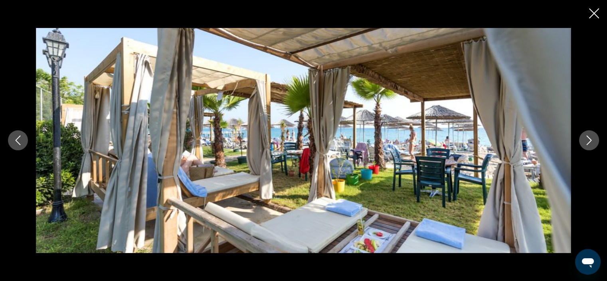
click at [589, 142] on icon "Next image" at bounding box center [589, 141] width 5 height 10
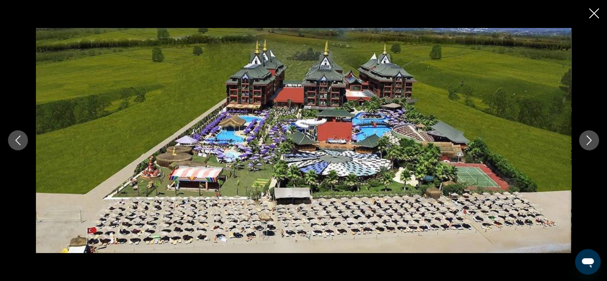
click at [589, 142] on icon "Next image" at bounding box center [589, 141] width 5 height 10
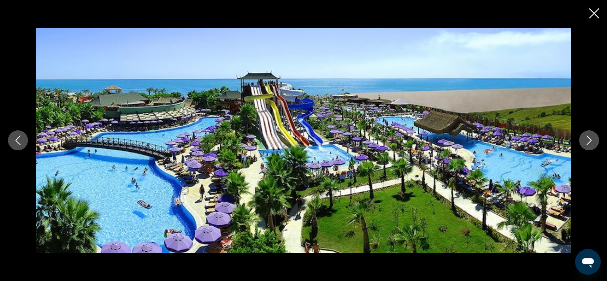
click at [12, 142] on button "Previous image" at bounding box center [18, 140] width 20 height 20
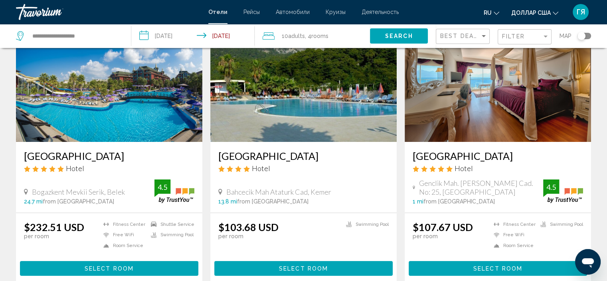
scroll to position [61, 0]
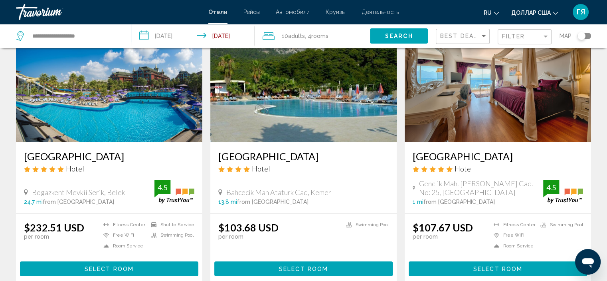
click at [468, 114] on img "Основное содержание" at bounding box center [498, 78] width 186 height 128
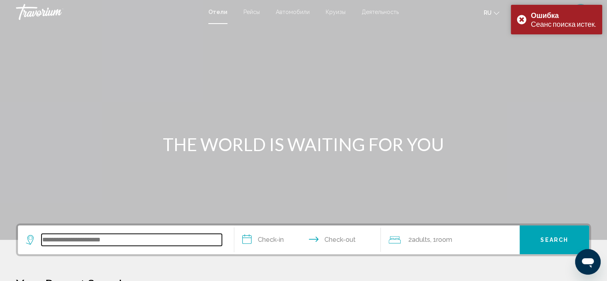
click at [68, 238] on input "Search widget" at bounding box center [132, 240] width 180 height 12
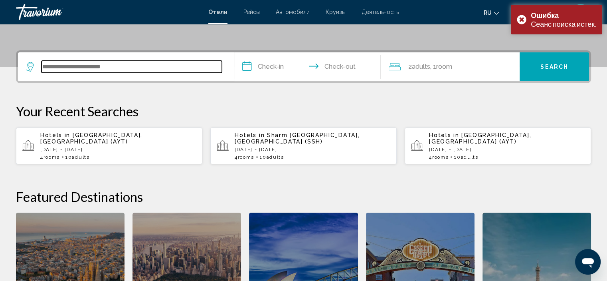
scroll to position [197, 0]
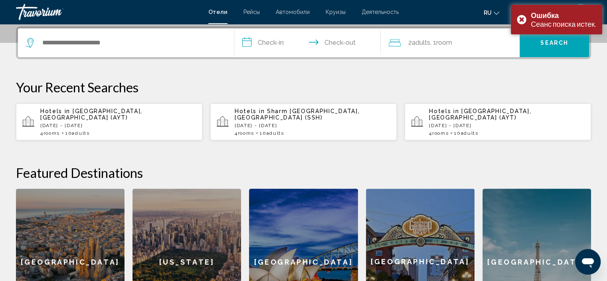
click at [95, 113] on span "[GEOGRAPHIC_DATA], [GEOGRAPHIC_DATA] (AYT)" at bounding box center [91, 114] width 102 height 13
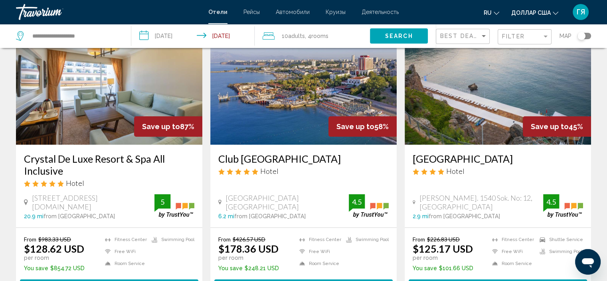
scroll to position [59, 0]
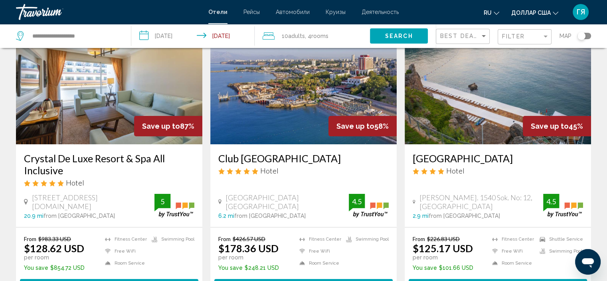
click at [77, 115] on img "Основное содержание" at bounding box center [109, 80] width 186 height 128
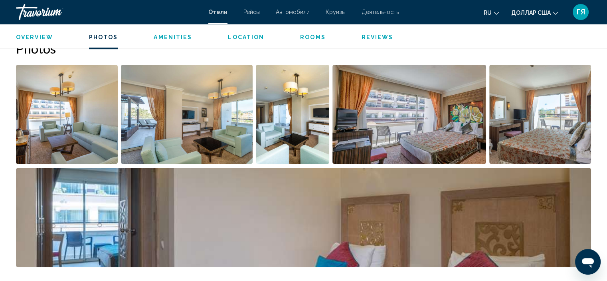
scroll to position [383, 0]
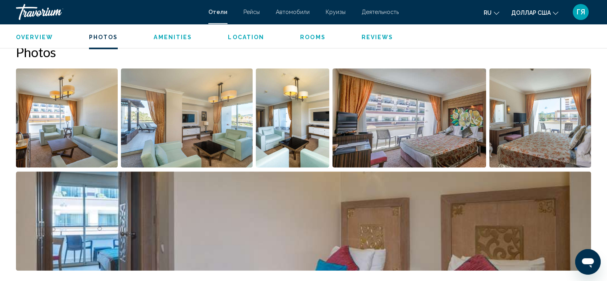
click at [80, 141] on img "Open full-screen image slider" at bounding box center [67, 117] width 102 height 99
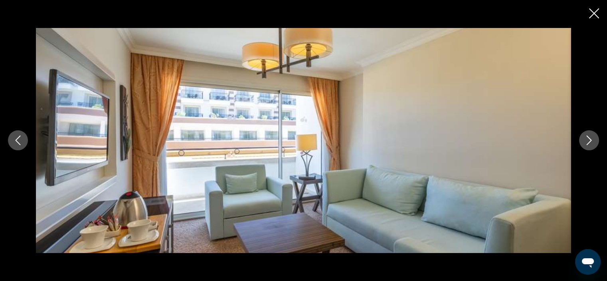
click at [592, 141] on icon "Next image" at bounding box center [589, 140] width 10 height 10
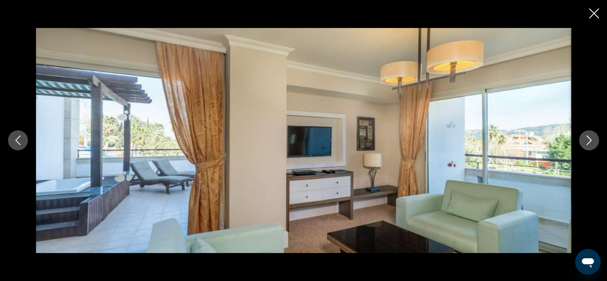
click at [592, 141] on icon "Next image" at bounding box center [589, 140] width 10 height 10
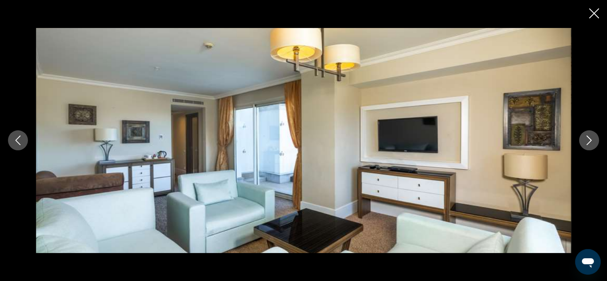
click at [592, 141] on icon "Next image" at bounding box center [589, 140] width 10 height 10
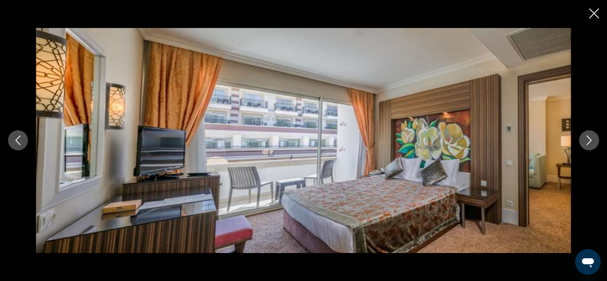
click at [592, 141] on icon "Next image" at bounding box center [589, 140] width 10 height 10
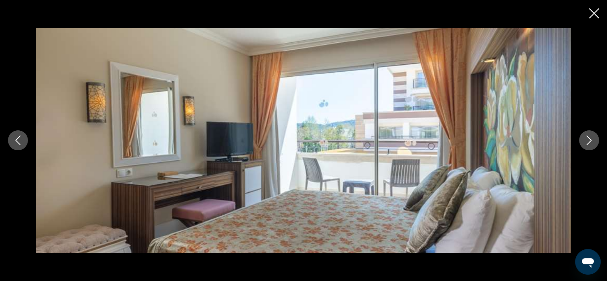
click at [592, 141] on icon "Next image" at bounding box center [589, 140] width 10 height 10
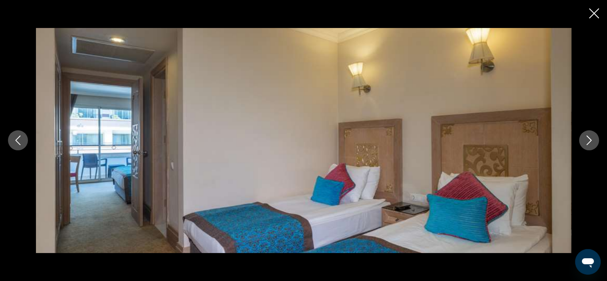
click at [592, 141] on icon "Next image" at bounding box center [589, 140] width 10 height 10
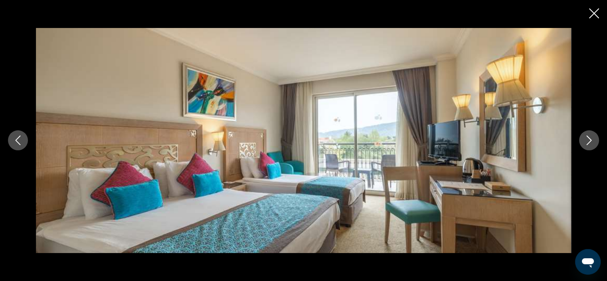
click at [592, 141] on icon "Next image" at bounding box center [589, 140] width 10 height 10
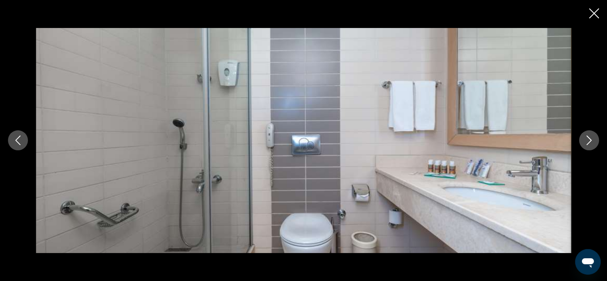
click at [592, 141] on icon "Next image" at bounding box center [589, 140] width 10 height 10
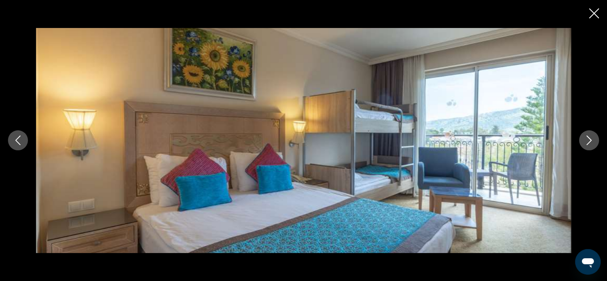
click at [592, 141] on icon "Next image" at bounding box center [589, 140] width 10 height 10
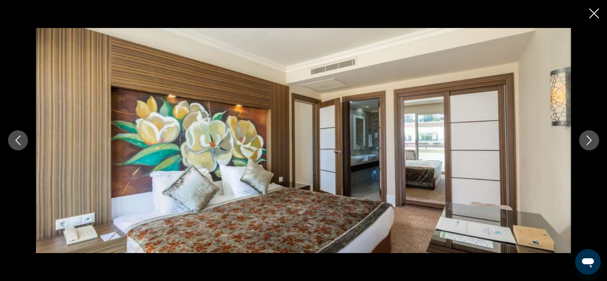
click at [592, 141] on icon "Next image" at bounding box center [589, 140] width 10 height 10
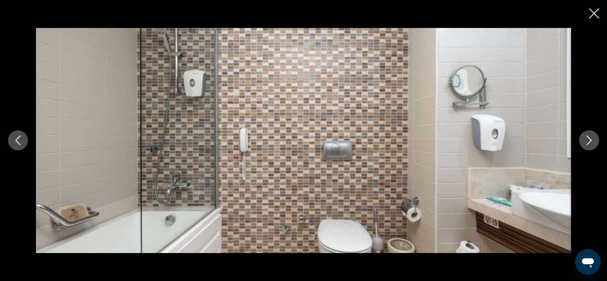
click at [592, 141] on icon "Next image" at bounding box center [589, 140] width 10 height 10
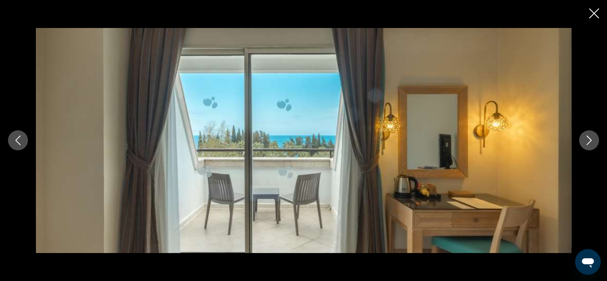
click at [592, 141] on icon "Next image" at bounding box center [589, 140] width 10 height 10
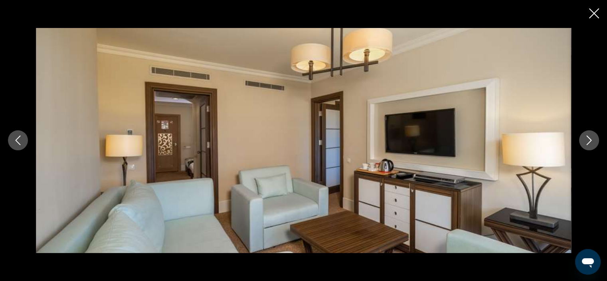
click at [592, 141] on icon "Next image" at bounding box center [589, 140] width 10 height 10
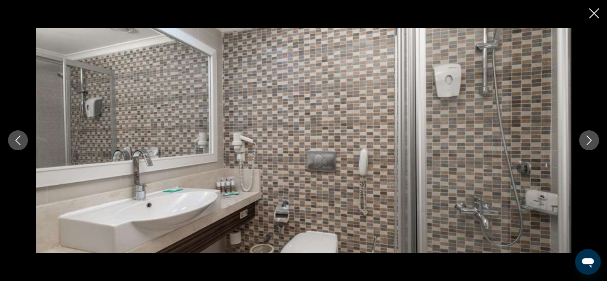
click at [592, 141] on icon "Next image" at bounding box center [589, 140] width 10 height 10
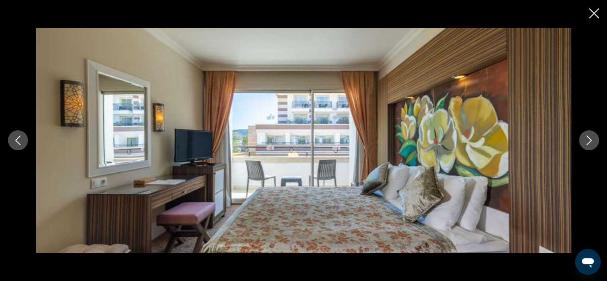
click at [592, 141] on icon "Next image" at bounding box center [589, 140] width 10 height 10
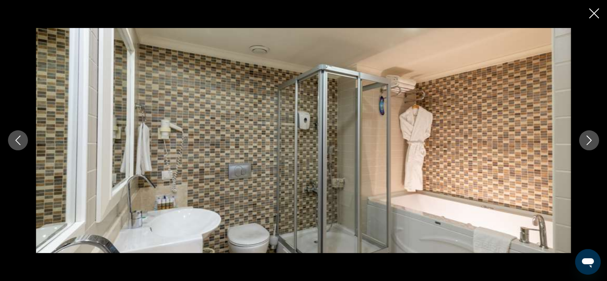
click at [592, 141] on icon "Next image" at bounding box center [589, 140] width 10 height 10
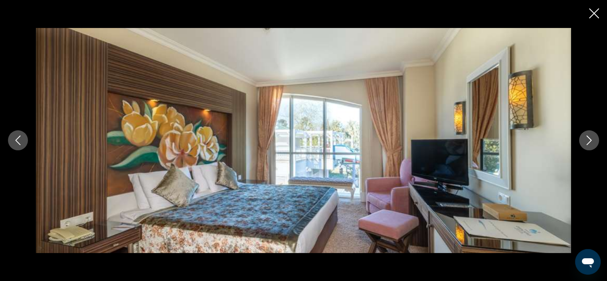
click at [592, 141] on icon "Next image" at bounding box center [589, 140] width 10 height 10
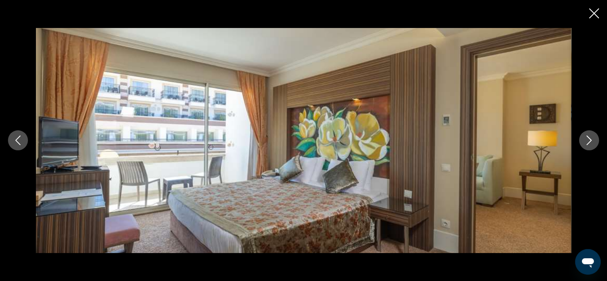
click at [592, 141] on icon "Next image" at bounding box center [589, 140] width 10 height 10
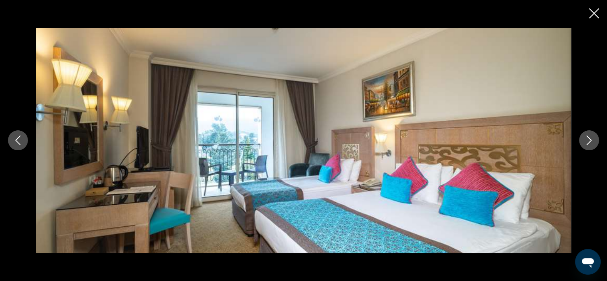
click at [592, 141] on icon "Next image" at bounding box center [589, 140] width 10 height 10
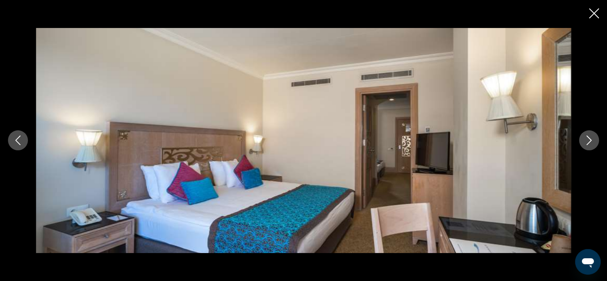
click at [592, 141] on icon "Next image" at bounding box center [589, 140] width 10 height 10
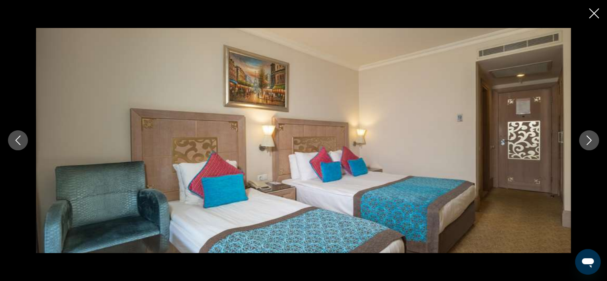
click at [592, 141] on icon "Next image" at bounding box center [589, 140] width 10 height 10
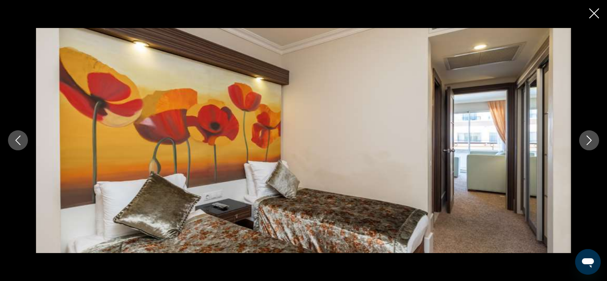
click at [592, 141] on icon "Next image" at bounding box center [589, 140] width 10 height 10
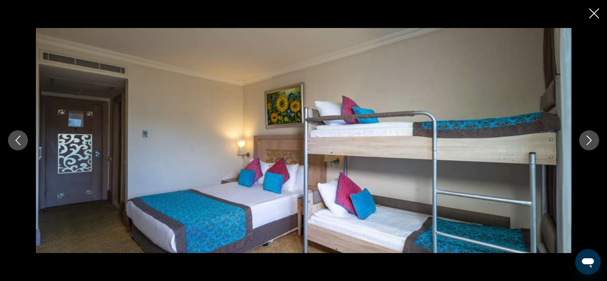
click at [592, 141] on icon "Next image" at bounding box center [589, 140] width 10 height 10
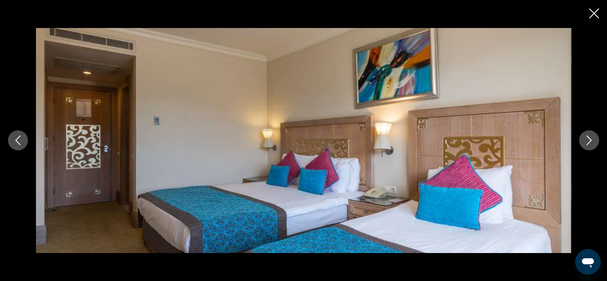
click at [592, 141] on icon "Next image" at bounding box center [589, 140] width 10 height 10
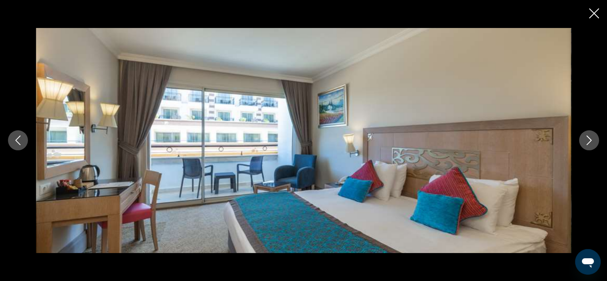
click at [592, 141] on icon "Next image" at bounding box center [589, 140] width 10 height 10
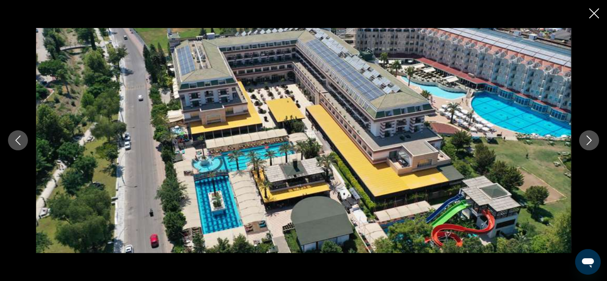
click at [592, 141] on icon "Next image" at bounding box center [589, 140] width 10 height 10
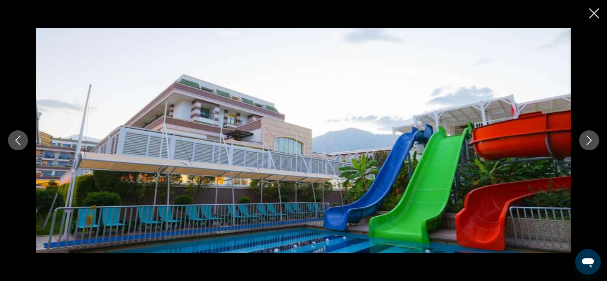
click at [18, 140] on icon "Previous image" at bounding box center [18, 140] width 10 height 10
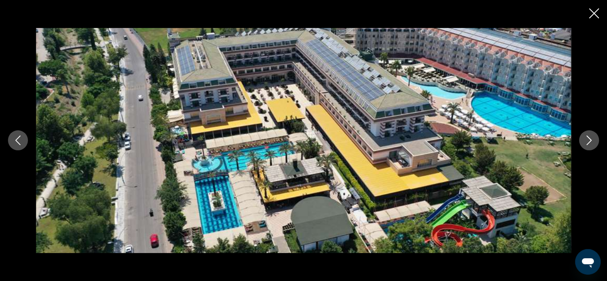
click at [594, 139] on icon "Next image" at bounding box center [589, 140] width 10 height 10
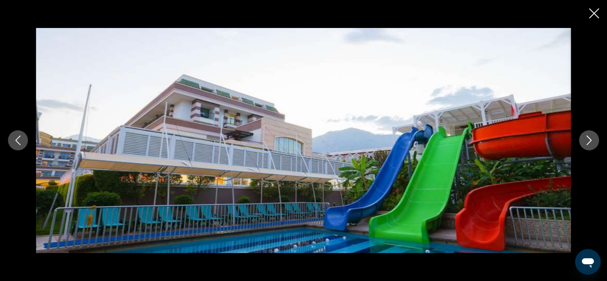
click at [594, 139] on icon "Next image" at bounding box center [589, 140] width 10 height 10
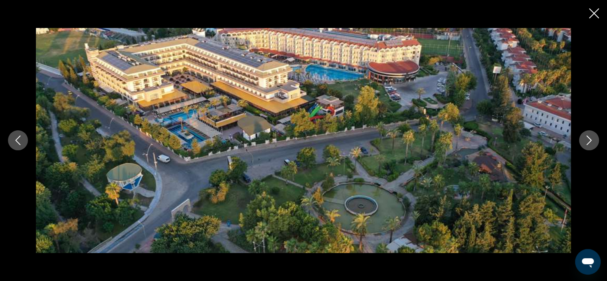
click at [594, 139] on icon "Next image" at bounding box center [589, 140] width 10 height 10
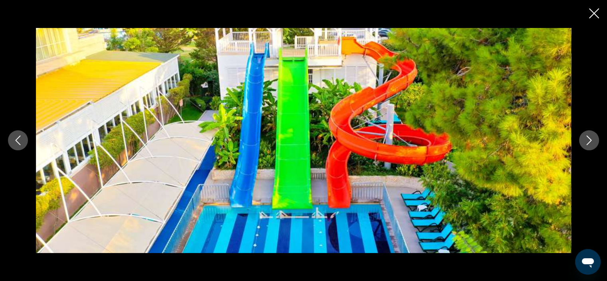
click at [594, 139] on icon "Next image" at bounding box center [589, 140] width 10 height 10
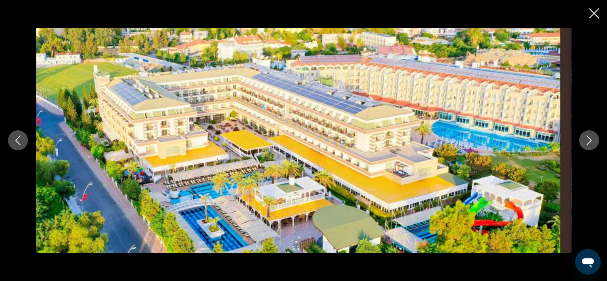
click at [594, 139] on icon "Next image" at bounding box center [589, 140] width 10 height 10
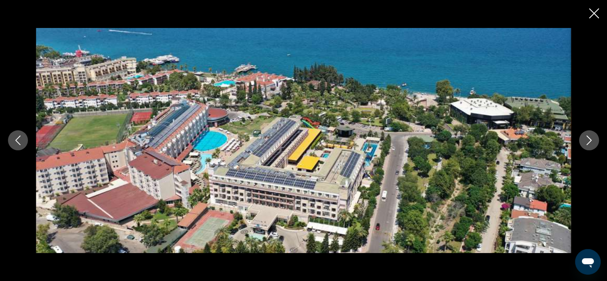
click at [594, 139] on icon "Next image" at bounding box center [589, 140] width 10 height 10
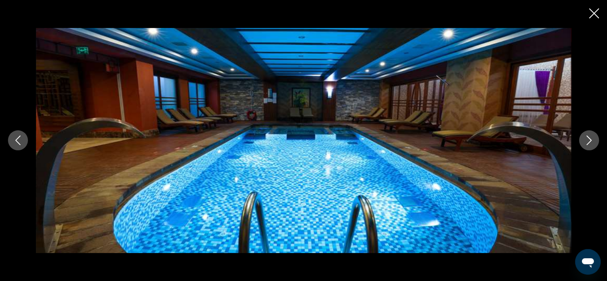
click at [594, 139] on icon "Next image" at bounding box center [589, 140] width 10 height 10
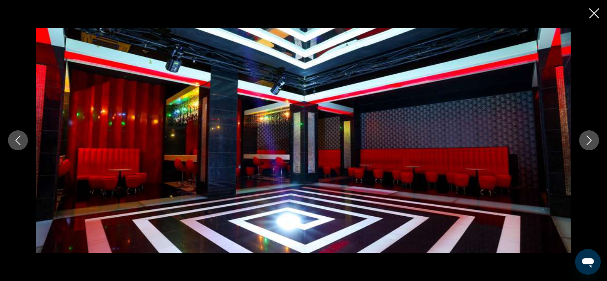
click at [594, 139] on icon "Next image" at bounding box center [589, 140] width 10 height 10
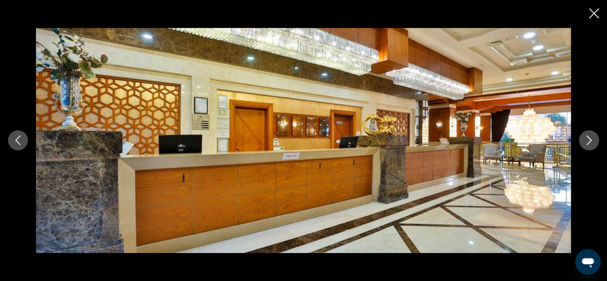
click at [594, 139] on icon "Next image" at bounding box center [589, 140] width 10 height 10
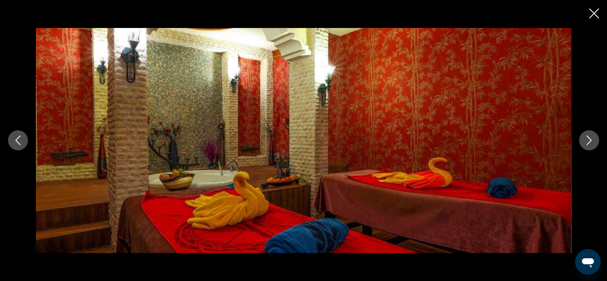
click at [594, 139] on icon "Next image" at bounding box center [589, 140] width 10 height 10
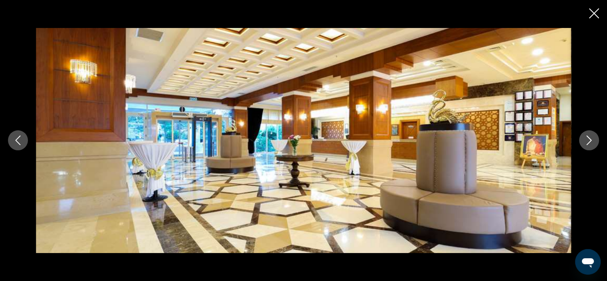
click at [594, 139] on icon "Next image" at bounding box center [589, 140] width 10 height 10
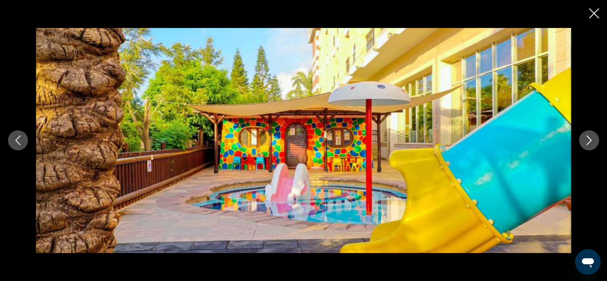
click at [594, 139] on icon "Next image" at bounding box center [589, 140] width 10 height 10
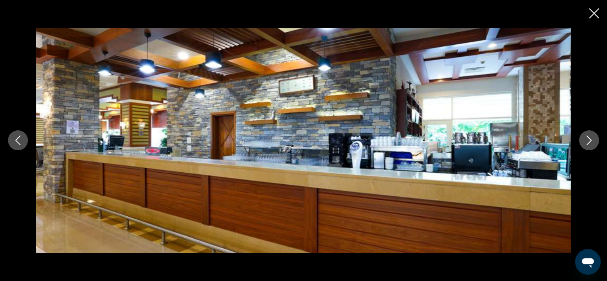
click at [594, 139] on icon "Next image" at bounding box center [589, 140] width 10 height 10
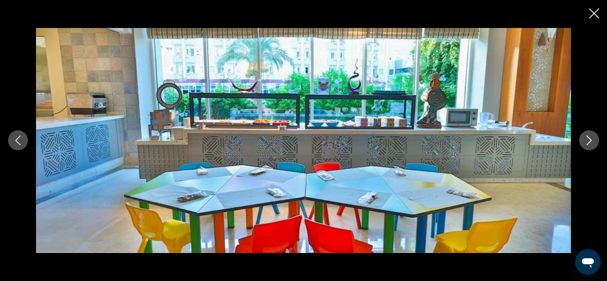
click at [594, 139] on icon "Next image" at bounding box center [589, 140] width 10 height 10
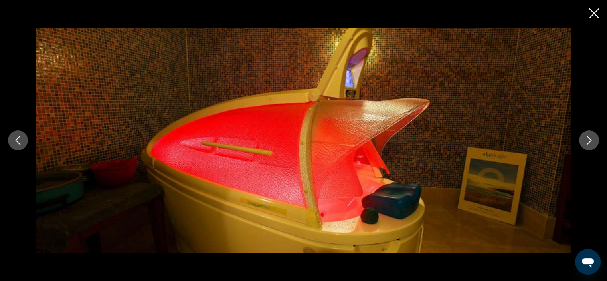
click at [594, 139] on icon "Next image" at bounding box center [589, 140] width 10 height 10
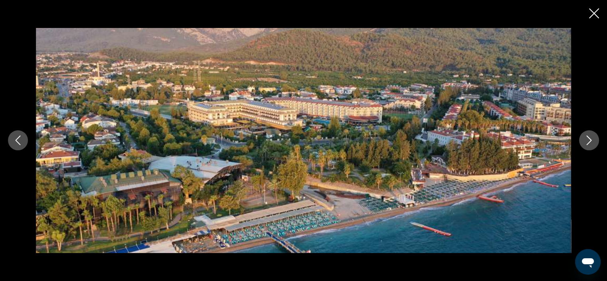
click at [594, 139] on icon "Next image" at bounding box center [589, 140] width 10 height 10
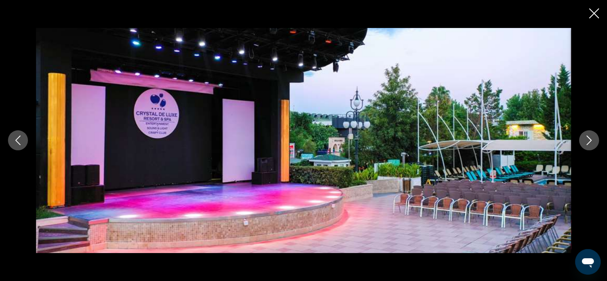
click at [594, 139] on icon "Next image" at bounding box center [589, 140] width 10 height 10
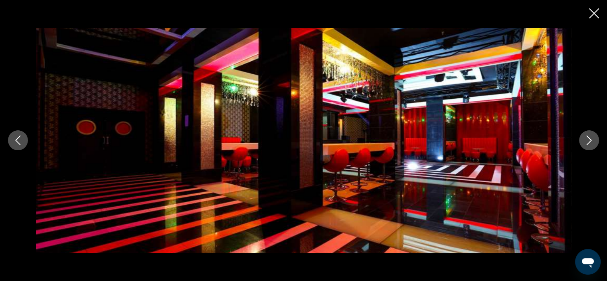
click at [594, 139] on icon "Next image" at bounding box center [589, 140] width 10 height 10
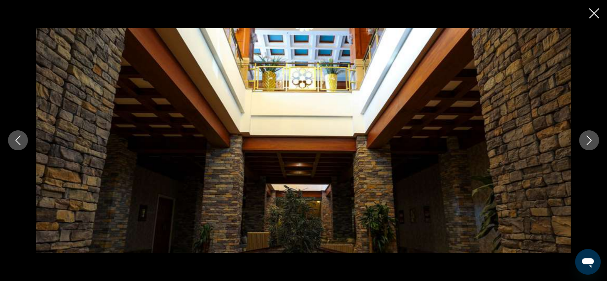
click at [594, 139] on icon "Next image" at bounding box center [589, 140] width 10 height 10
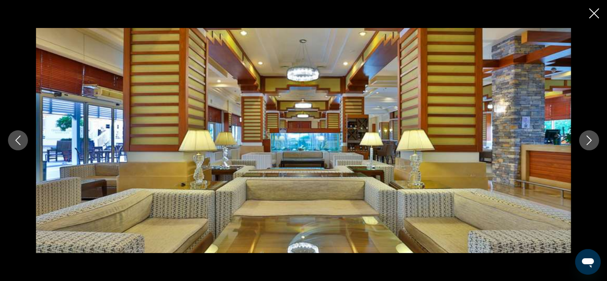
click at [594, 139] on icon "Next image" at bounding box center [589, 140] width 10 height 10
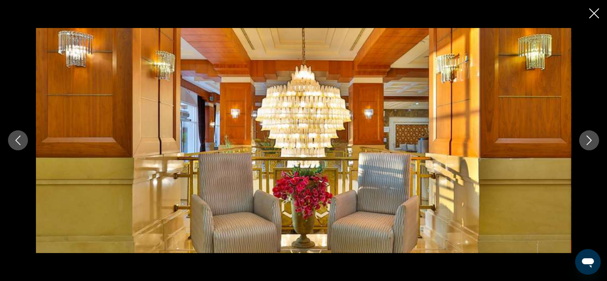
click at [594, 139] on icon "Next image" at bounding box center [589, 140] width 10 height 10
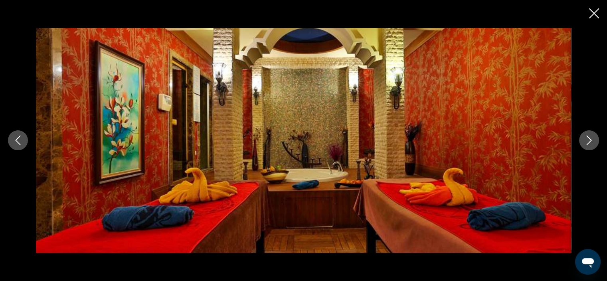
click at [594, 139] on icon "Next image" at bounding box center [589, 140] width 10 height 10
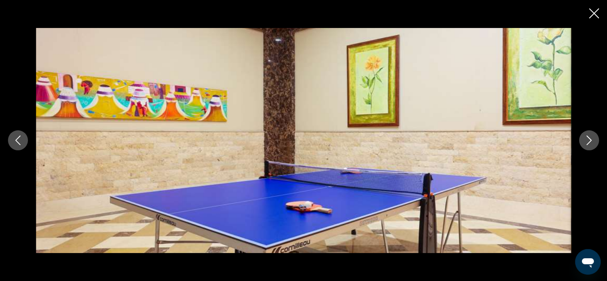
click at [594, 139] on icon "Next image" at bounding box center [589, 140] width 10 height 10
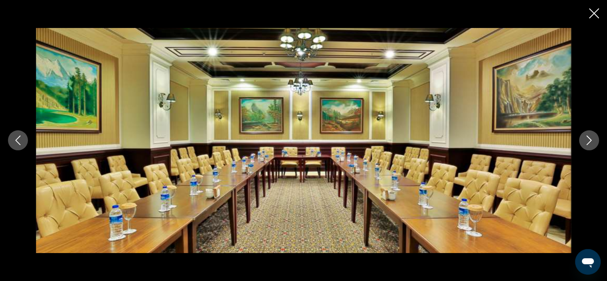
click at [594, 139] on icon "Next image" at bounding box center [589, 140] width 10 height 10
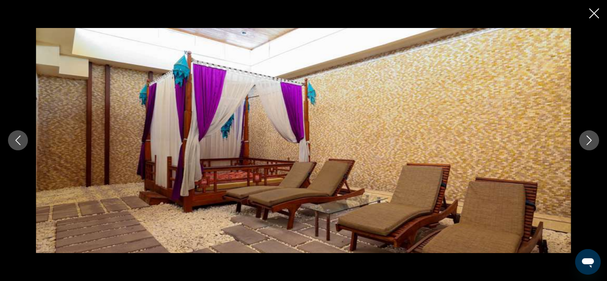
click at [594, 139] on icon "Next image" at bounding box center [589, 140] width 10 height 10
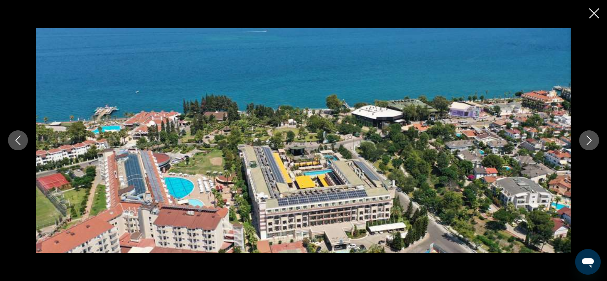
click at [594, 139] on icon "Next image" at bounding box center [589, 140] width 10 height 10
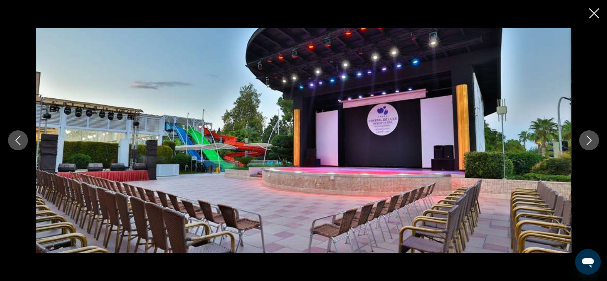
click at [594, 139] on icon "Next image" at bounding box center [589, 140] width 10 height 10
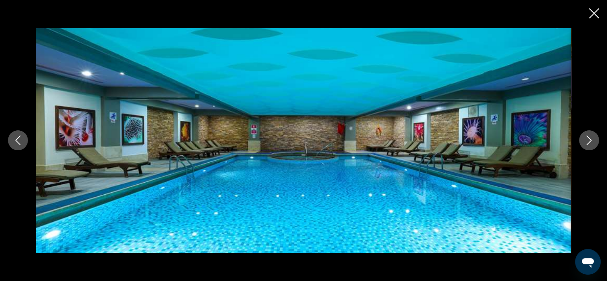
click at [594, 139] on icon "Next image" at bounding box center [589, 140] width 10 height 10
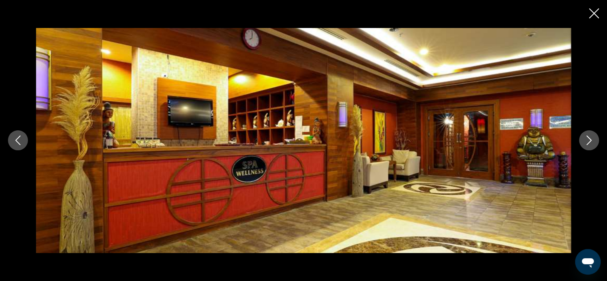
click at [594, 139] on icon "Next image" at bounding box center [589, 140] width 10 height 10
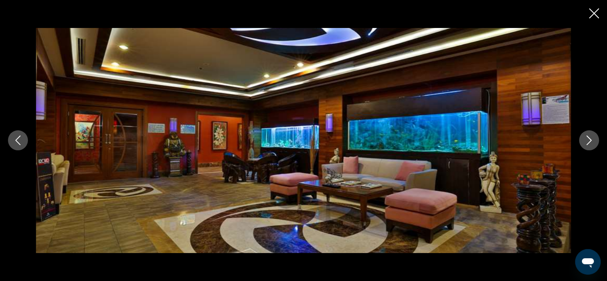
click at [594, 139] on icon "Next image" at bounding box center [589, 140] width 10 height 10
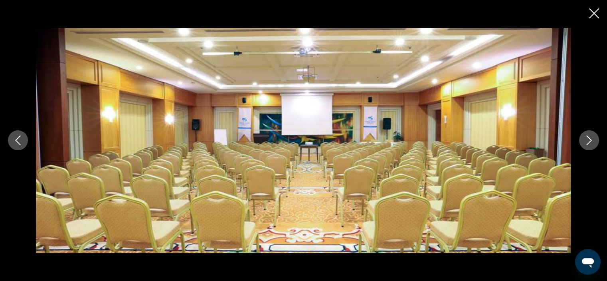
click at [594, 139] on icon "Next image" at bounding box center [589, 140] width 10 height 10
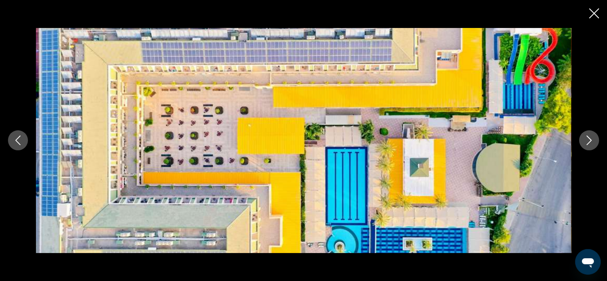
click at [594, 139] on icon "Next image" at bounding box center [589, 140] width 10 height 10
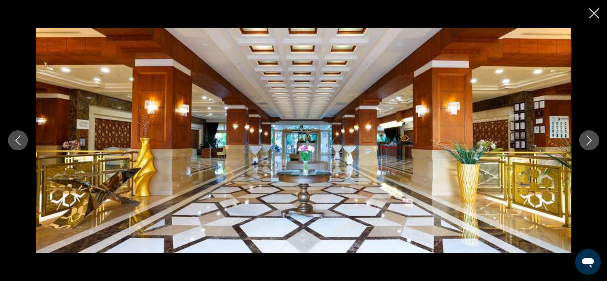
click at [594, 139] on icon "Next image" at bounding box center [589, 140] width 10 height 10
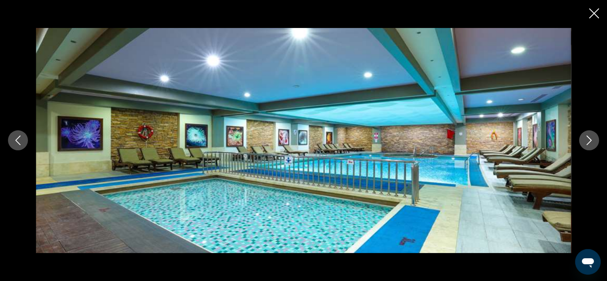
click at [594, 139] on icon "Next image" at bounding box center [589, 140] width 10 height 10
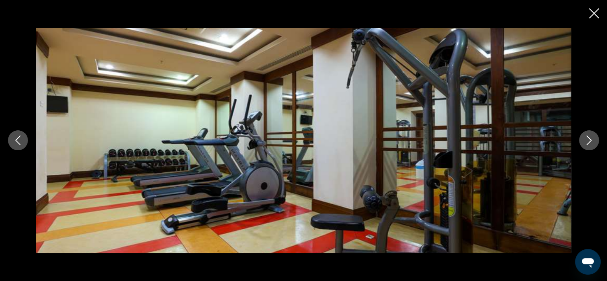
click at [594, 139] on icon "Next image" at bounding box center [589, 140] width 10 height 10
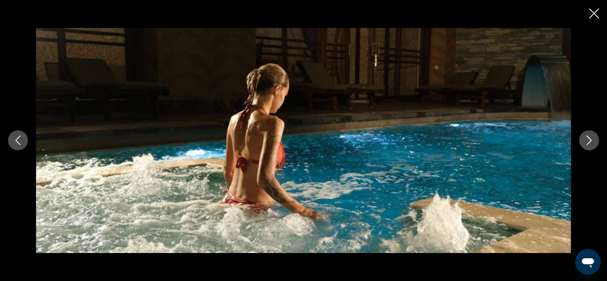
click at [594, 139] on icon "Next image" at bounding box center [589, 140] width 10 height 10
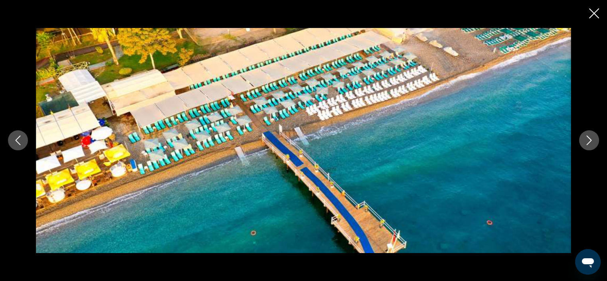
click at [594, 139] on icon "Next image" at bounding box center [589, 140] width 10 height 10
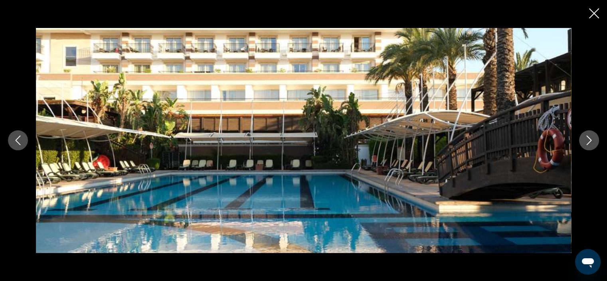
click at [594, 139] on icon "Next image" at bounding box center [589, 140] width 10 height 10
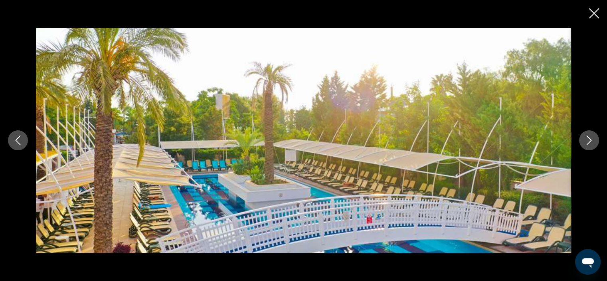
click at [594, 139] on icon "Next image" at bounding box center [589, 140] width 10 height 10
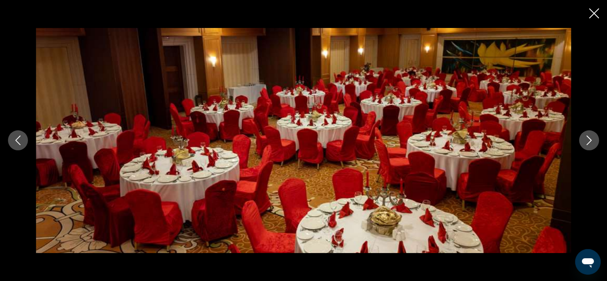
click at [594, 139] on icon "Next image" at bounding box center [589, 140] width 10 height 10
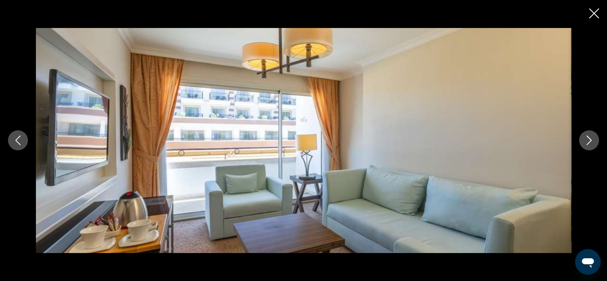
click at [594, 13] on icon "Close slideshow" at bounding box center [594, 13] width 10 height 10
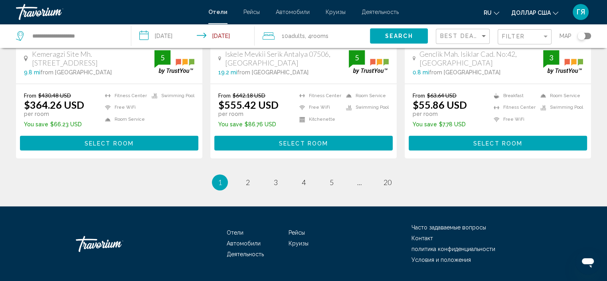
scroll to position [1115, 0]
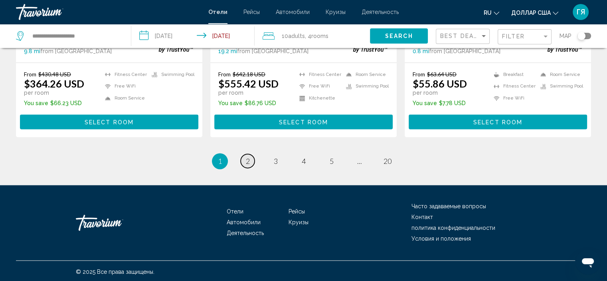
click at [248, 158] on span "2" at bounding box center [248, 160] width 4 height 9
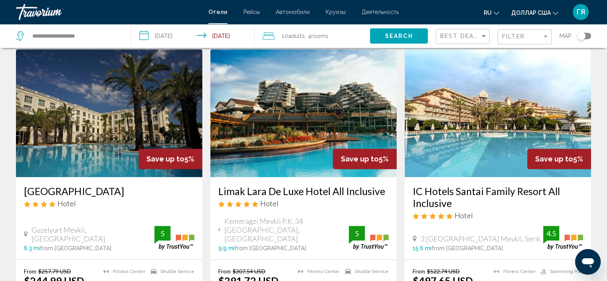
scroll to position [628, 0]
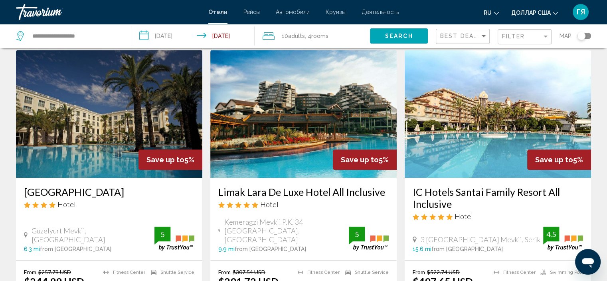
click at [259, 147] on img "Основное содержание" at bounding box center [303, 114] width 186 height 128
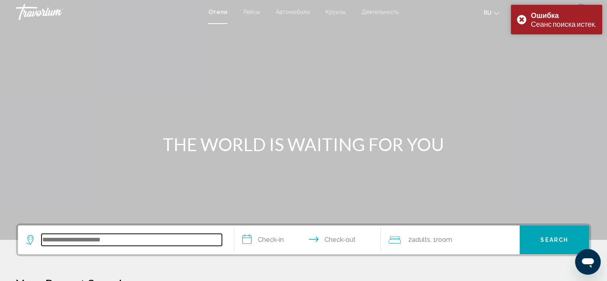
click at [76, 236] on input "Search widget" at bounding box center [132, 240] width 180 height 12
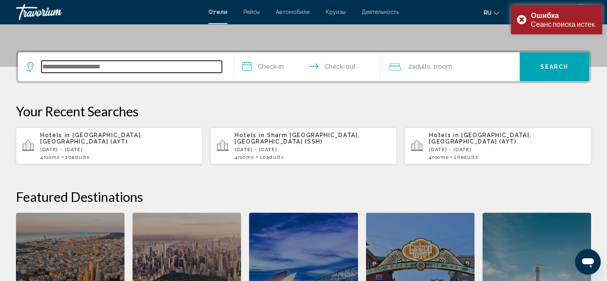
scroll to position [197, 0]
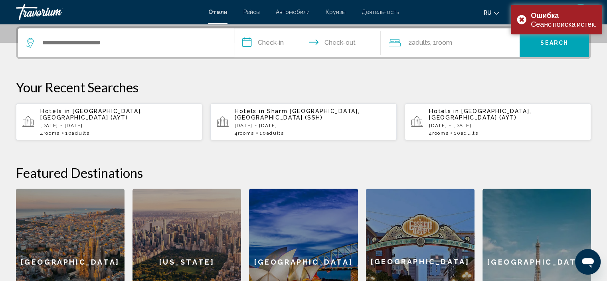
click at [110, 113] on span "[GEOGRAPHIC_DATA], [GEOGRAPHIC_DATA] (AYT)" at bounding box center [91, 114] width 102 height 13
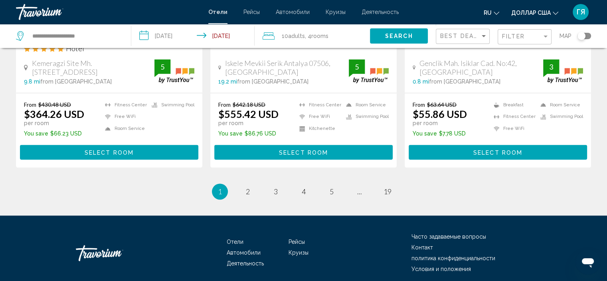
scroll to position [1115, 0]
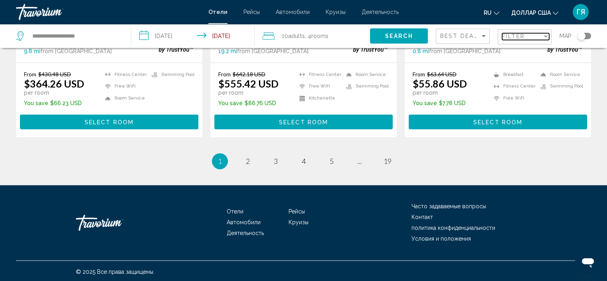
click at [515, 37] on span "Filter" at bounding box center [513, 36] width 23 height 6
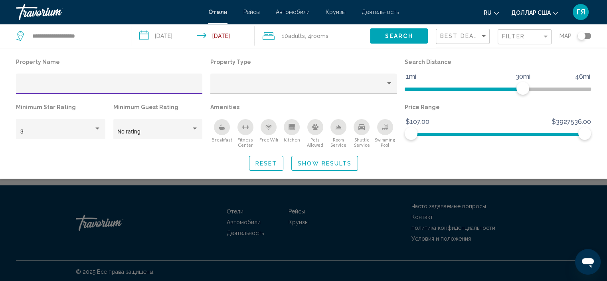
click at [47, 84] on input "Hotel Filters" at bounding box center [109, 86] width 178 height 6
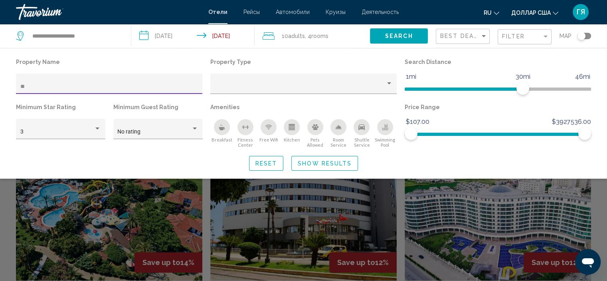
scroll to position [226, 0]
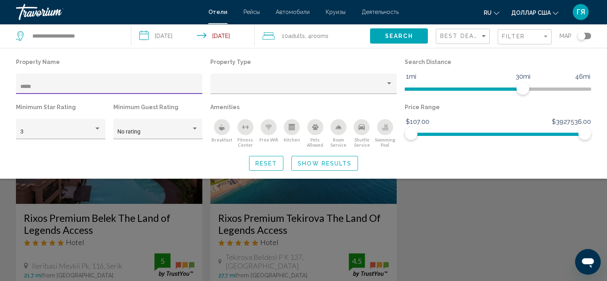
type input "*****"
click at [134, 213] on div "Search widget" at bounding box center [303, 200] width 607 height 161
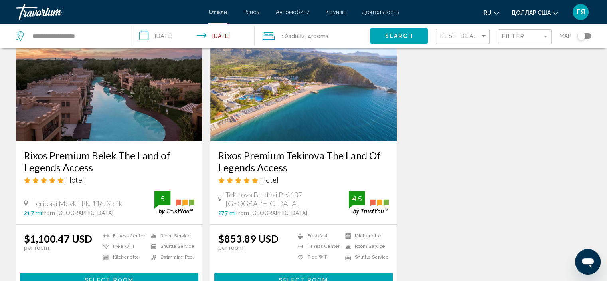
scroll to position [72, 0]
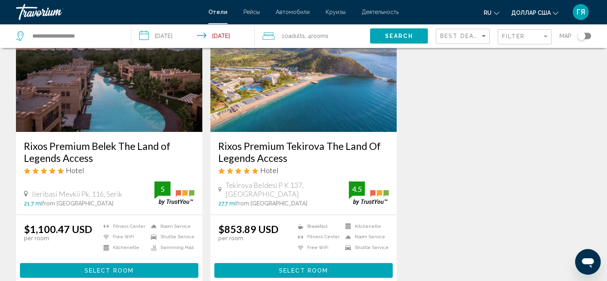
click at [398, 36] on span "Search" at bounding box center [399, 36] width 28 height 6
click at [389, 35] on span "Search" at bounding box center [399, 36] width 28 height 6
click at [524, 32] on div "Filter" at bounding box center [525, 37] width 47 height 15
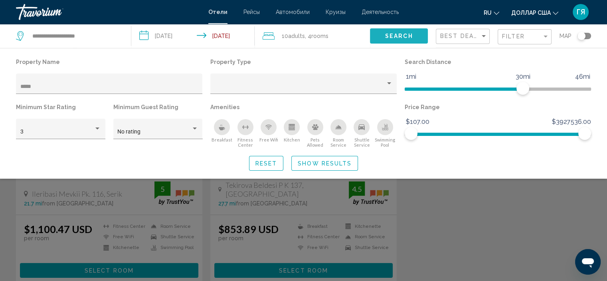
click at [388, 36] on span "Search" at bounding box center [399, 36] width 28 height 6
click at [448, 34] on span "Best Deals" at bounding box center [461, 36] width 42 height 6
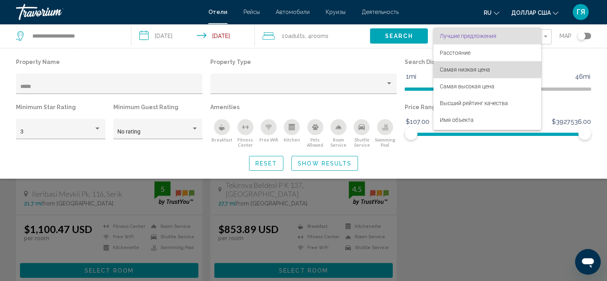
click at [464, 68] on font "Самая низкая цена" at bounding box center [465, 69] width 50 height 6
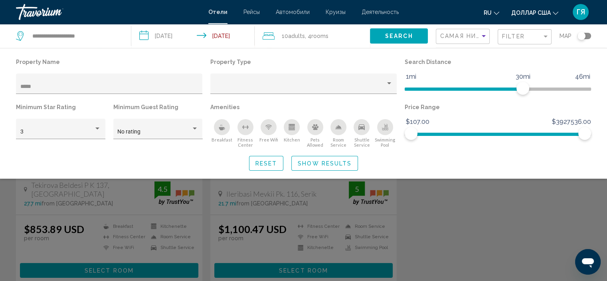
click at [313, 201] on div "Search widget" at bounding box center [303, 200] width 607 height 161
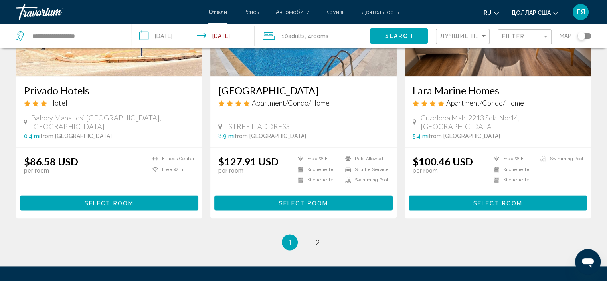
scroll to position [1025, 0]
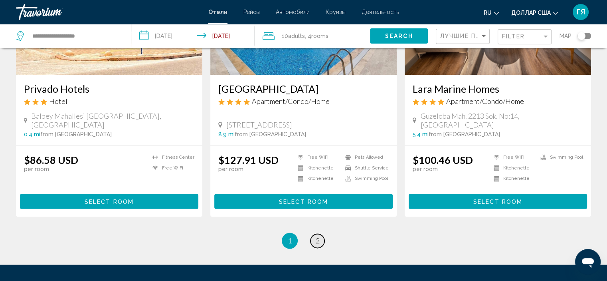
click at [319, 236] on span "2" at bounding box center [318, 240] width 4 height 9
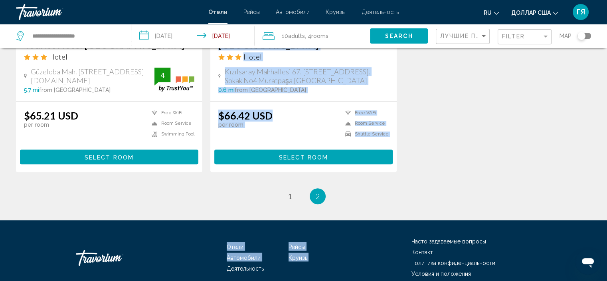
scroll to position [471, 0]
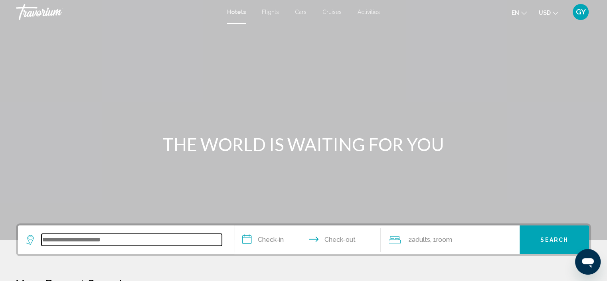
click at [87, 239] on input "Search widget" at bounding box center [132, 240] width 180 height 12
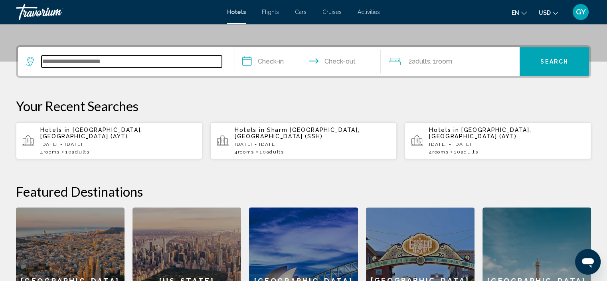
scroll to position [197, 0]
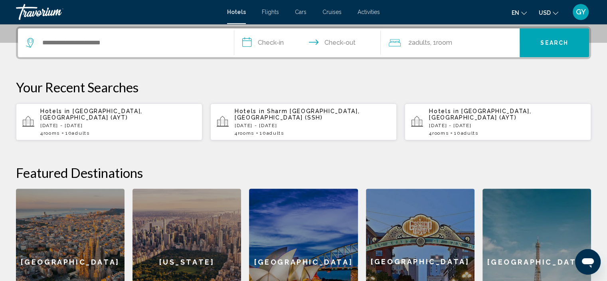
click at [142, 113] on p "Hotels in Antalya, Turkey (AYT)" at bounding box center [118, 114] width 156 height 13
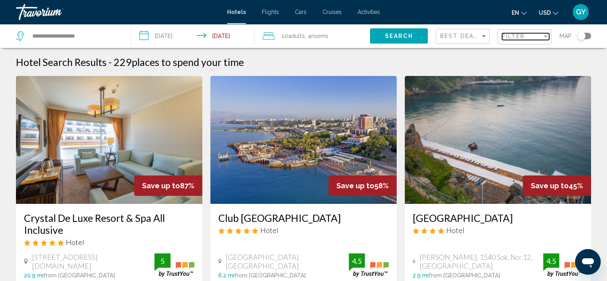
click at [534, 33] on div "Filter" at bounding box center [522, 36] width 40 height 6
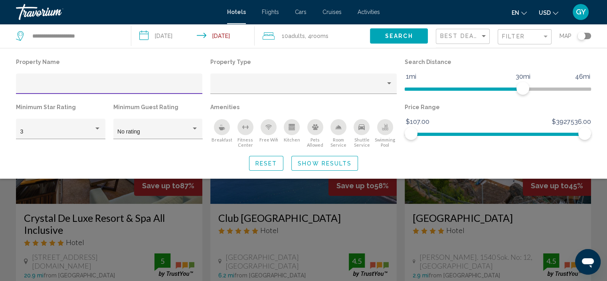
click at [40, 89] on input "Hotel Filters" at bounding box center [109, 86] width 178 height 6
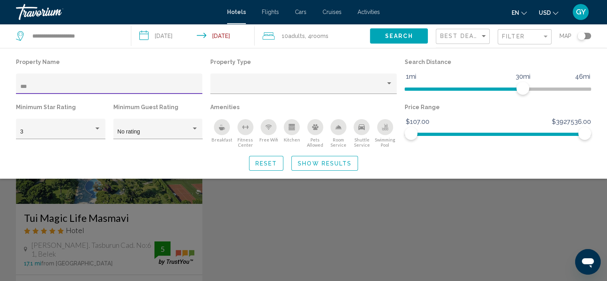
type input "***"
click at [82, 222] on div "Search widget" at bounding box center [303, 200] width 607 height 161
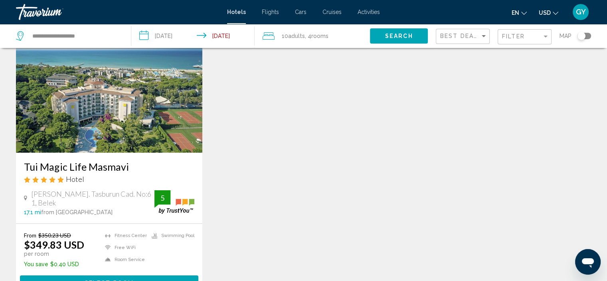
scroll to position [57, 0]
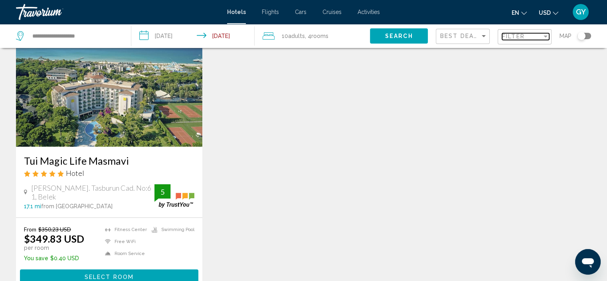
click at [508, 33] on span "Filter" at bounding box center [513, 36] width 23 height 6
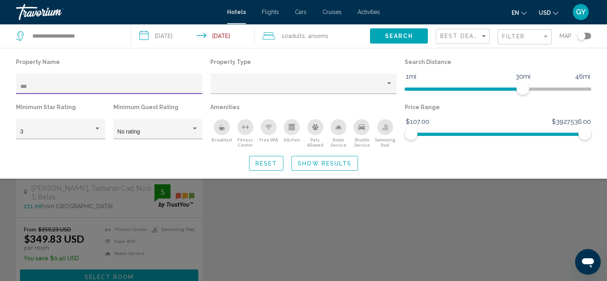
click at [31, 85] on input "***" at bounding box center [109, 86] width 178 height 6
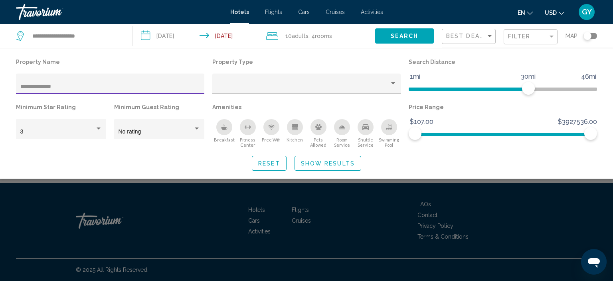
type input "**********"
click at [532, 36] on div "Filter" at bounding box center [528, 36] width 40 height 6
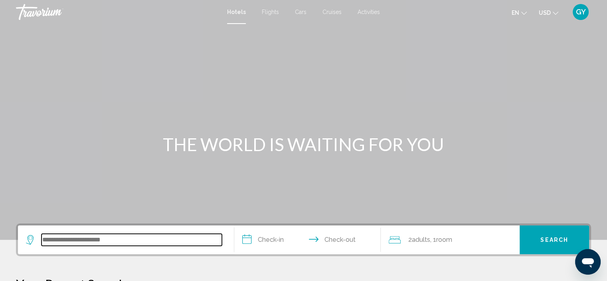
click at [86, 236] on input "Search widget" at bounding box center [132, 240] width 180 height 12
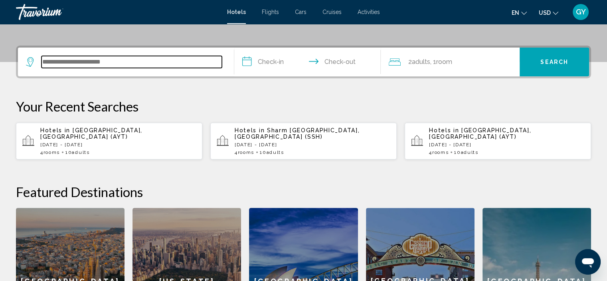
scroll to position [197, 0]
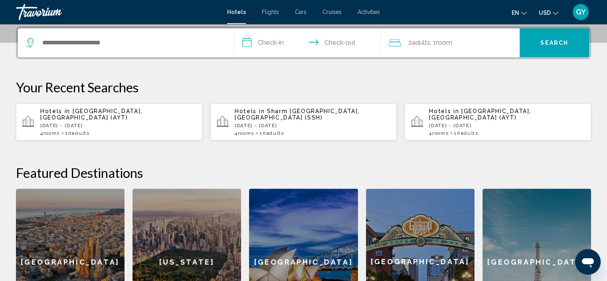
click at [118, 115] on div "Hotels in [GEOGRAPHIC_DATA], [GEOGRAPHIC_DATA] (AYT) [DATE] - [DATE] 4 Room roo…" at bounding box center [118, 122] width 156 height 28
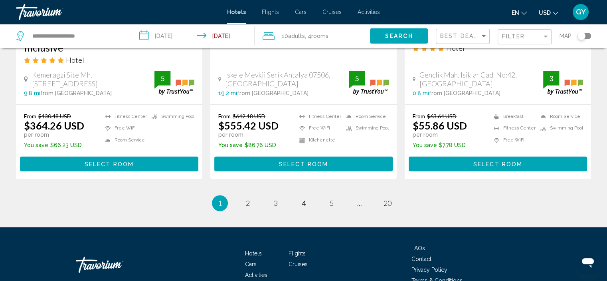
scroll to position [1084, 0]
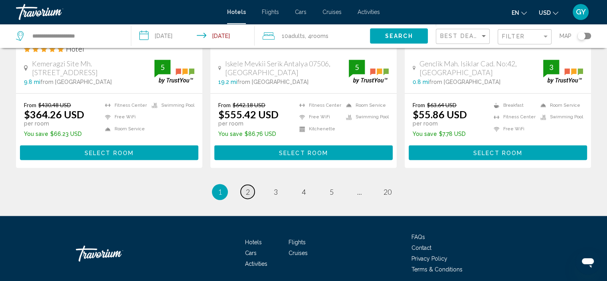
click at [248, 189] on span "2" at bounding box center [248, 191] width 4 height 9
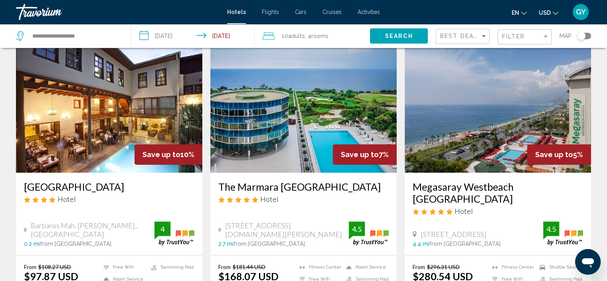
scroll to position [332, 0]
click at [275, 143] on img "Main content" at bounding box center [303, 109] width 186 height 128
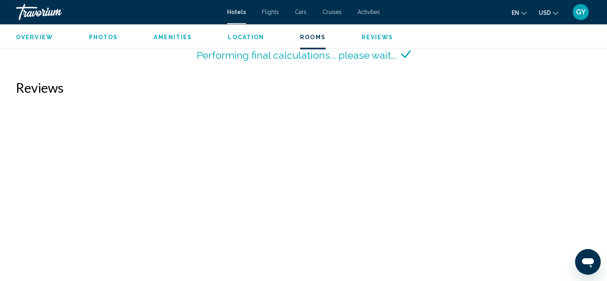
scroll to position [1153, 0]
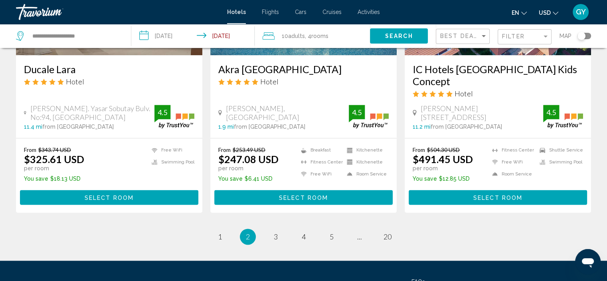
scroll to position [1051, 0]
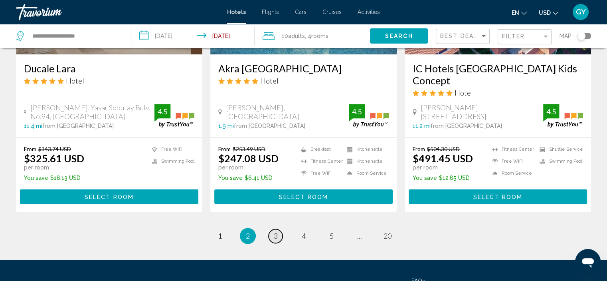
click at [277, 231] on span "3" at bounding box center [276, 235] width 4 height 9
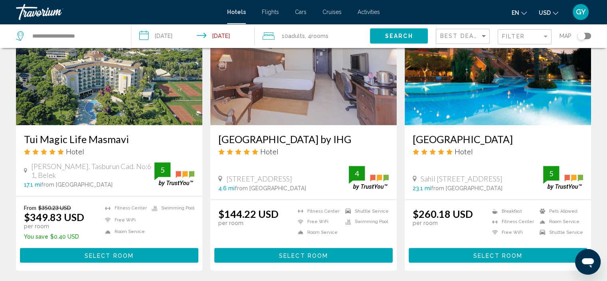
scroll to position [612, 0]
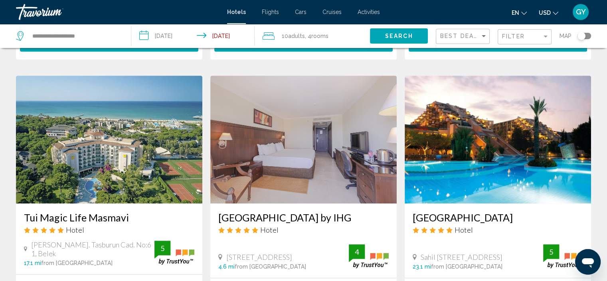
click at [303, 139] on img "Main content" at bounding box center [303, 139] width 186 height 128
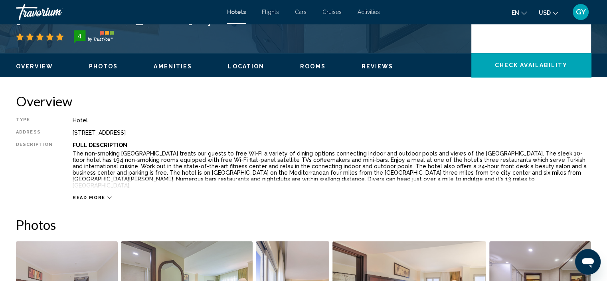
scroll to position [222, 0]
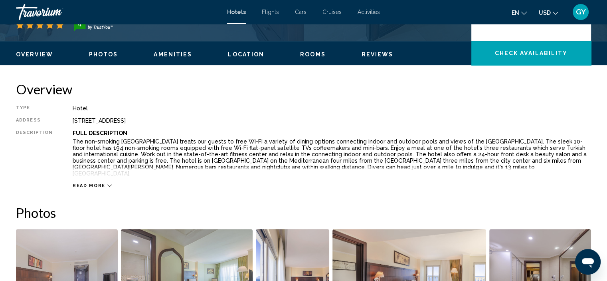
click at [94, 183] on span "Read more" at bounding box center [89, 185] width 33 height 5
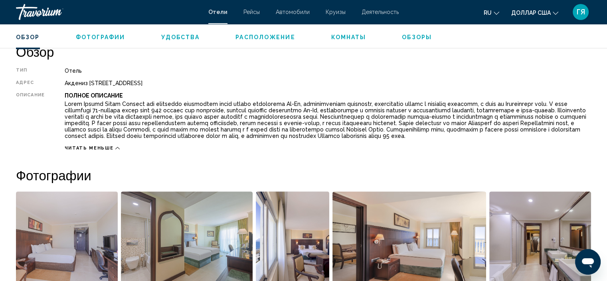
scroll to position [261, 0]
click at [101, 147] on font "Читать меньше" at bounding box center [89, 147] width 49 height 5
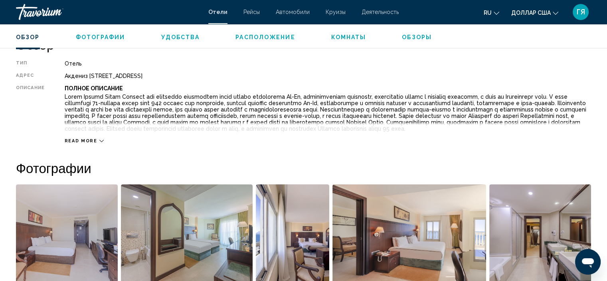
click at [84, 139] on span "Read more" at bounding box center [81, 140] width 33 height 5
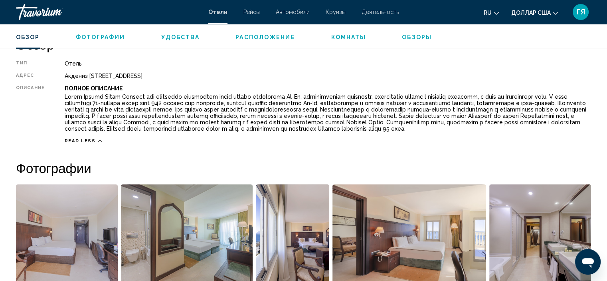
click at [84, 139] on span "Read less" at bounding box center [80, 140] width 31 height 5
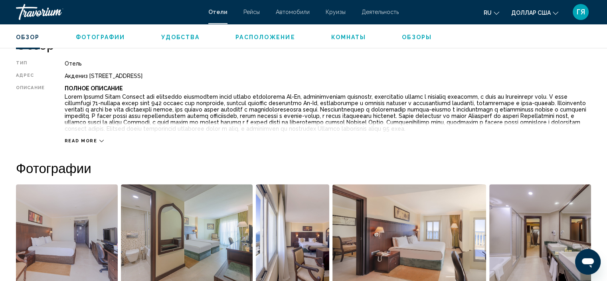
click at [99, 139] on icon "Основное содержание" at bounding box center [101, 141] width 4 height 4
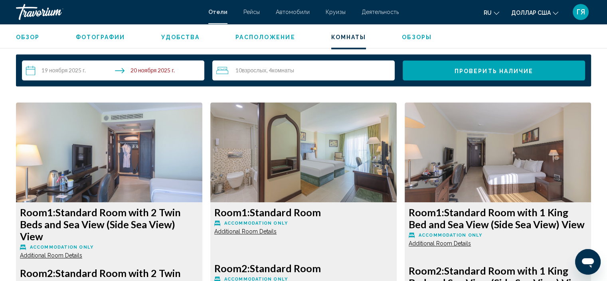
scroll to position [1018, 0]
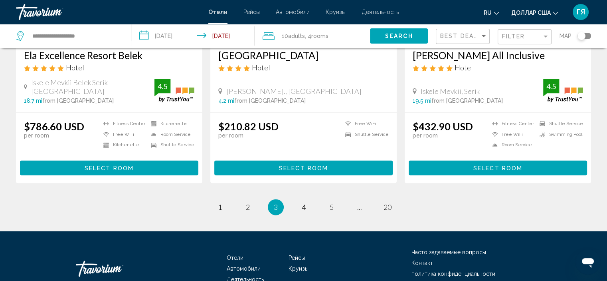
scroll to position [1076, 0]
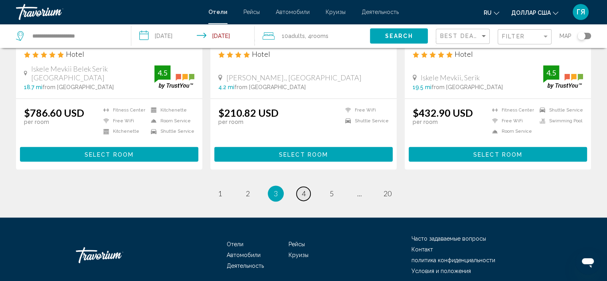
click at [304, 189] on span "4" at bounding box center [304, 193] width 4 height 9
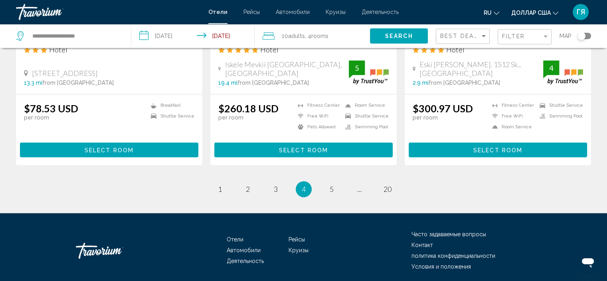
scroll to position [1057, 0]
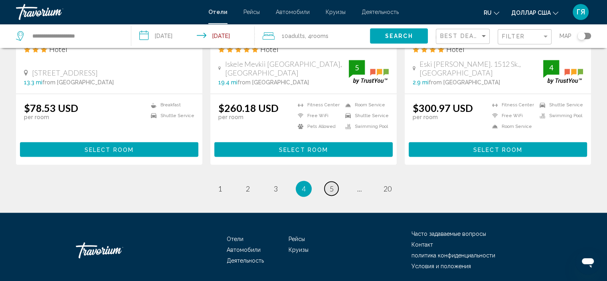
click at [331, 184] on span "5" at bounding box center [332, 188] width 4 height 9
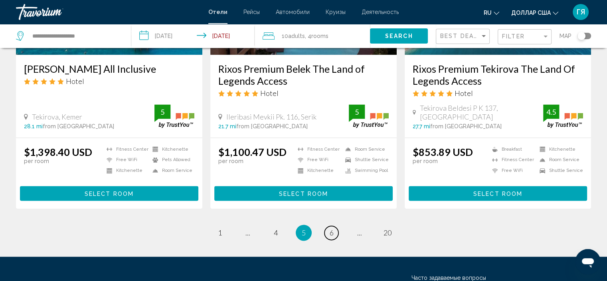
scroll to position [1041, 0]
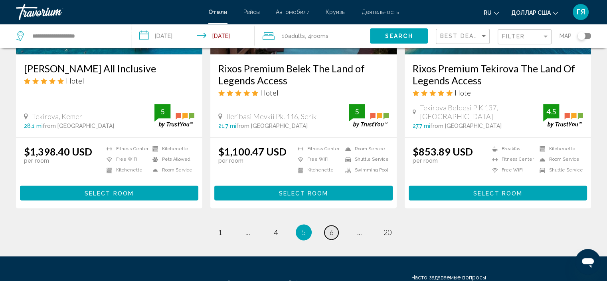
click at [332, 233] on span "6" at bounding box center [332, 232] width 4 height 9
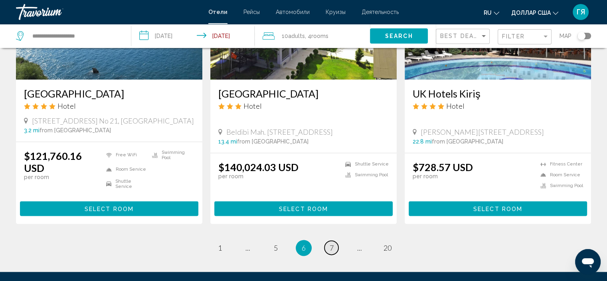
click at [332, 243] on span "7" at bounding box center [332, 247] width 4 height 9
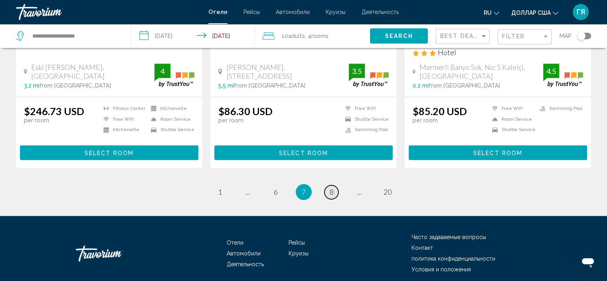
scroll to position [1041, 0]
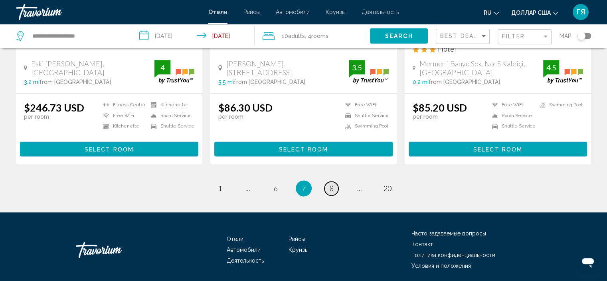
click at [333, 185] on span "8" at bounding box center [332, 188] width 4 height 9
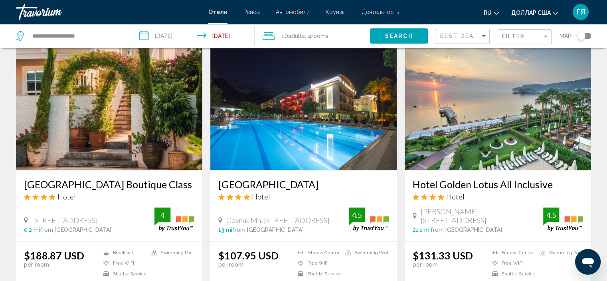
scroll to position [650, 0]
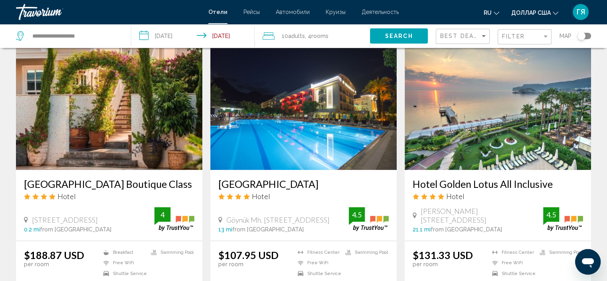
click at [453, 93] on img "Основное содержание" at bounding box center [498, 106] width 186 height 128
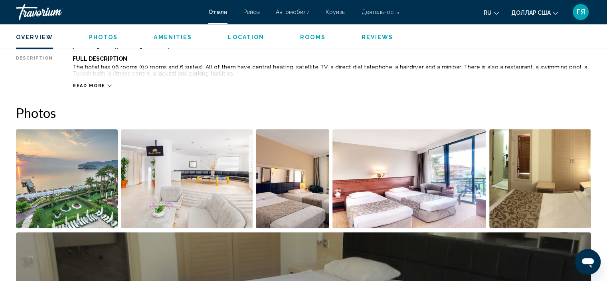
scroll to position [331, 0]
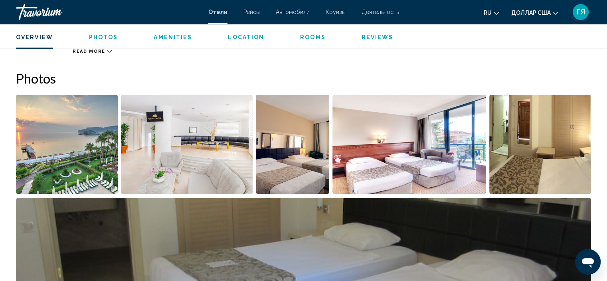
click at [67, 167] on img "Open full-screen image slider" at bounding box center [67, 144] width 102 height 99
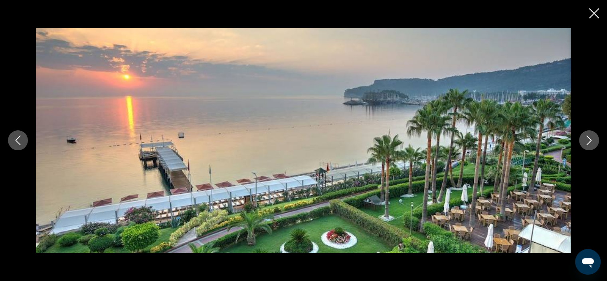
click at [590, 141] on icon "Next image" at bounding box center [589, 140] width 10 height 10
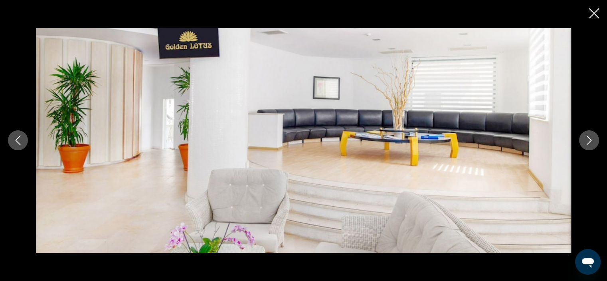
click at [590, 141] on icon "Next image" at bounding box center [589, 140] width 10 height 10
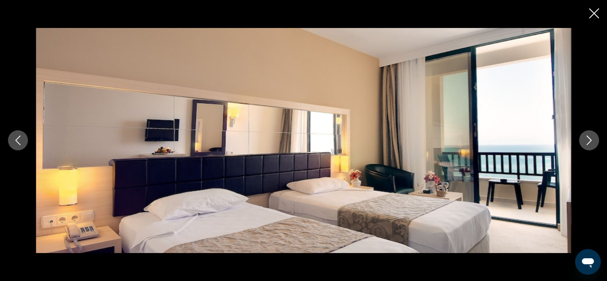
click at [590, 141] on icon "Next image" at bounding box center [589, 140] width 10 height 10
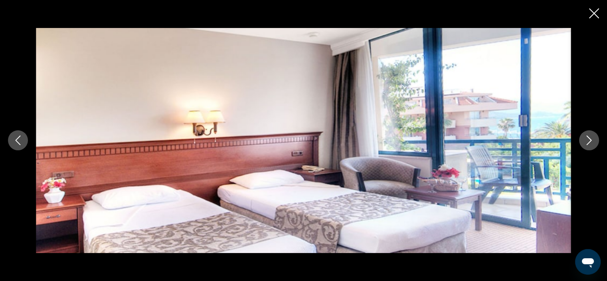
click at [590, 141] on icon "Next image" at bounding box center [589, 140] width 10 height 10
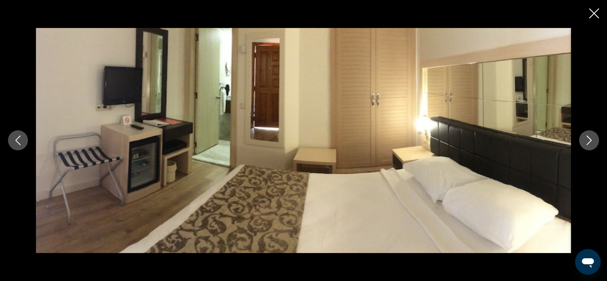
click at [590, 141] on icon "Next image" at bounding box center [589, 140] width 10 height 10
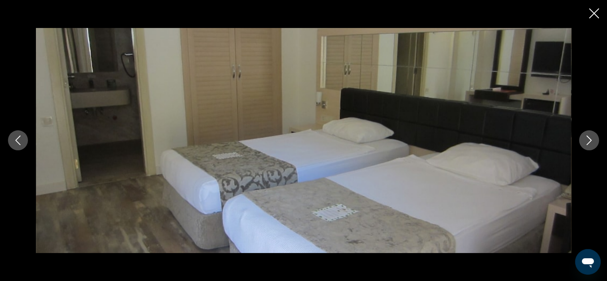
click at [590, 141] on icon "Next image" at bounding box center [589, 140] width 10 height 10
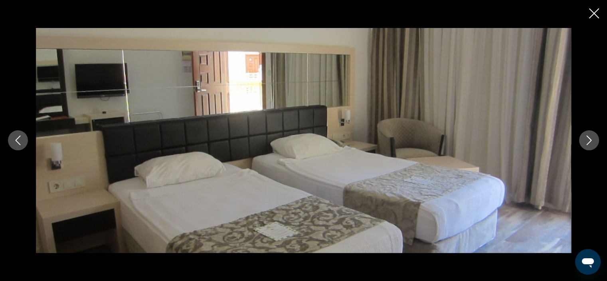
click at [590, 141] on icon "Next image" at bounding box center [589, 140] width 10 height 10
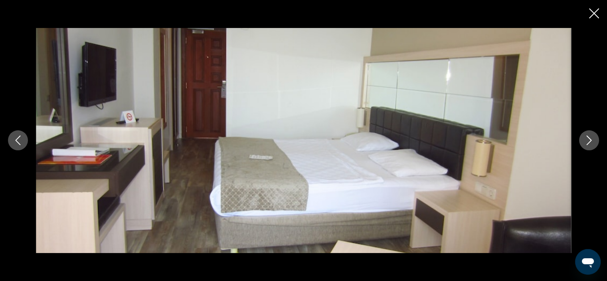
click at [590, 141] on icon "Next image" at bounding box center [589, 140] width 10 height 10
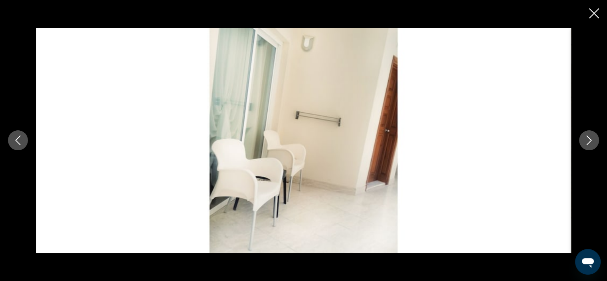
click at [590, 141] on icon "Next image" at bounding box center [589, 140] width 10 height 10
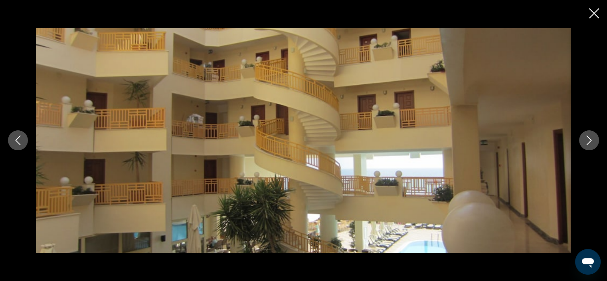
click at [590, 141] on icon "Next image" at bounding box center [589, 140] width 10 height 10
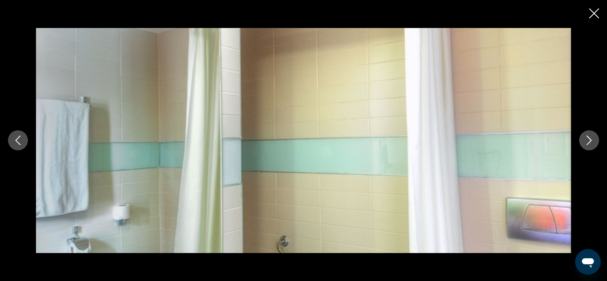
click at [590, 141] on icon "Next image" at bounding box center [589, 140] width 10 height 10
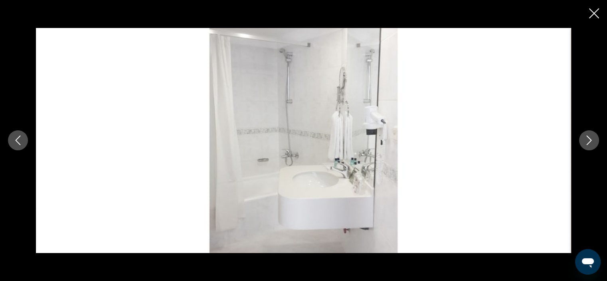
click at [590, 141] on icon "Next image" at bounding box center [589, 140] width 10 height 10
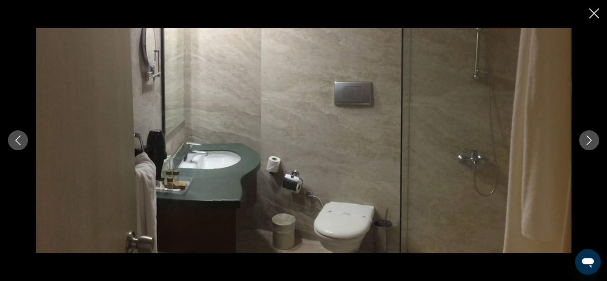
click at [590, 141] on icon "Next image" at bounding box center [589, 140] width 10 height 10
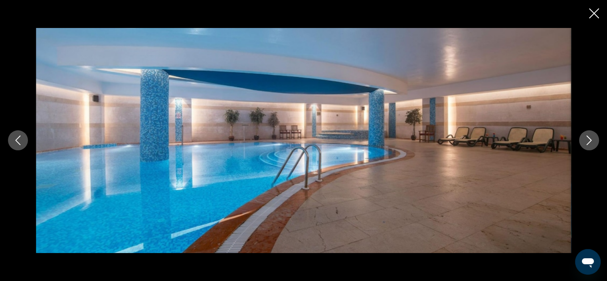
click at [590, 141] on icon "Next image" at bounding box center [589, 140] width 10 height 10
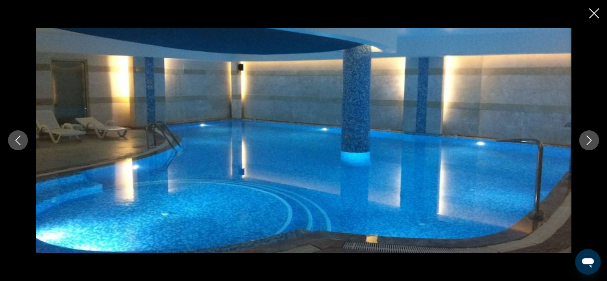
click at [590, 141] on icon "Next image" at bounding box center [589, 140] width 10 height 10
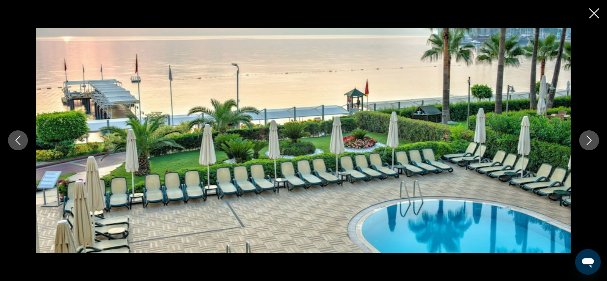
click at [590, 141] on icon "Next image" at bounding box center [589, 140] width 10 height 10
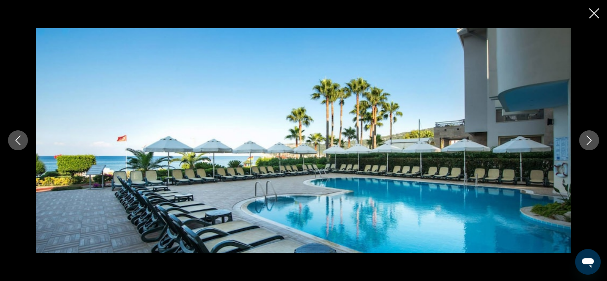
click at [590, 141] on icon "Next image" at bounding box center [589, 140] width 10 height 10
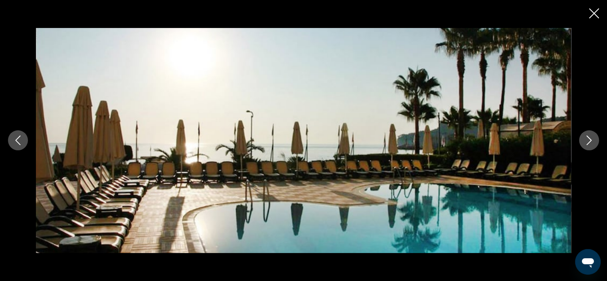
click at [590, 141] on icon "Next image" at bounding box center [589, 140] width 10 height 10
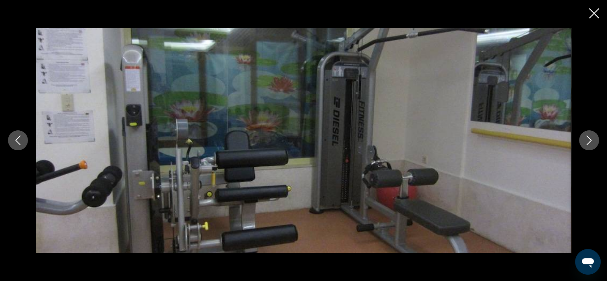
click at [590, 141] on icon "Next image" at bounding box center [589, 140] width 10 height 10
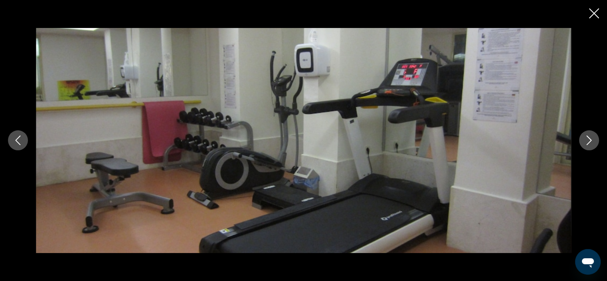
click at [590, 141] on icon "Next image" at bounding box center [589, 140] width 10 height 10
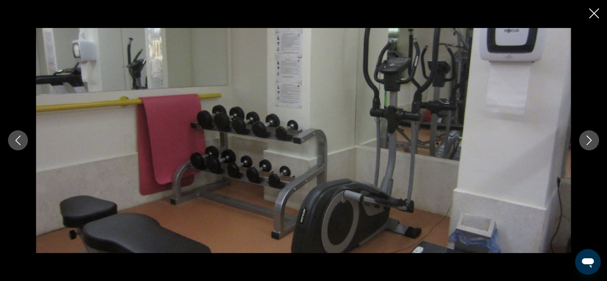
click at [590, 141] on icon "Next image" at bounding box center [589, 140] width 10 height 10
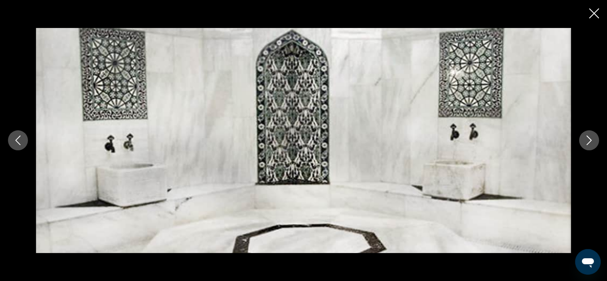
click at [590, 141] on icon "Next image" at bounding box center [589, 140] width 10 height 10
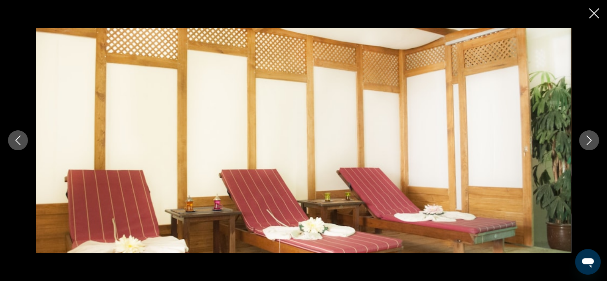
click at [590, 141] on icon "Next image" at bounding box center [589, 140] width 10 height 10
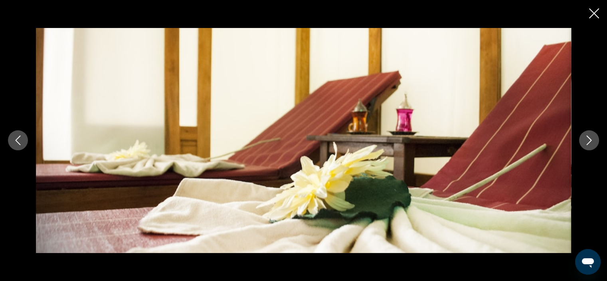
click at [590, 141] on icon "Next image" at bounding box center [589, 140] width 10 height 10
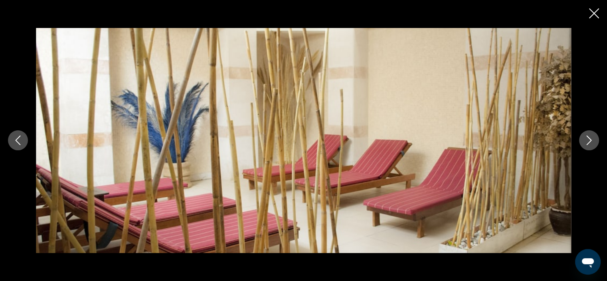
click at [590, 141] on icon "Next image" at bounding box center [589, 140] width 10 height 10
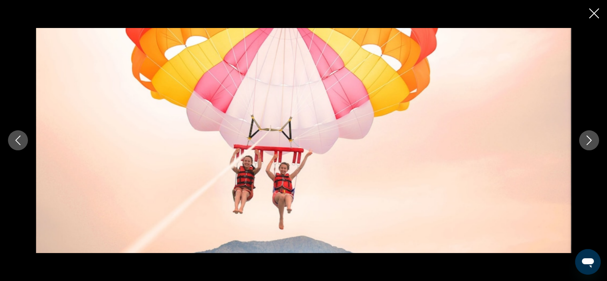
click at [590, 141] on icon "Next image" at bounding box center [589, 140] width 10 height 10
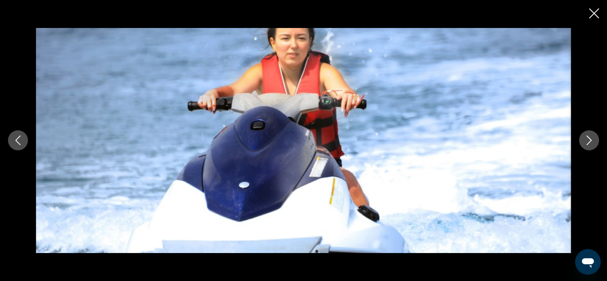
click at [590, 141] on icon "Next image" at bounding box center [589, 140] width 10 height 10
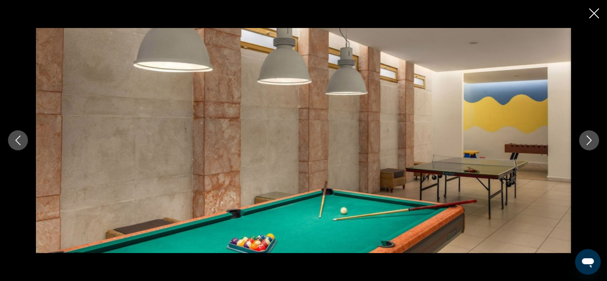
click at [590, 141] on icon "Next image" at bounding box center [589, 140] width 10 height 10
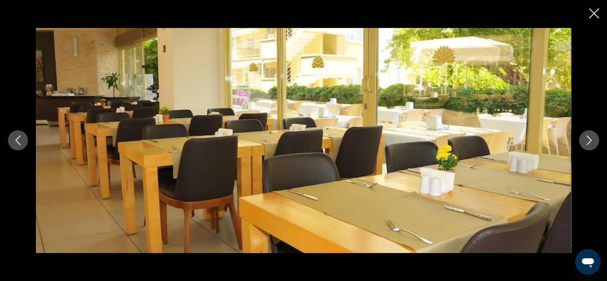
click at [590, 141] on icon "Next image" at bounding box center [589, 140] width 10 height 10
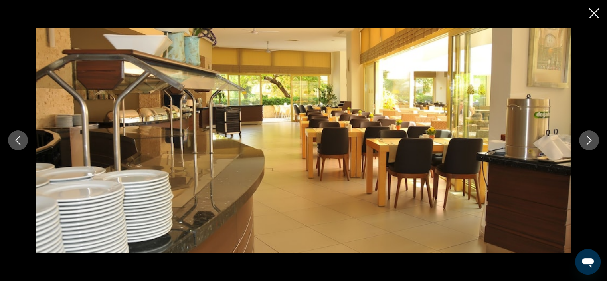
click at [590, 141] on icon "Next image" at bounding box center [589, 140] width 10 height 10
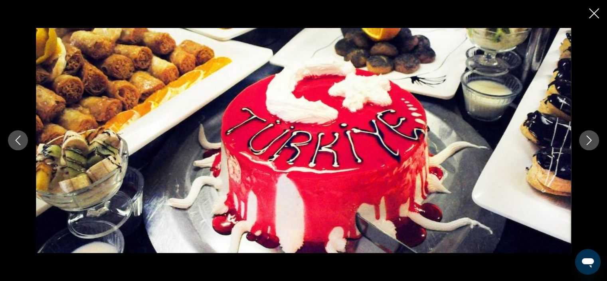
click at [590, 141] on icon "Next image" at bounding box center [589, 140] width 10 height 10
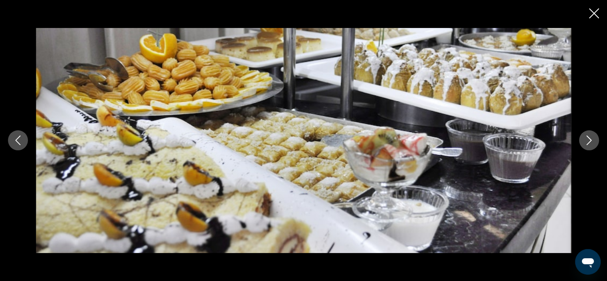
click at [590, 141] on icon "Next image" at bounding box center [589, 140] width 10 height 10
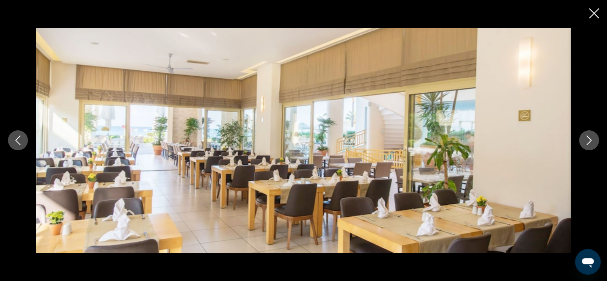
click at [590, 141] on icon "Next image" at bounding box center [589, 140] width 10 height 10
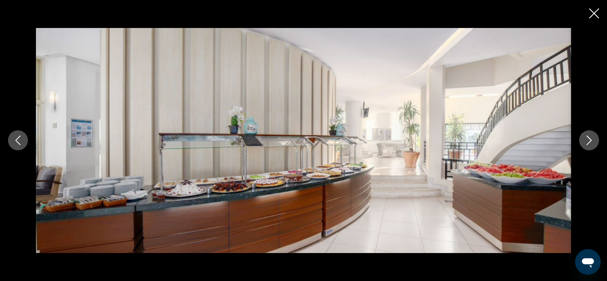
click at [590, 141] on icon "Next image" at bounding box center [589, 140] width 10 height 10
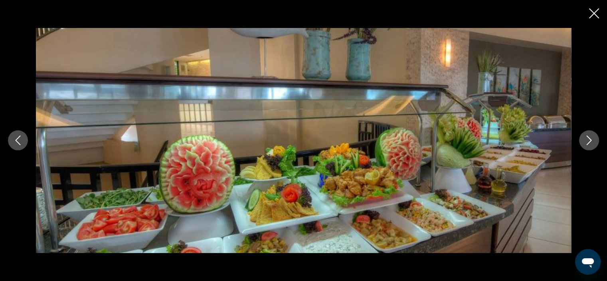
click at [590, 141] on icon "Next image" at bounding box center [589, 140] width 10 height 10
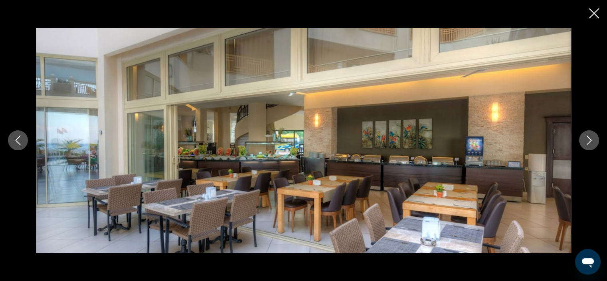
click at [590, 141] on icon "Next image" at bounding box center [589, 140] width 10 height 10
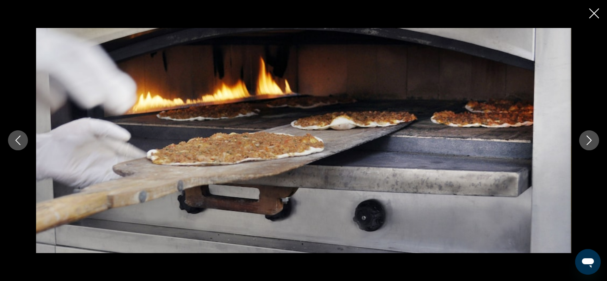
click at [590, 141] on icon "Next image" at bounding box center [589, 140] width 10 height 10
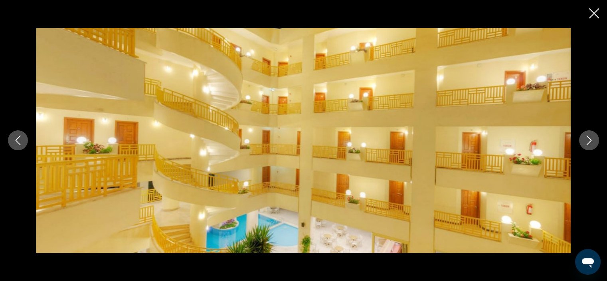
click at [590, 141] on icon "Next image" at bounding box center [589, 140] width 10 height 10
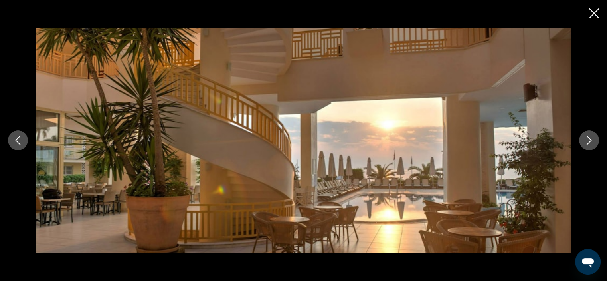
click at [590, 141] on icon "Next image" at bounding box center [589, 140] width 10 height 10
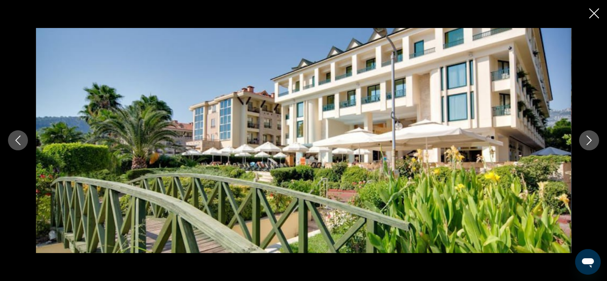
click at [590, 141] on icon "Next image" at bounding box center [589, 140] width 10 height 10
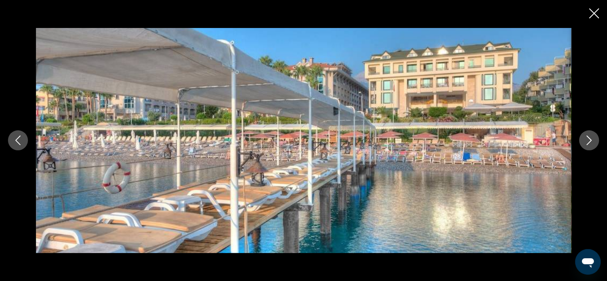
click at [590, 141] on icon "Next image" at bounding box center [589, 140] width 10 height 10
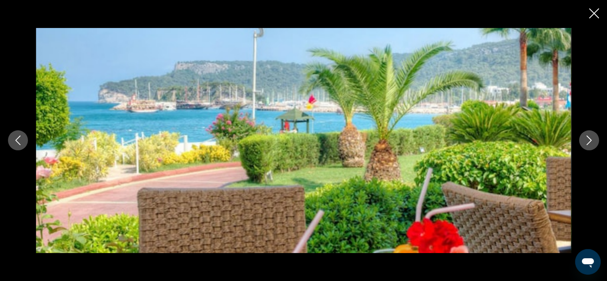
click at [590, 141] on icon "Next image" at bounding box center [589, 140] width 10 height 10
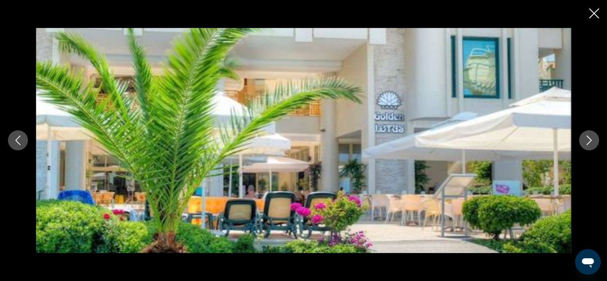
click at [590, 141] on icon "Next image" at bounding box center [589, 140] width 10 height 10
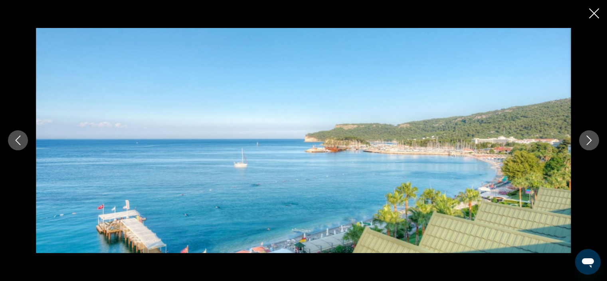
click at [590, 141] on icon "Next image" at bounding box center [589, 140] width 10 height 10
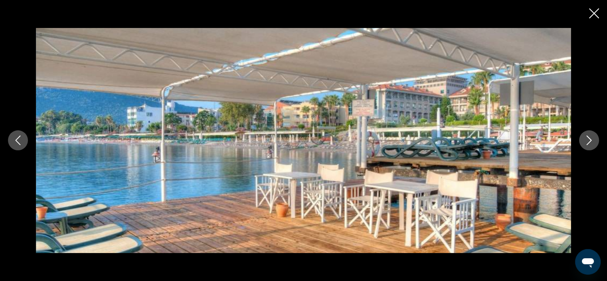
click at [590, 141] on icon "Next image" at bounding box center [589, 140] width 10 height 10
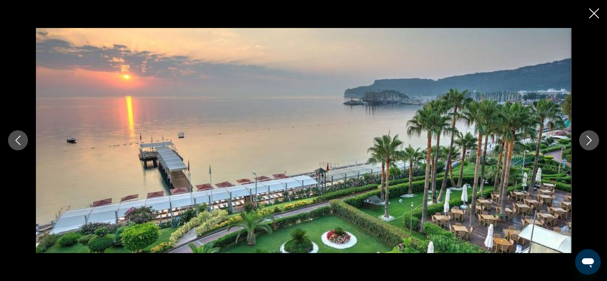
click at [592, 14] on icon "Close slideshow" at bounding box center [594, 13] width 10 height 10
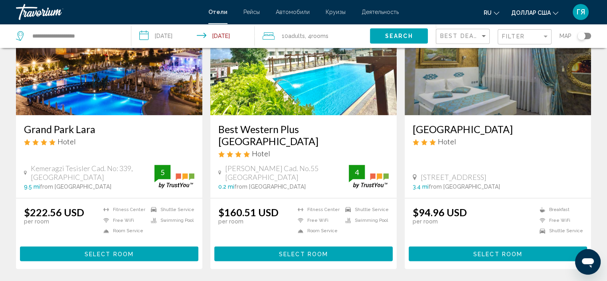
scroll to position [1012, 0]
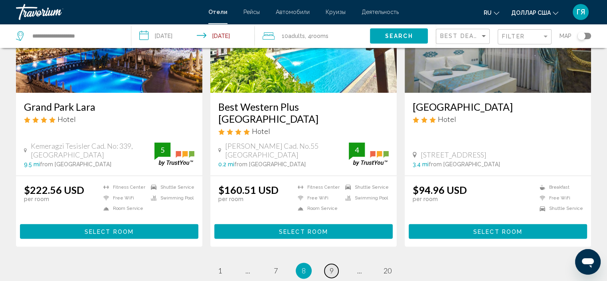
click at [332, 266] on span "9" at bounding box center [332, 270] width 4 height 9
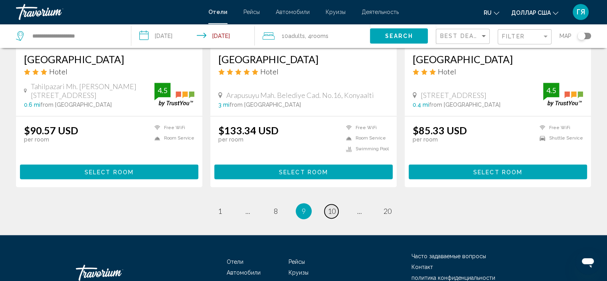
scroll to position [1035, 0]
click at [334, 206] on span "10" at bounding box center [332, 210] width 8 height 9
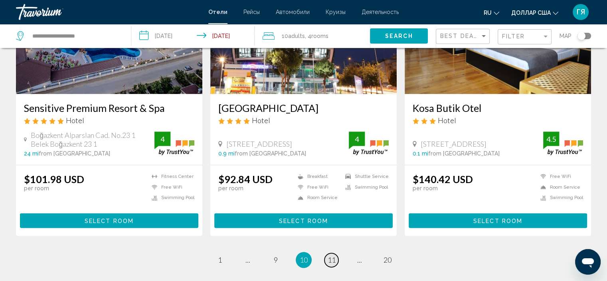
scroll to position [983, 0]
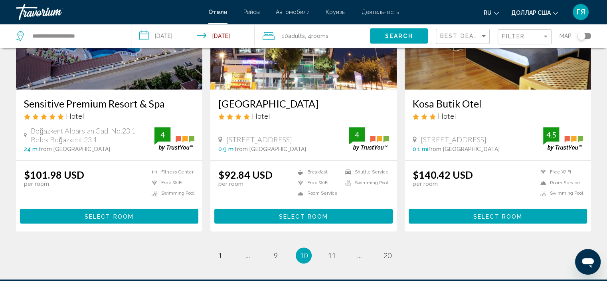
click at [119, 71] on img "Основное содержание" at bounding box center [109, 26] width 186 height 128
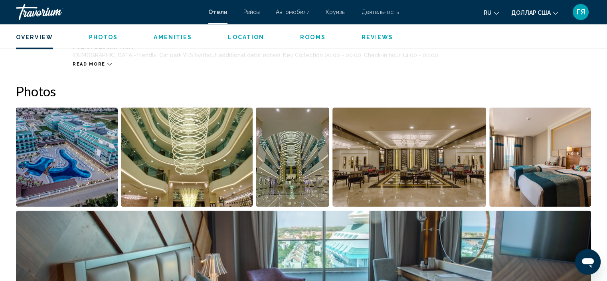
scroll to position [354, 0]
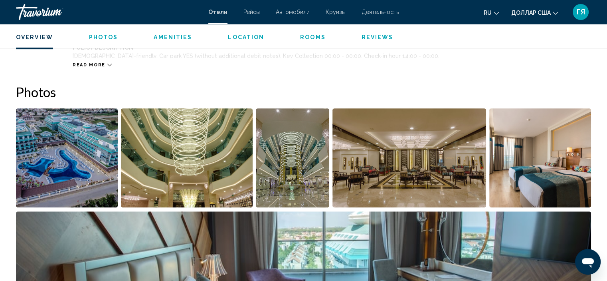
click at [49, 169] on img "Open full-screen image slider" at bounding box center [67, 157] width 102 height 99
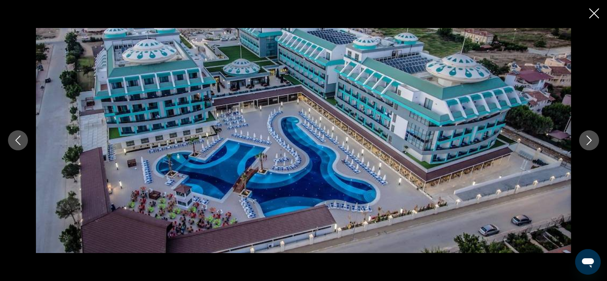
click at [584, 140] on icon "Next image" at bounding box center [589, 140] width 10 height 10
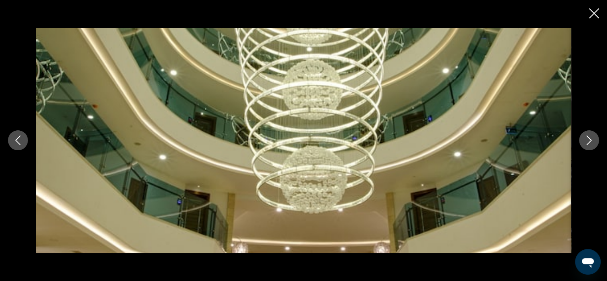
click at [584, 140] on icon "Next image" at bounding box center [589, 140] width 10 height 10
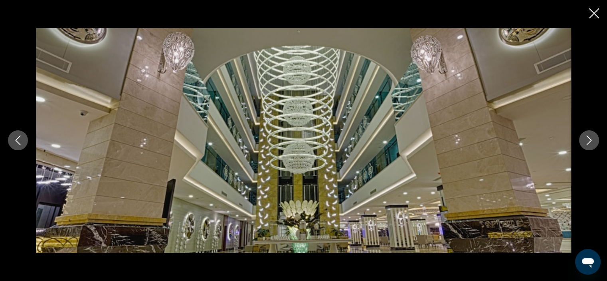
click at [584, 140] on icon "Next image" at bounding box center [589, 140] width 10 height 10
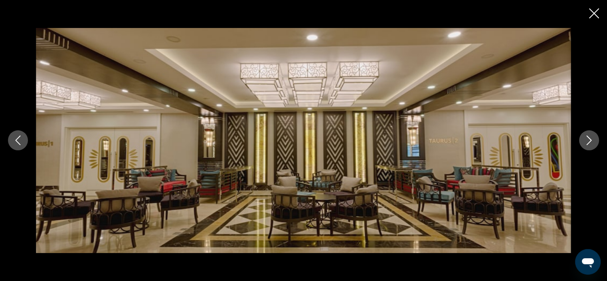
click at [584, 140] on icon "Next image" at bounding box center [589, 140] width 10 height 10
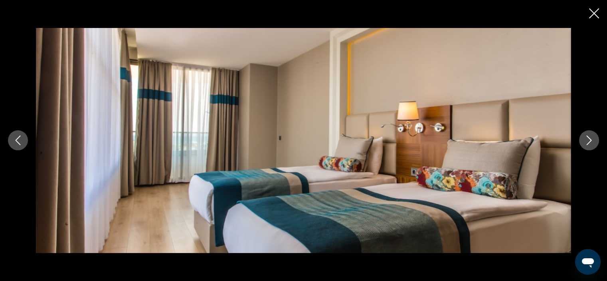
click at [584, 140] on icon "Next image" at bounding box center [589, 140] width 10 height 10
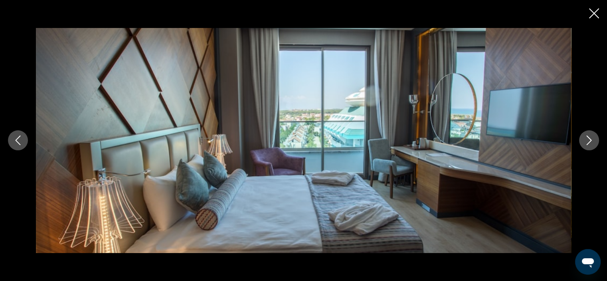
click at [584, 140] on icon "Next image" at bounding box center [589, 140] width 10 height 10
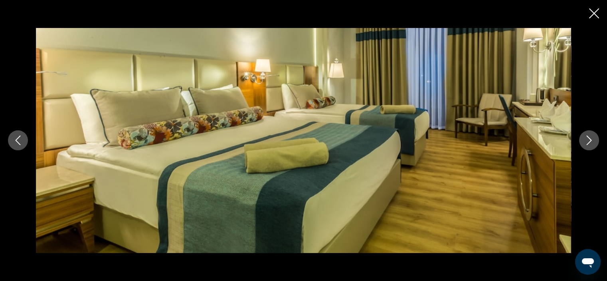
click at [584, 140] on icon "Next image" at bounding box center [589, 140] width 10 height 10
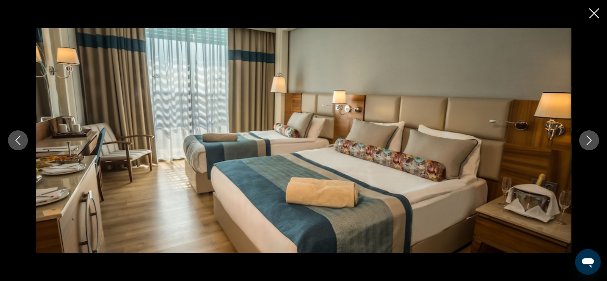
click at [584, 140] on icon "Next image" at bounding box center [589, 140] width 10 height 10
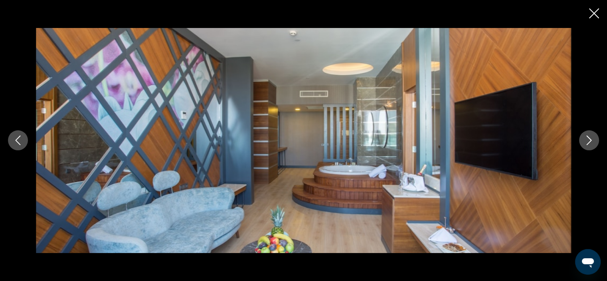
click at [584, 140] on icon "Next image" at bounding box center [589, 140] width 10 height 10
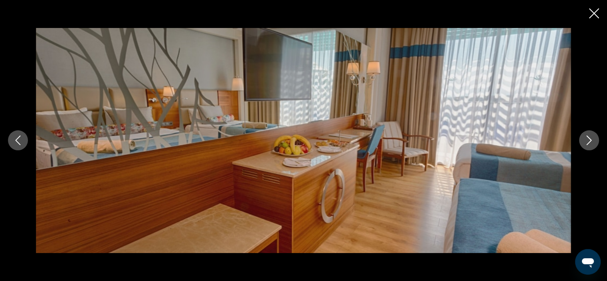
click at [584, 140] on icon "Next image" at bounding box center [589, 140] width 10 height 10
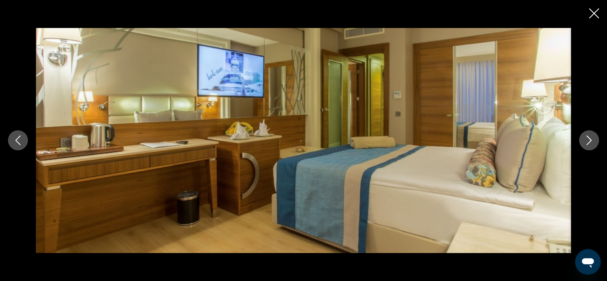
click at [584, 140] on icon "Next image" at bounding box center [589, 140] width 10 height 10
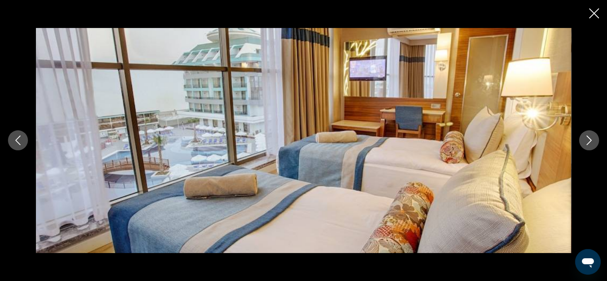
click at [592, 12] on icon "Close slideshow" at bounding box center [594, 13] width 10 height 10
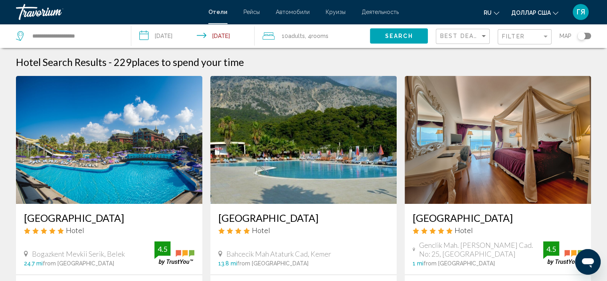
click at [268, 35] on icon "Travelers: 10 adults, 0 children" at bounding box center [269, 35] width 12 height 7
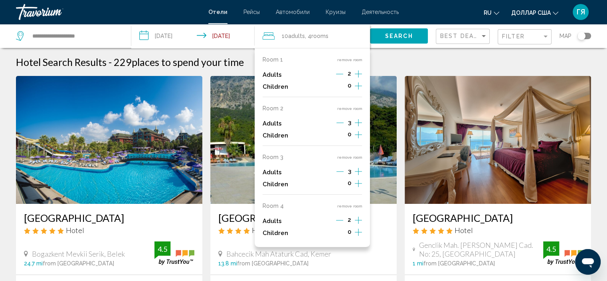
click at [351, 209] on div "Room 4 remove room Adults 2 Children 0" at bounding box center [312, 220] width 99 height 36
click at [351, 206] on button "remove room" at bounding box center [349, 205] width 25 height 5
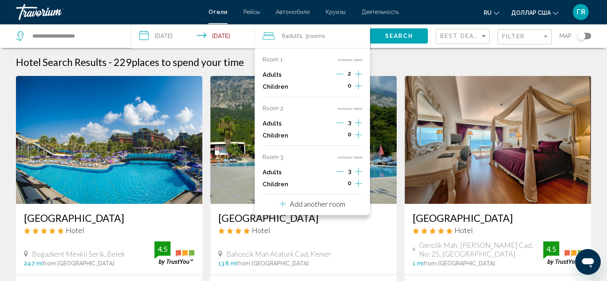
click at [347, 156] on button "remove room" at bounding box center [349, 156] width 25 height 5
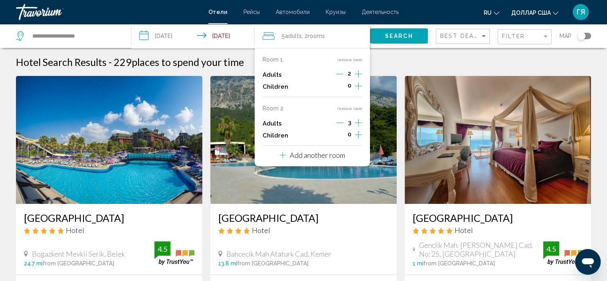
click at [352, 108] on button "remove room" at bounding box center [349, 108] width 25 height 5
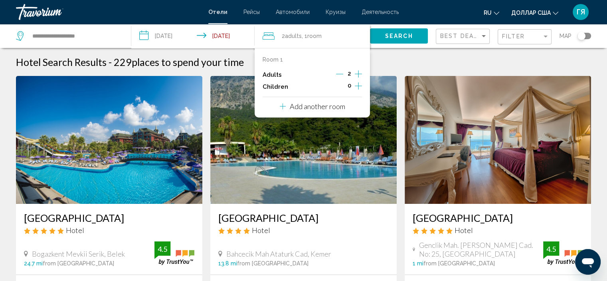
click at [374, 38] on button "Search" at bounding box center [399, 35] width 58 height 15
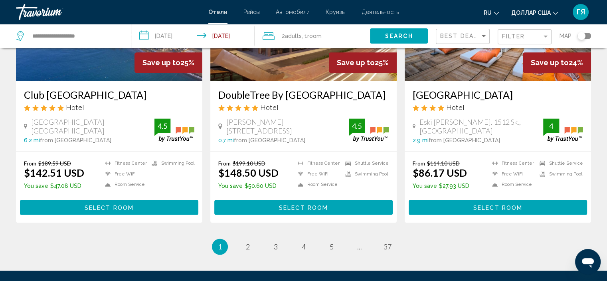
scroll to position [1028, 0]
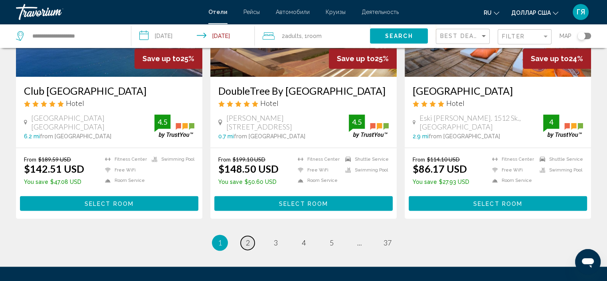
click at [250, 238] on span "2" at bounding box center [248, 242] width 4 height 9
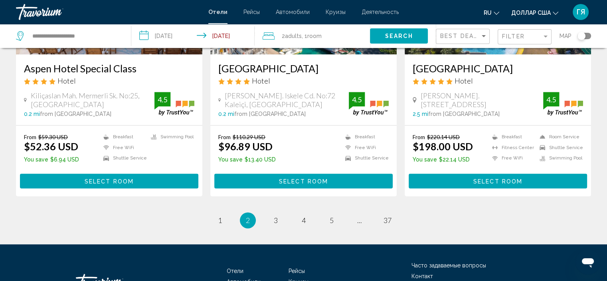
scroll to position [1007, 0]
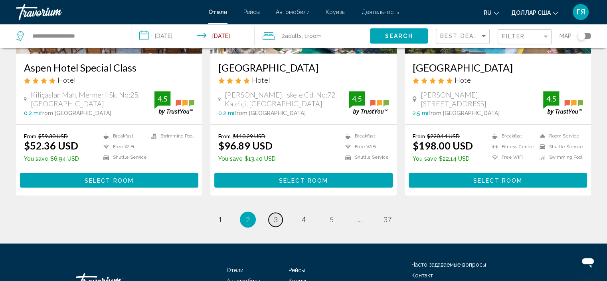
click at [276, 220] on span "3" at bounding box center [276, 219] width 4 height 9
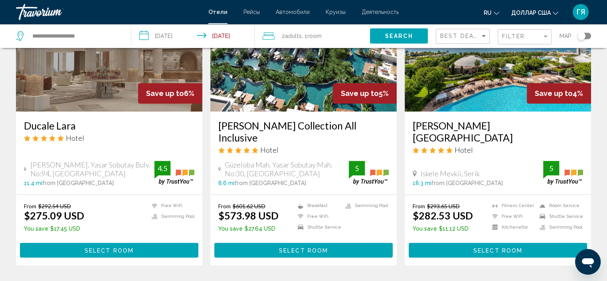
scroll to position [1001, 0]
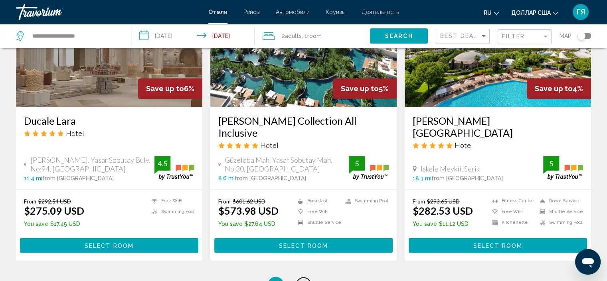
click at [305, 280] on span "4" at bounding box center [304, 284] width 4 height 9
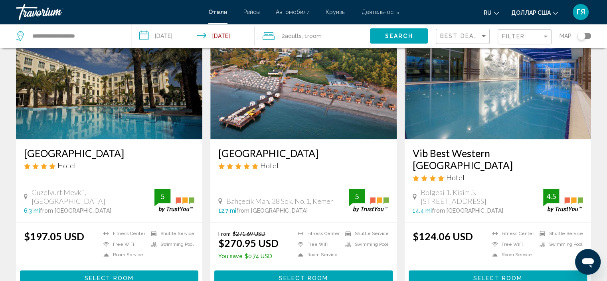
scroll to position [1001, 0]
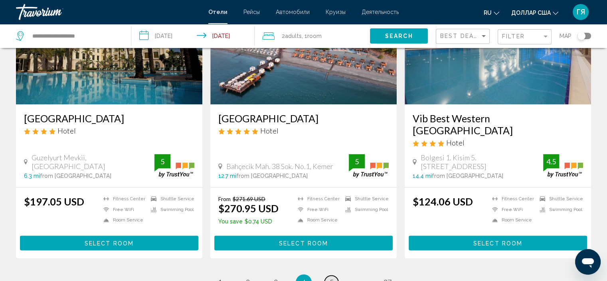
click at [331, 277] on span "5" at bounding box center [332, 281] width 4 height 9
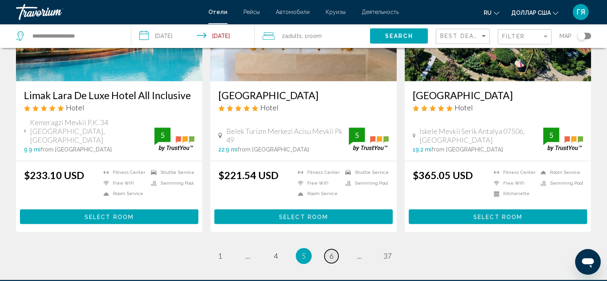
scroll to position [992, 0]
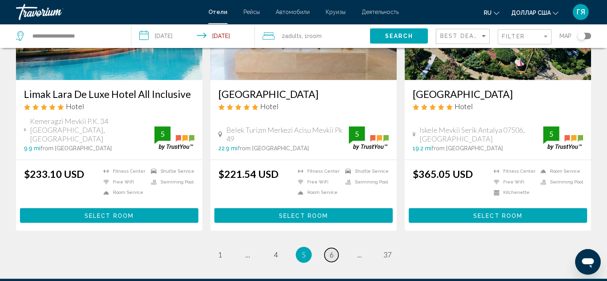
click at [333, 250] on span "6" at bounding box center [332, 254] width 4 height 9
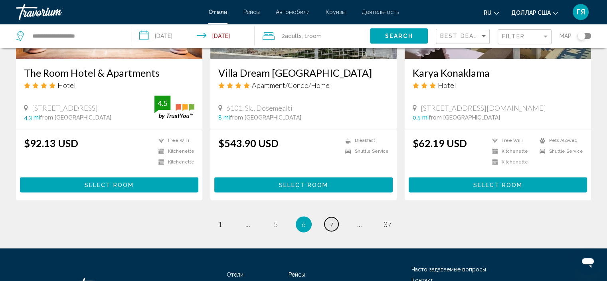
scroll to position [1017, 0]
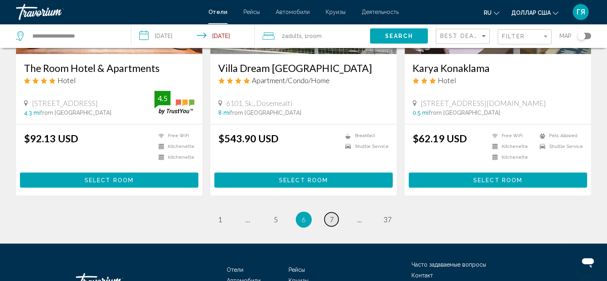
click at [333, 215] on span "7" at bounding box center [332, 219] width 4 height 9
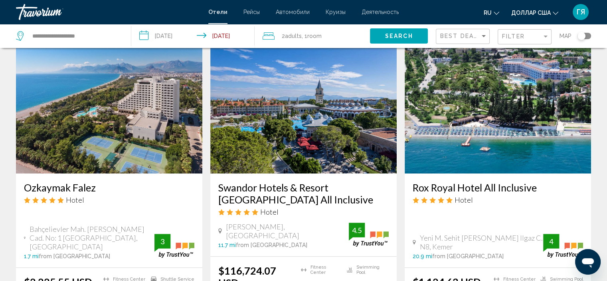
scroll to position [619, 0]
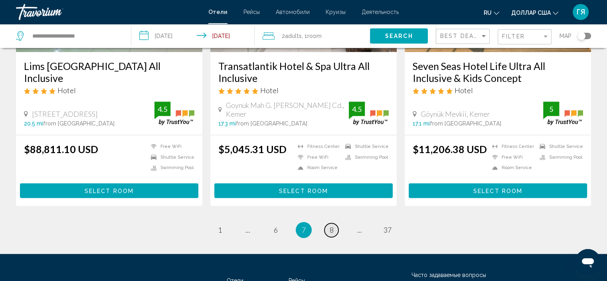
click at [333, 225] on span "8" at bounding box center [332, 229] width 4 height 9
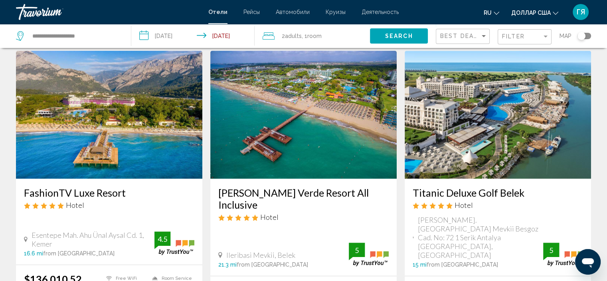
scroll to position [330, 0]
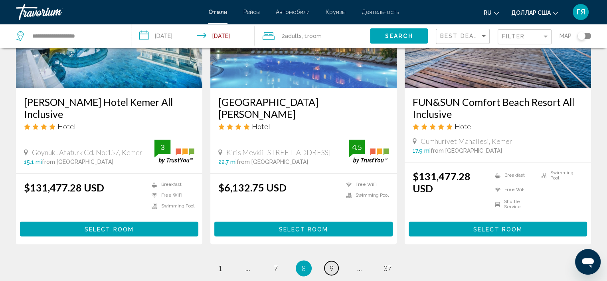
click at [333, 263] on span "9" at bounding box center [332, 267] width 4 height 9
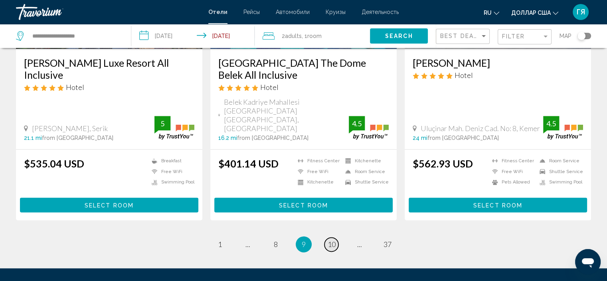
scroll to position [1020, 0]
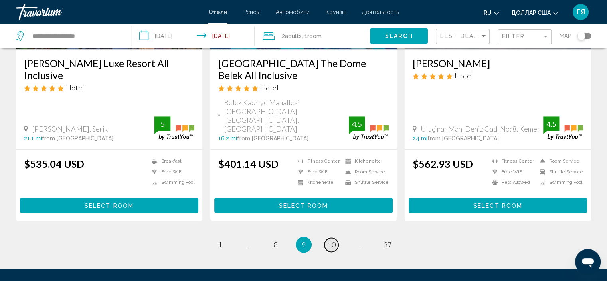
click at [333, 240] on span "10" at bounding box center [332, 244] width 8 height 9
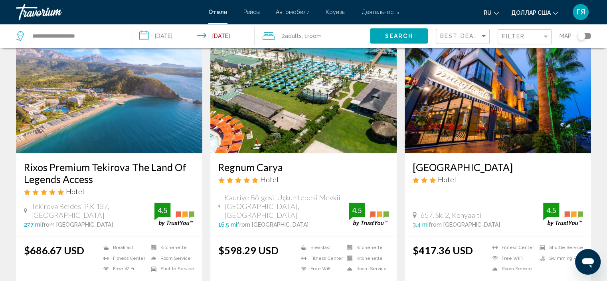
scroll to position [634, 0]
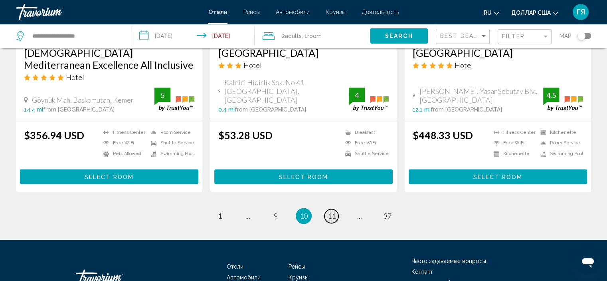
click at [333, 214] on span "11" at bounding box center [332, 215] width 8 height 9
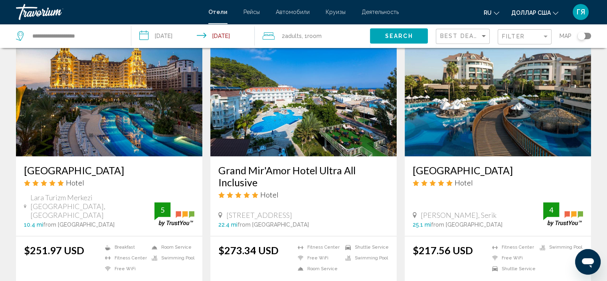
scroll to position [923, 0]
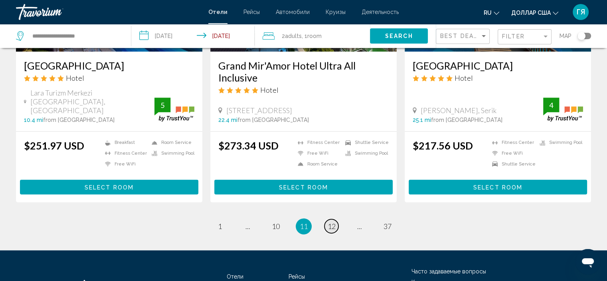
click at [333, 222] on span "12" at bounding box center [332, 226] width 8 height 9
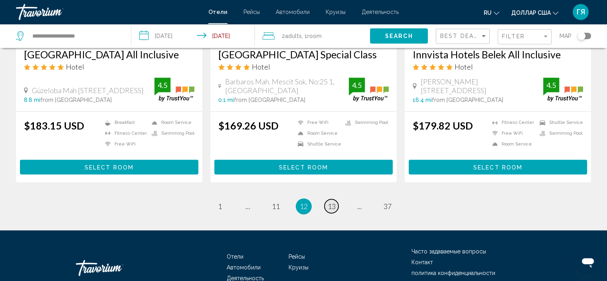
scroll to position [1033, 0]
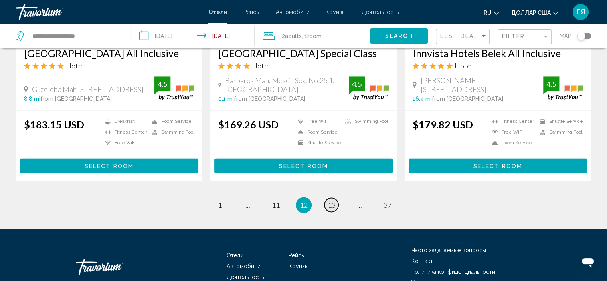
click at [332, 200] on span "13" at bounding box center [332, 204] width 8 height 9
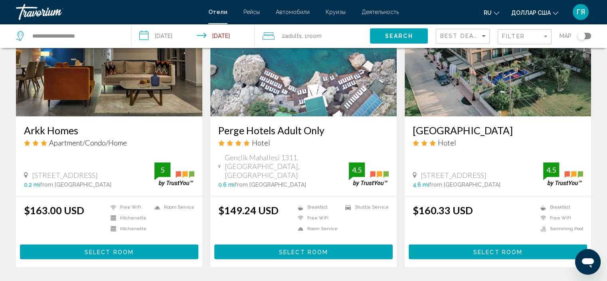
scroll to position [1065, 0]
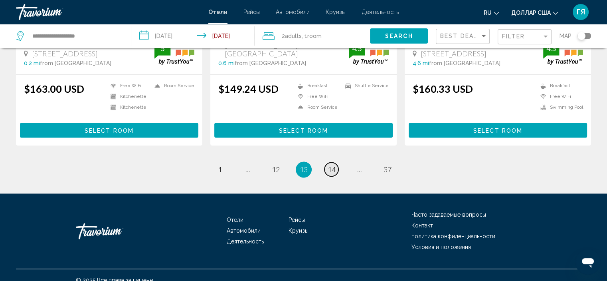
click at [333, 165] on span "14" at bounding box center [332, 169] width 8 height 9
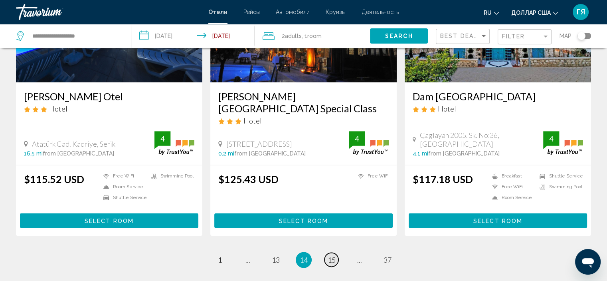
scroll to position [962, 0]
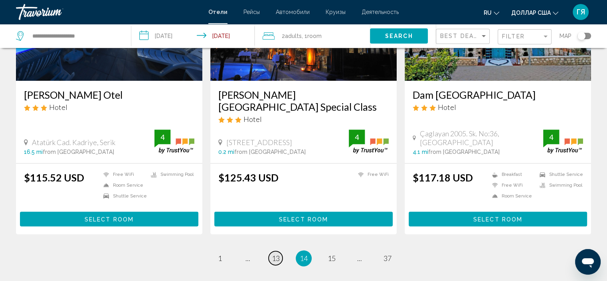
click at [278, 253] on span "13" at bounding box center [276, 257] width 8 height 9
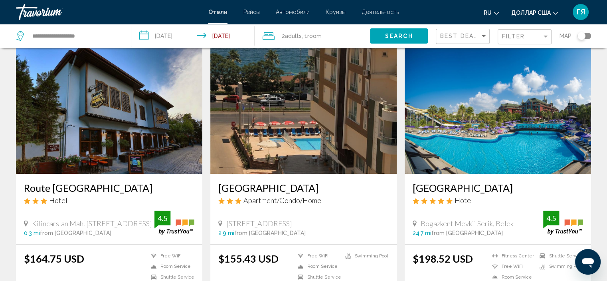
scroll to position [316, 0]
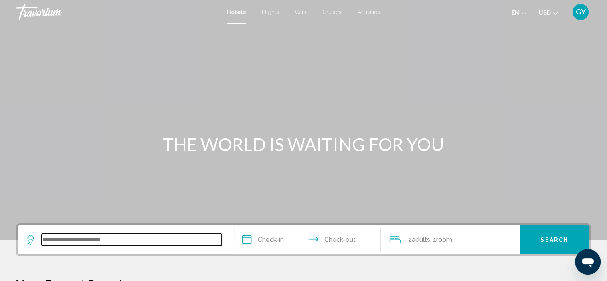
click at [85, 237] on input "Search widget" at bounding box center [132, 240] width 180 height 12
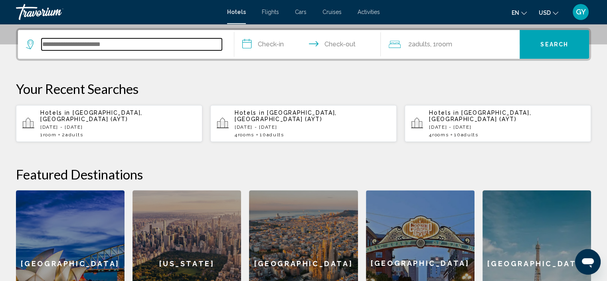
scroll to position [197, 0]
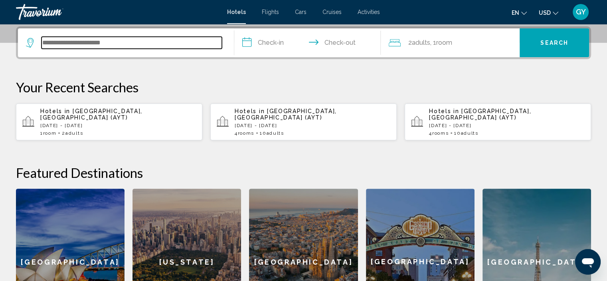
click at [134, 43] on input "Search widget" at bounding box center [132, 43] width 180 height 12
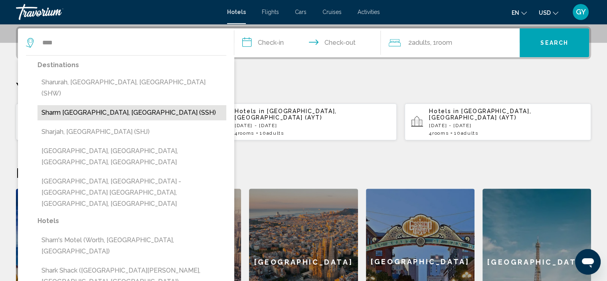
click at [82, 105] on button "Sharm [GEOGRAPHIC_DATA], [GEOGRAPHIC_DATA] (SSH)" at bounding box center [132, 112] width 189 height 15
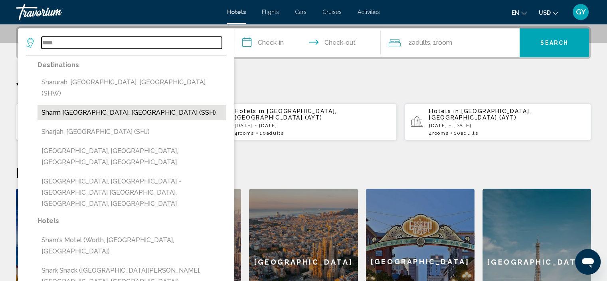
type input "**********"
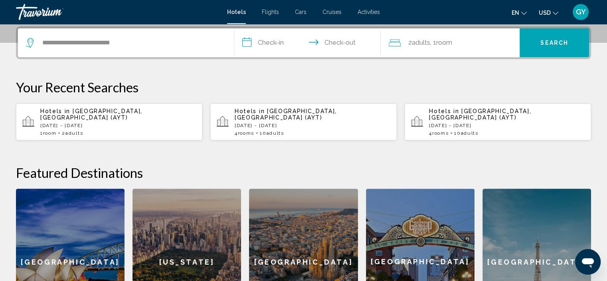
click at [248, 41] on input "**********" at bounding box center [309, 43] width 150 height 31
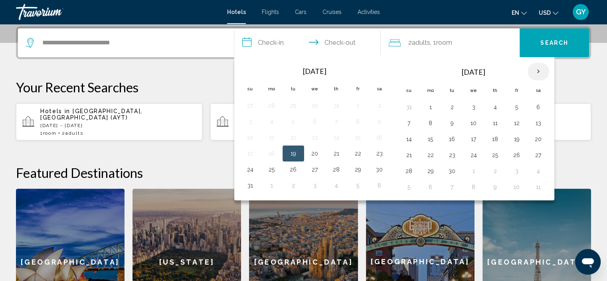
click at [538, 68] on th "Next month" at bounding box center [539, 72] width 22 height 18
click at [489, 138] on button "13" at bounding box center [495, 138] width 13 height 11
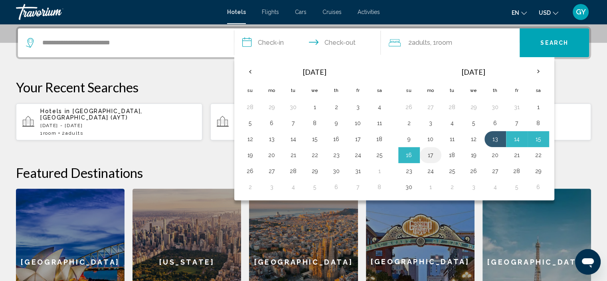
click at [428, 153] on button "17" at bounding box center [430, 154] width 13 height 11
type input "**********"
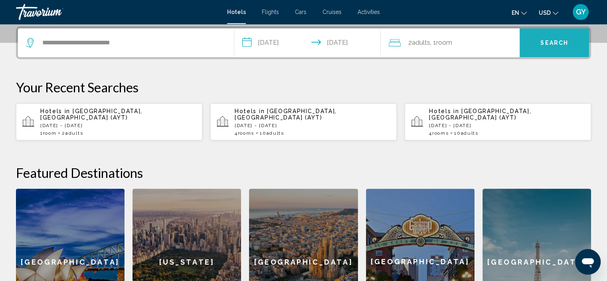
click at [532, 38] on button "Search" at bounding box center [554, 42] width 69 height 29
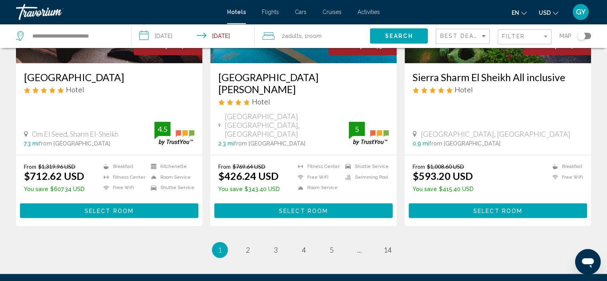
scroll to position [1037, 0]
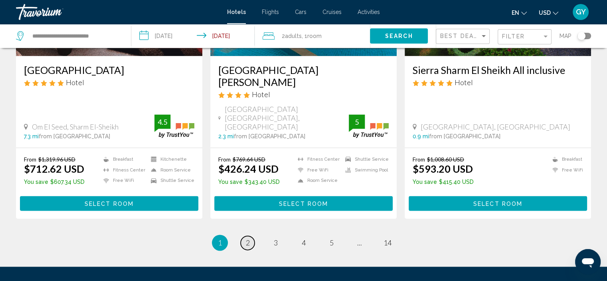
click at [250, 236] on link "page 2" at bounding box center [248, 243] width 14 height 14
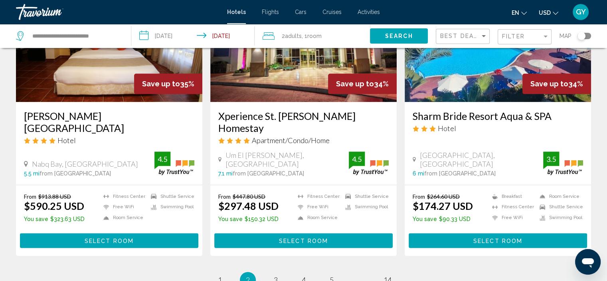
scroll to position [1076, 0]
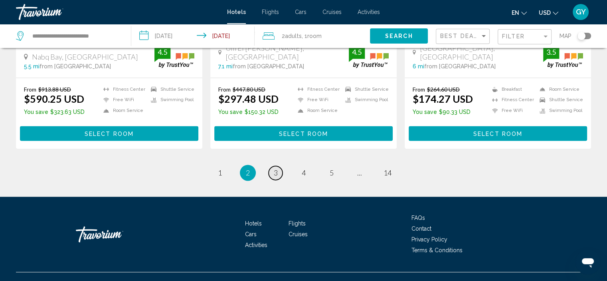
click at [275, 168] on span "3" at bounding box center [276, 172] width 4 height 9
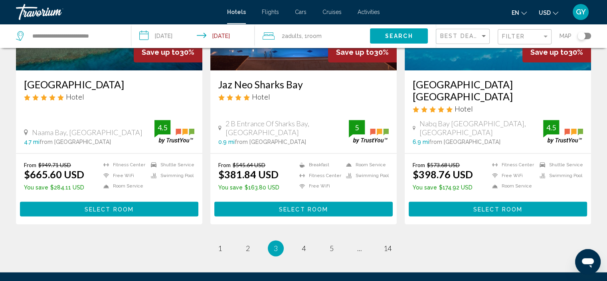
scroll to position [996, 0]
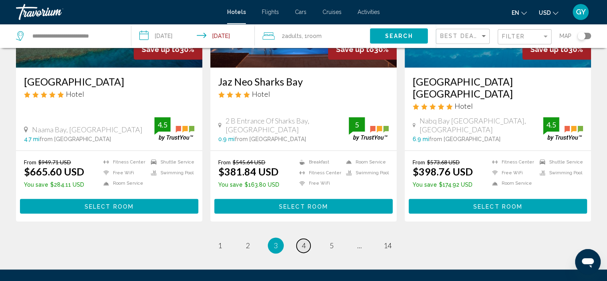
click at [303, 244] on span "4" at bounding box center [304, 245] width 4 height 9
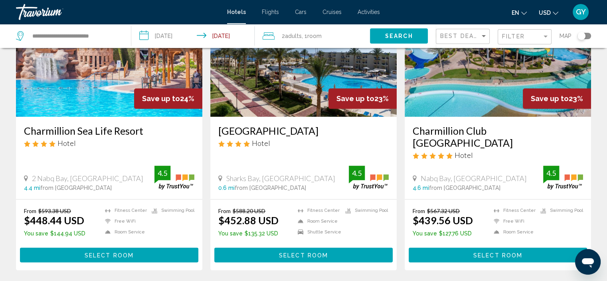
scroll to position [1006, 0]
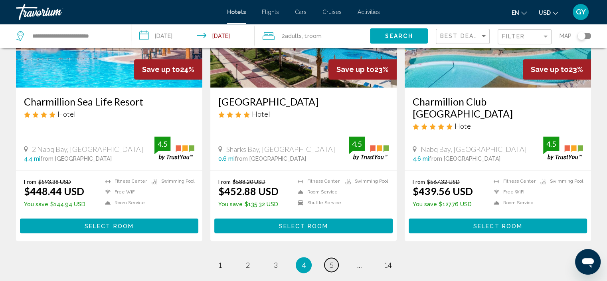
click at [331, 260] on span "5" at bounding box center [332, 264] width 4 height 9
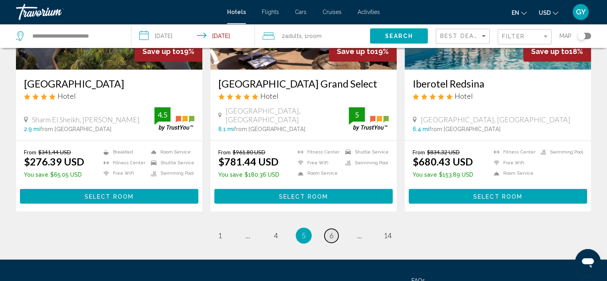
scroll to position [1028, 0]
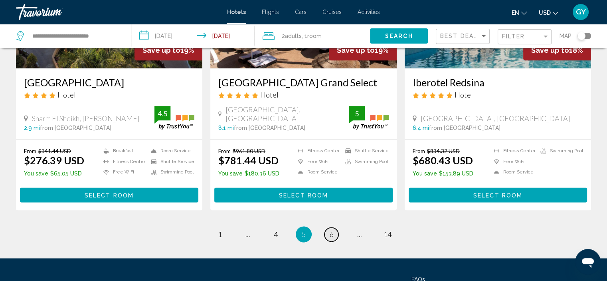
click at [330, 232] on span "6" at bounding box center [332, 234] width 4 height 9
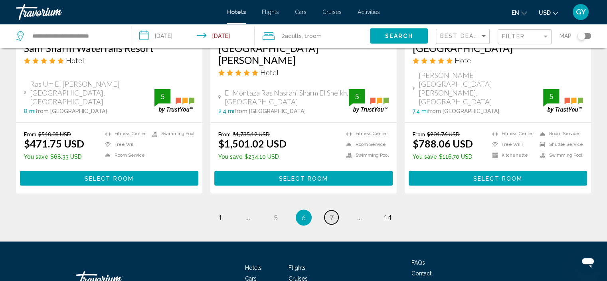
scroll to position [1077, 0]
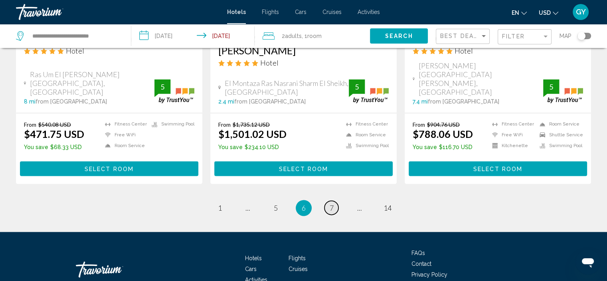
click at [331, 203] on span "7" at bounding box center [332, 207] width 4 height 9
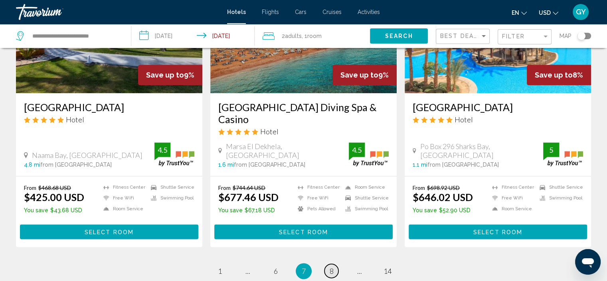
scroll to position [1026, 0]
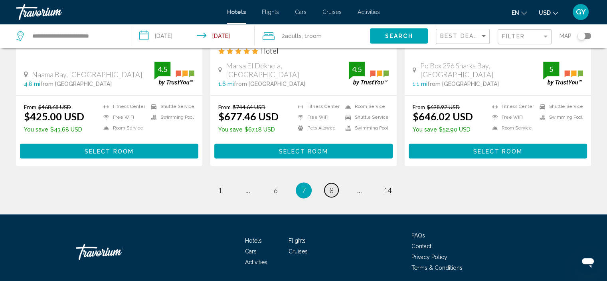
click at [331, 186] on span "8" at bounding box center [332, 190] width 4 height 9
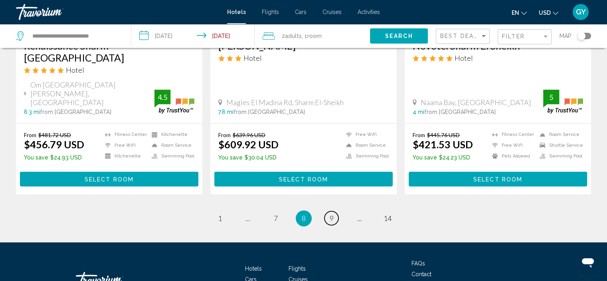
scroll to position [1044, 0]
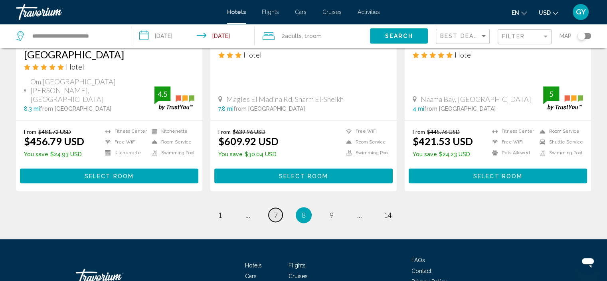
click at [278, 214] on link "page 7" at bounding box center [276, 215] width 14 height 14
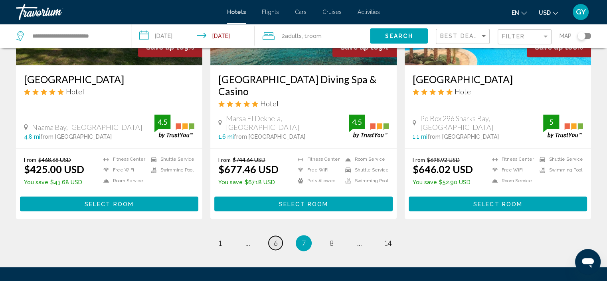
click at [278, 236] on link "page 6" at bounding box center [276, 243] width 14 height 14
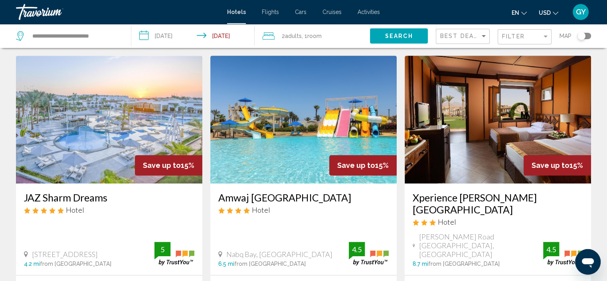
scroll to position [621, 0]
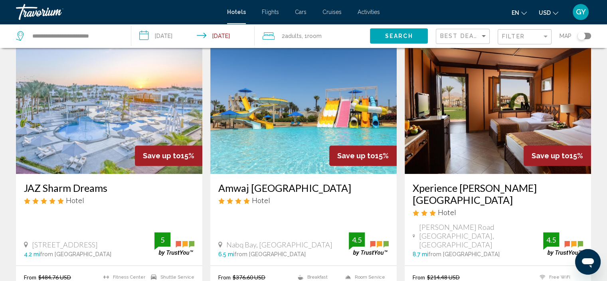
click at [295, 148] on img "Main content" at bounding box center [303, 110] width 186 height 128
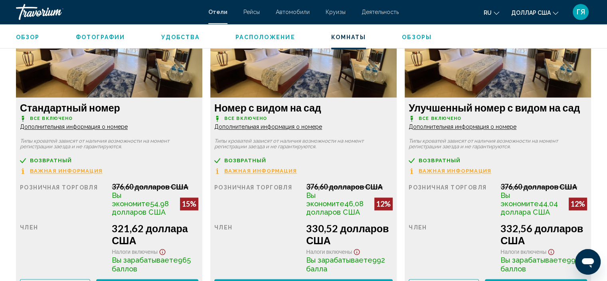
scroll to position [1132, 0]
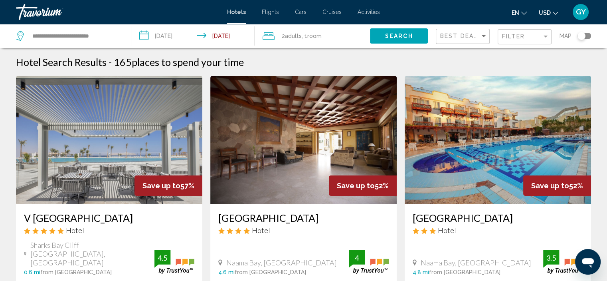
click at [268, 37] on icon "Travelers: 2 adults, 0 children" at bounding box center [269, 36] width 12 height 10
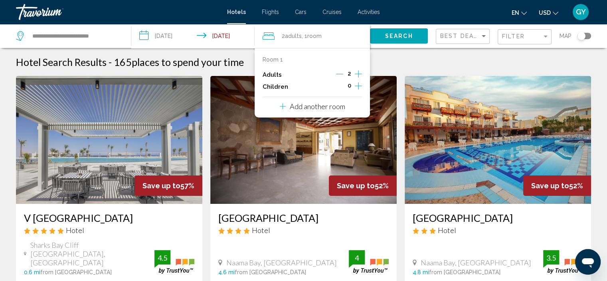
click at [323, 109] on p "Add another room" at bounding box center [317, 106] width 55 height 9
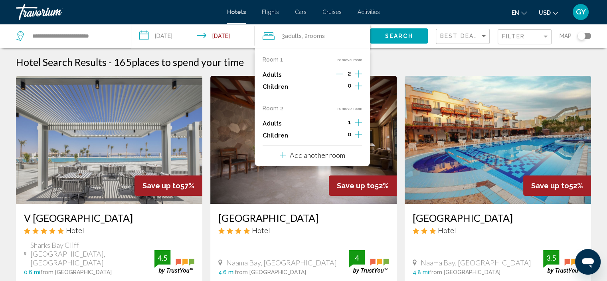
click at [359, 79] on icon "Increment adults" at bounding box center [358, 74] width 7 height 10
click at [327, 156] on p "Add another room" at bounding box center [317, 154] width 55 height 9
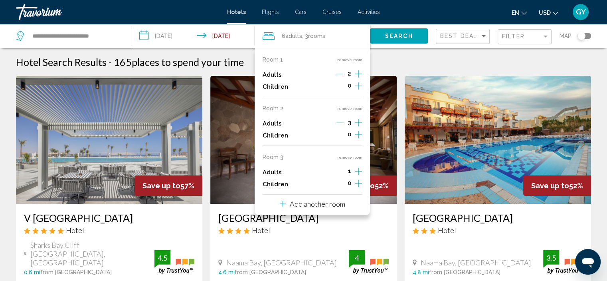
click at [358, 77] on icon "Increment adults" at bounding box center [358, 73] width 7 height 7
click at [329, 203] on p "Add another room" at bounding box center [317, 203] width 55 height 9
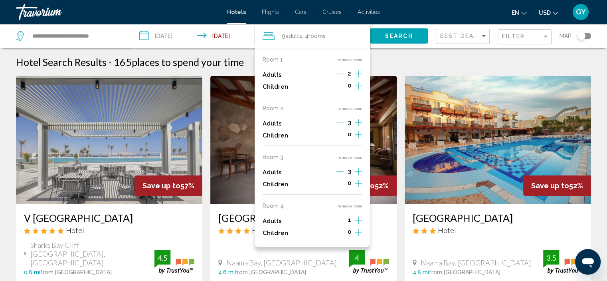
click at [358, 77] on icon "Increment adults" at bounding box center [358, 73] width 7 height 7
click at [413, 40] on button "Search" at bounding box center [399, 35] width 58 height 15
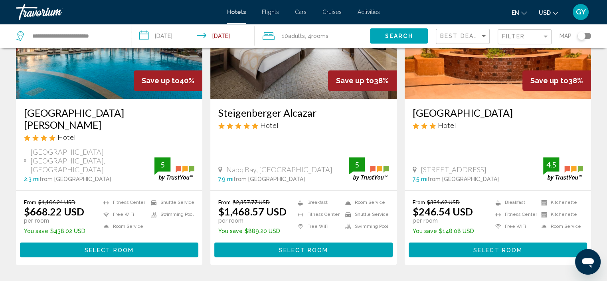
scroll to position [997, 0]
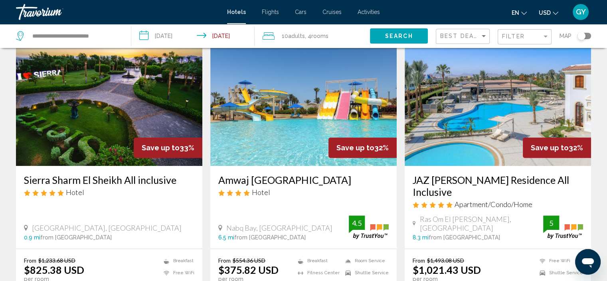
scroll to position [633, 0]
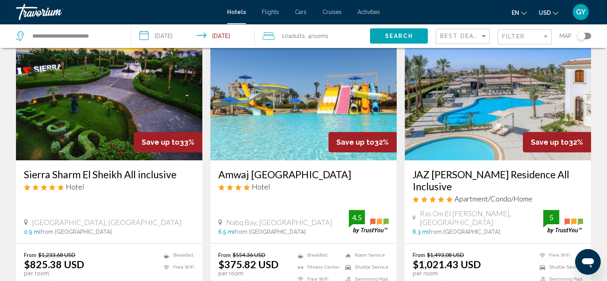
click at [293, 138] on img "Main content" at bounding box center [303, 96] width 186 height 128
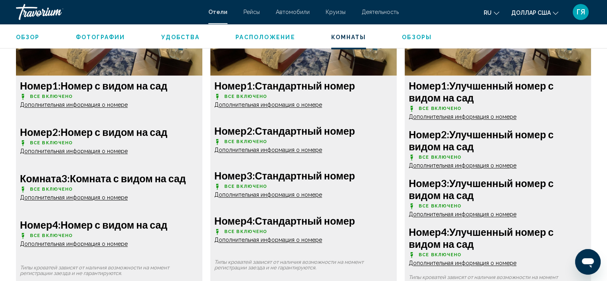
scroll to position [1154, 0]
